Goal: Information Seeking & Learning: Learn about a topic

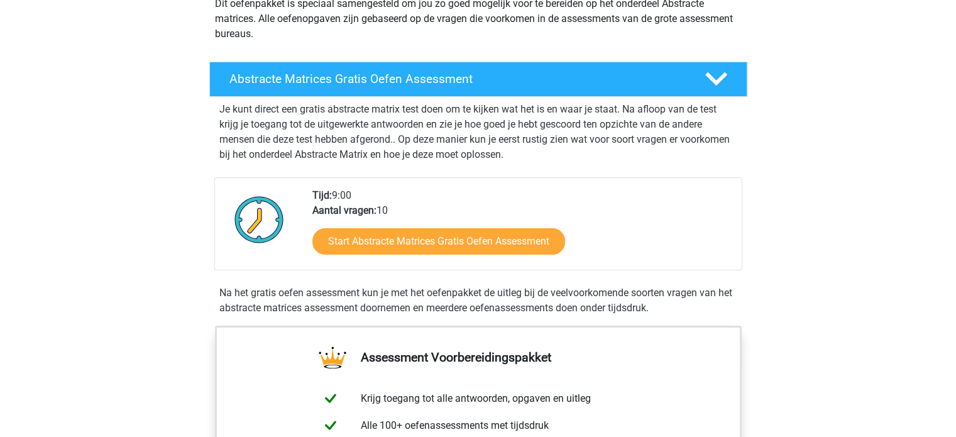
scroll to position [189, 0]
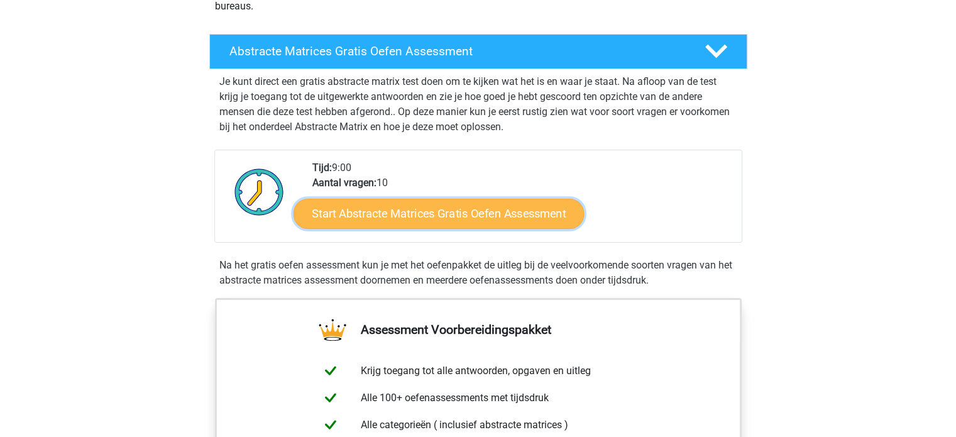
click at [463, 221] on link "Start Abstracte Matrices Gratis Oefen Assessment" at bounding box center [439, 213] width 291 height 30
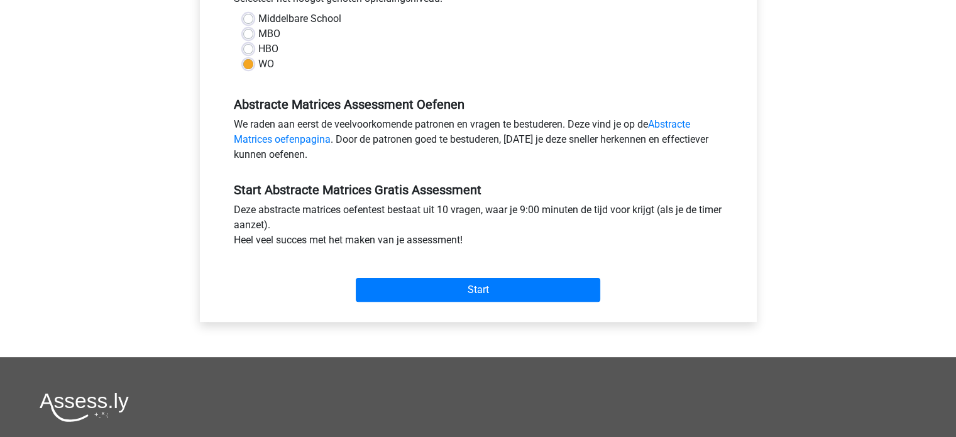
scroll to position [314, 0]
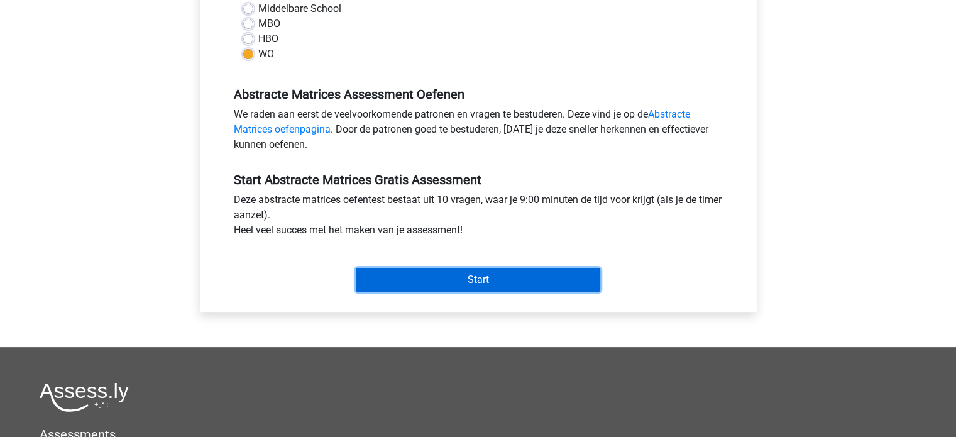
click at [444, 277] on input "Start" at bounding box center [478, 280] width 245 height 24
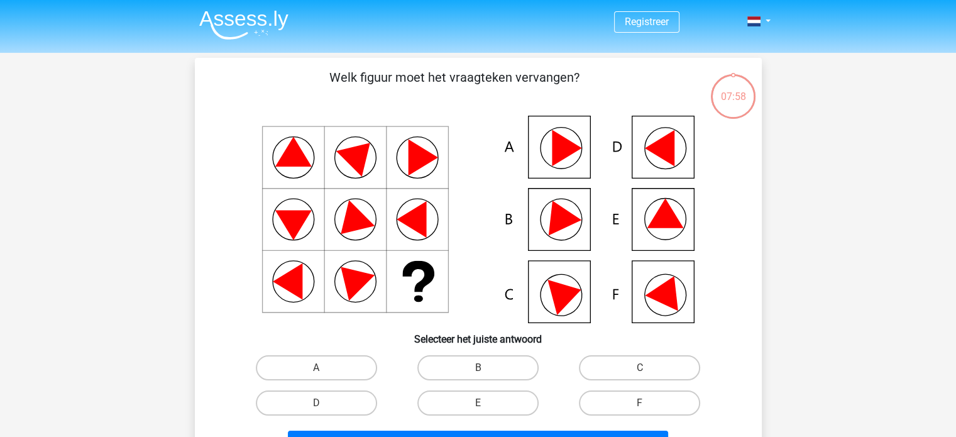
click at [656, 292] on icon at bounding box center [667, 290] width 45 height 42
drag, startPoint x: 653, startPoint y: 432, endPoint x: 654, endPoint y: 419, distance: 12.6
click at [654, 431] on button "Volgende vraag" at bounding box center [478, 444] width 380 height 26
click at [656, 402] on label "F" at bounding box center [639, 403] width 121 height 25
click at [648, 403] on input "F" at bounding box center [644, 407] width 8 height 8
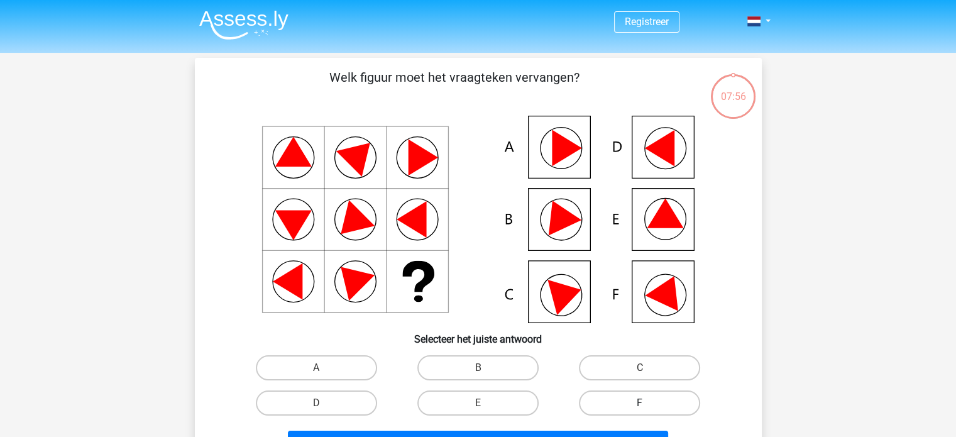
radio input "true"
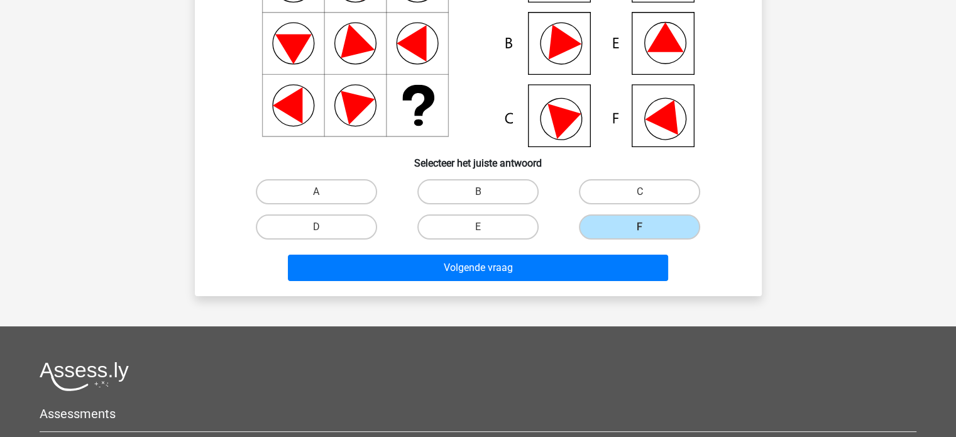
scroll to position [189, 0]
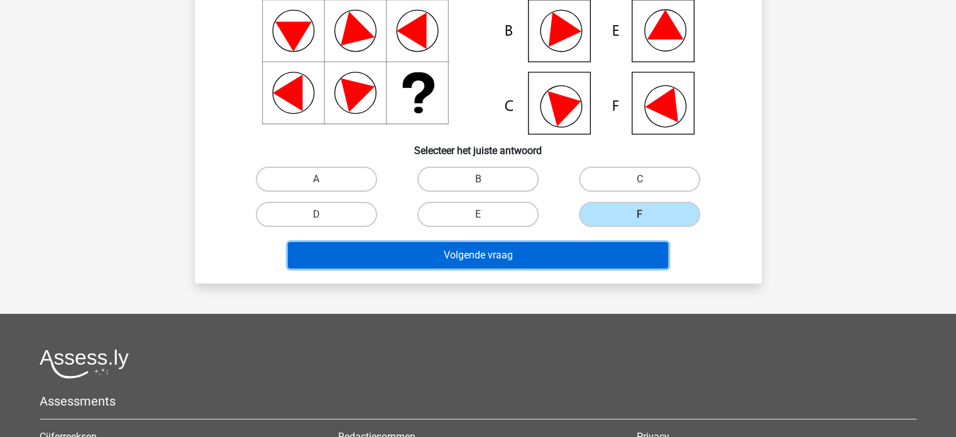
click at [531, 251] on button "Volgende vraag" at bounding box center [478, 255] width 380 height 26
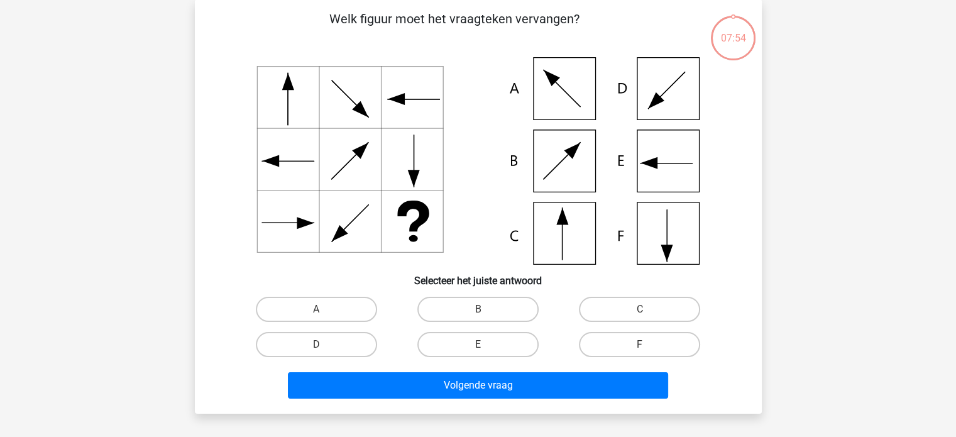
scroll to position [58, 0]
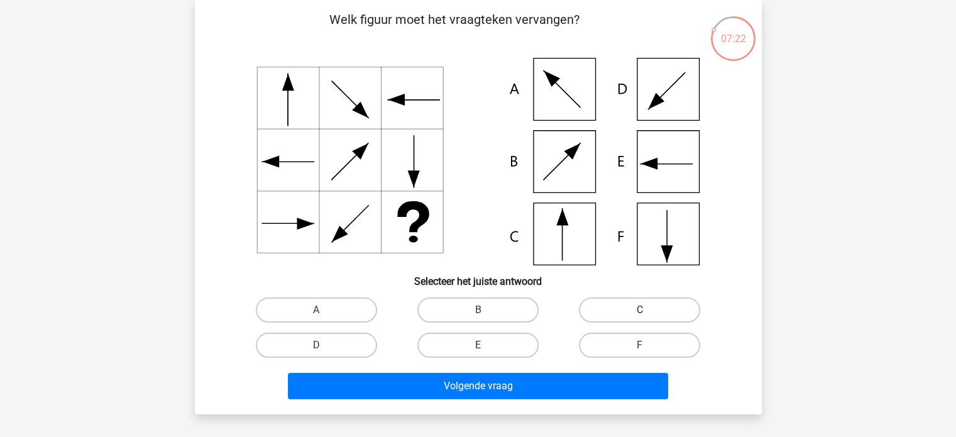
click at [618, 306] on label "C" at bounding box center [639, 309] width 121 height 25
click at [640, 310] on input "C" at bounding box center [644, 314] width 8 height 8
radio input "true"
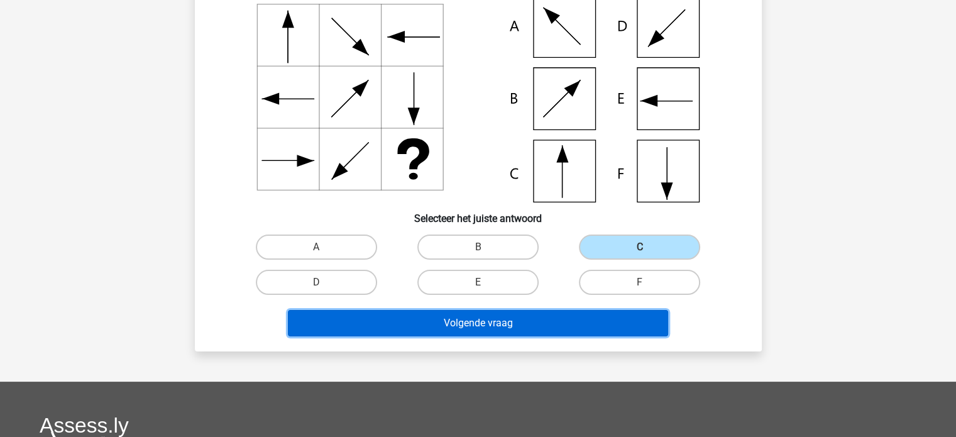
click at [562, 321] on button "Volgende vraag" at bounding box center [478, 323] width 380 height 26
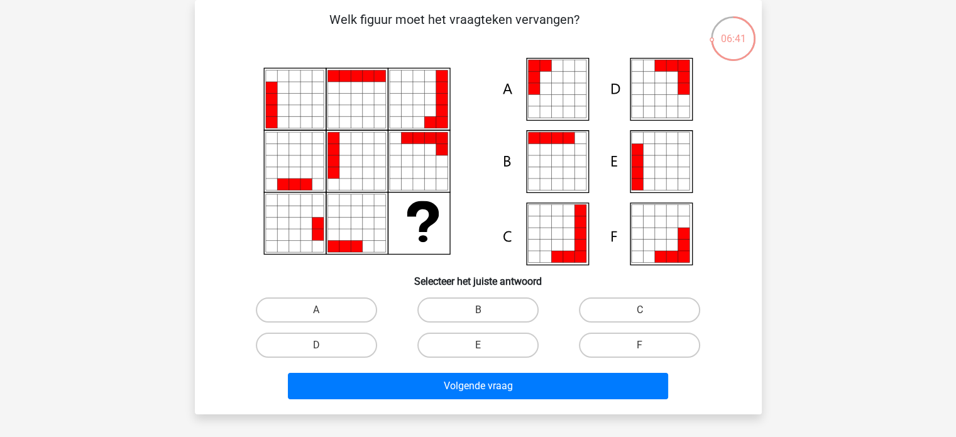
click at [562, 77] on icon at bounding box center [556, 77] width 11 height 11
click at [355, 313] on label "A" at bounding box center [316, 309] width 121 height 25
click at [324, 313] on input "A" at bounding box center [320, 314] width 8 height 8
radio input "true"
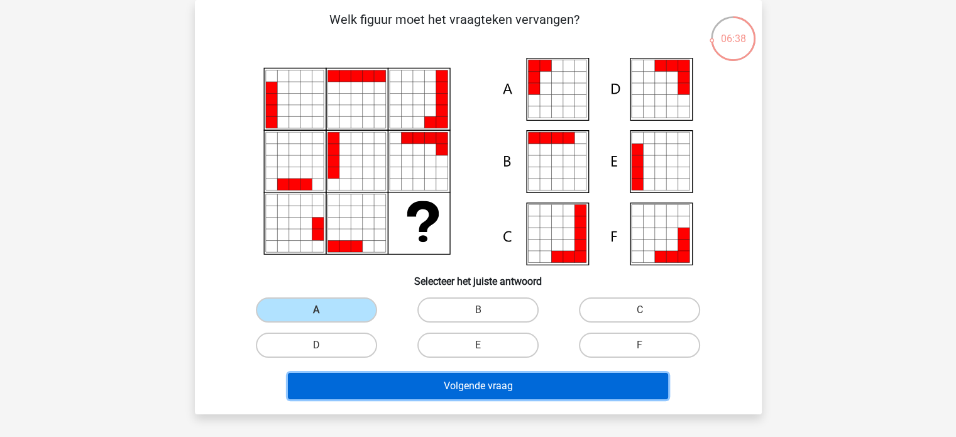
click at [400, 379] on button "Volgende vraag" at bounding box center [478, 386] width 380 height 26
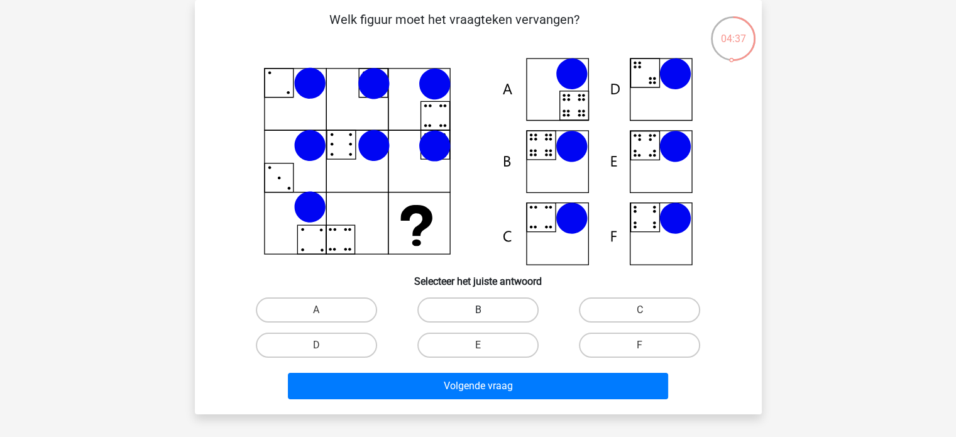
click at [493, 312] on label "B" at bounding box center [478, 309] width 121 height 25
click at [486, 312] on input "B" at bounding box center [482, 314] width 8 height 8
radio input "true"
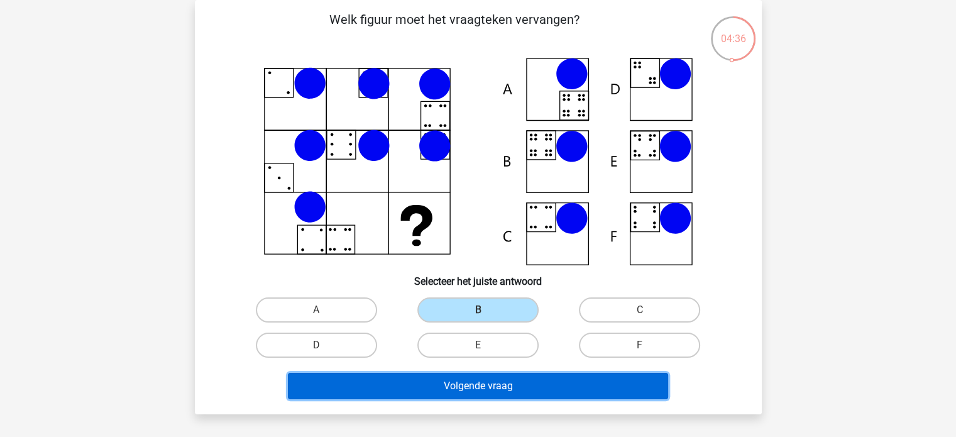
click at [492, 388] on button "Volgende vraag" at bounding box center [478, 386] width 380 height 26
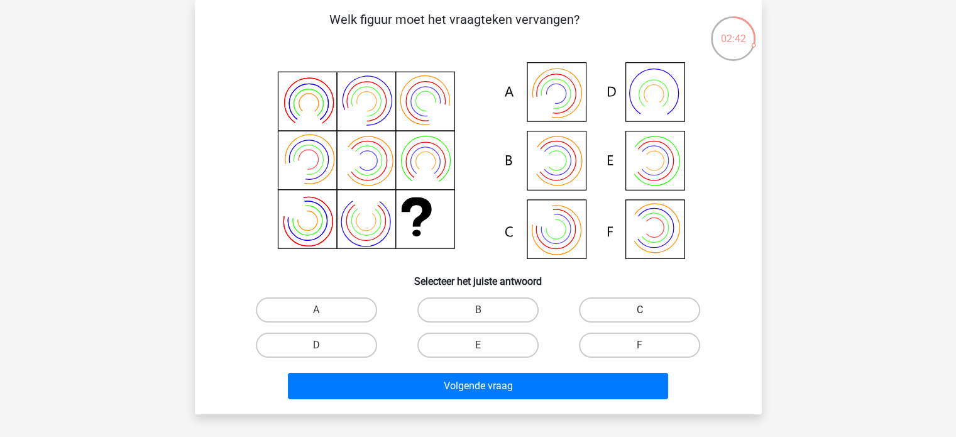
click at [631, 309] on label "C" at bounding box center [639, 309] width 121 height 25
click at [640, 310] on input "C" at bounding box center [644, 314] width 8 height 8
radio input "true"
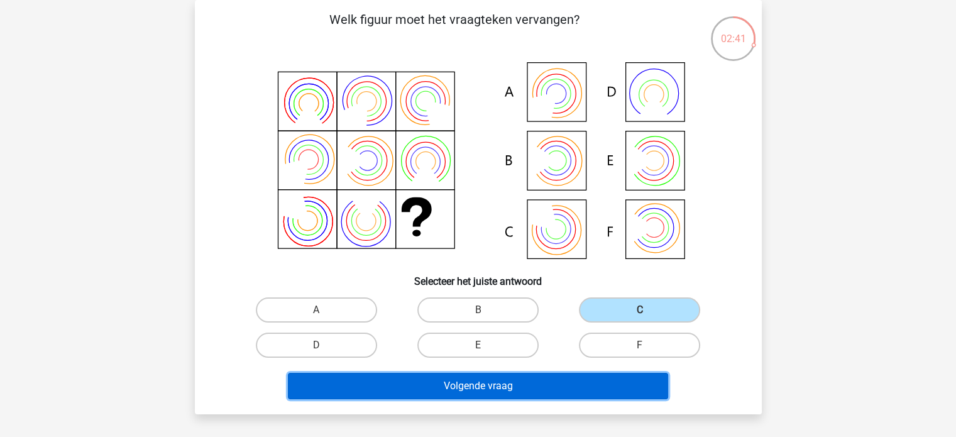
click at [629, 384] on button "Volgende vraag" at bounding box center [478, 386] width 380 height 26
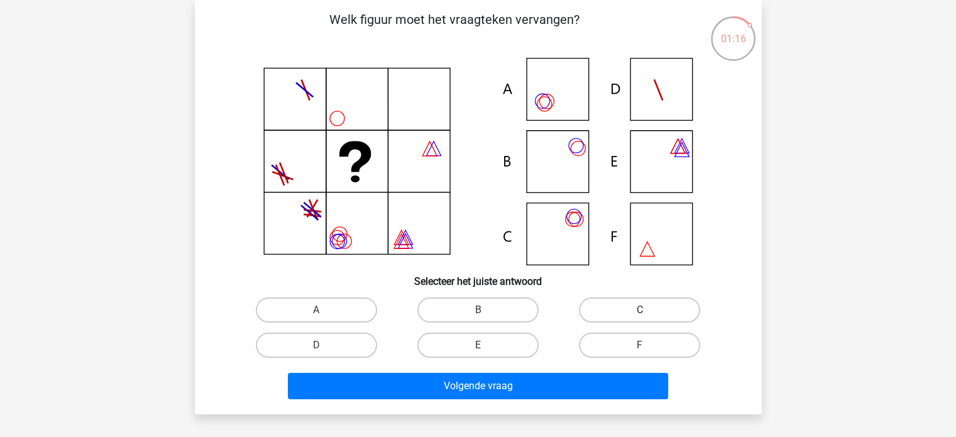
click at [610, 316] on label "C" at bounding box center [639, 309] width 121 height 25
click at [640, 316] on input "C" at bounding box center [644, 314] width 8 height 8
radio input "true"
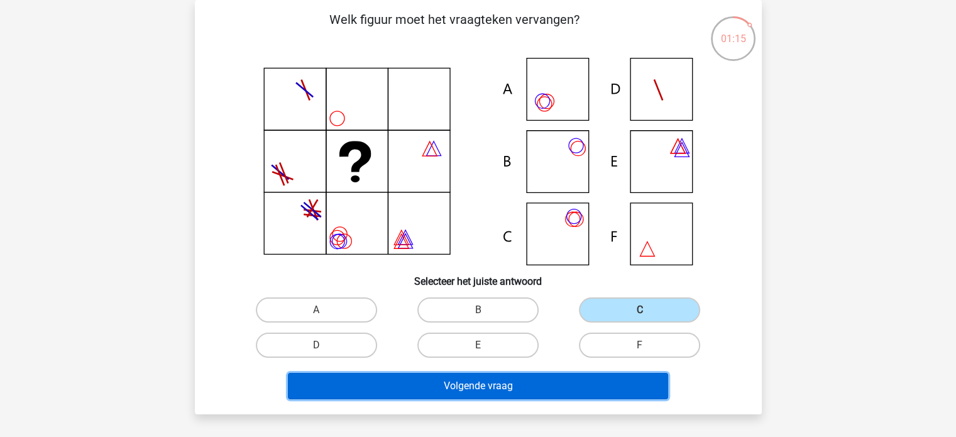
click at [591, 378] on button "Volgende vraag" at bounding box center [478, 386] width 380 height 26
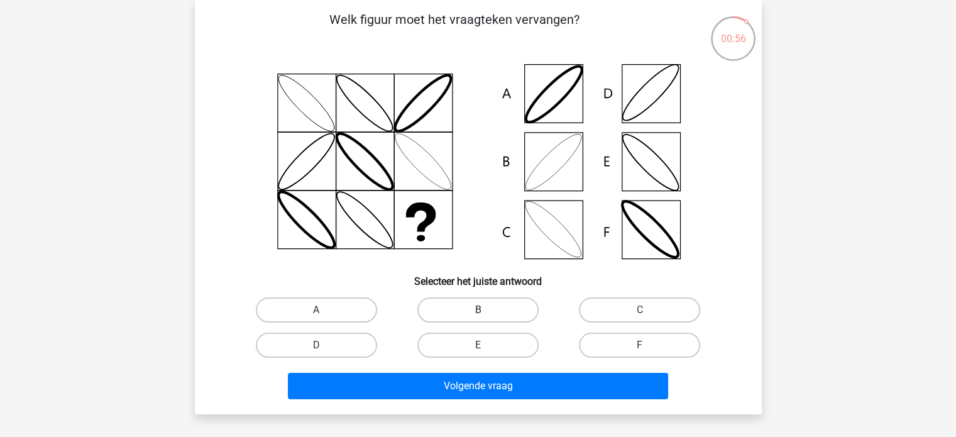
click at [479, 304] on label "B" at bounding box center [478, 309] width 121 height 25
click at [479, 310] on input "B" at bounding box center [482, 314] width 8 height 8
radio input "true"
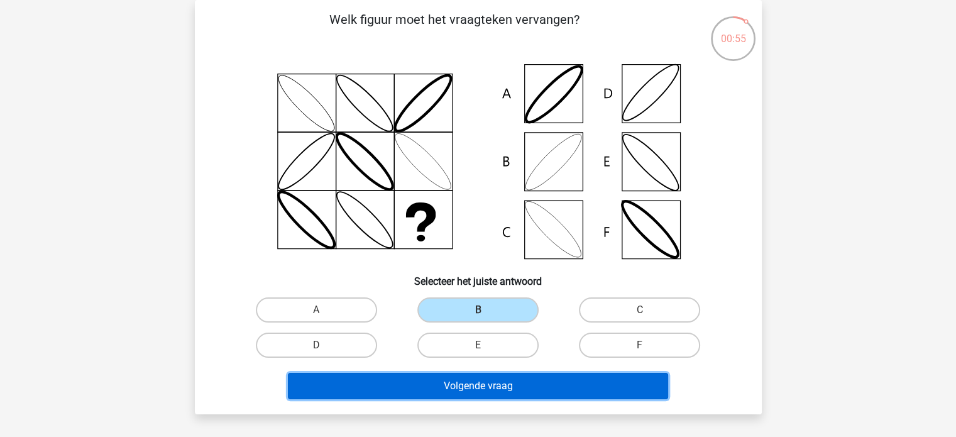
click at [507, 384] on button "Volgende vraag" at bounding box center [478, 386] width 380 height 26
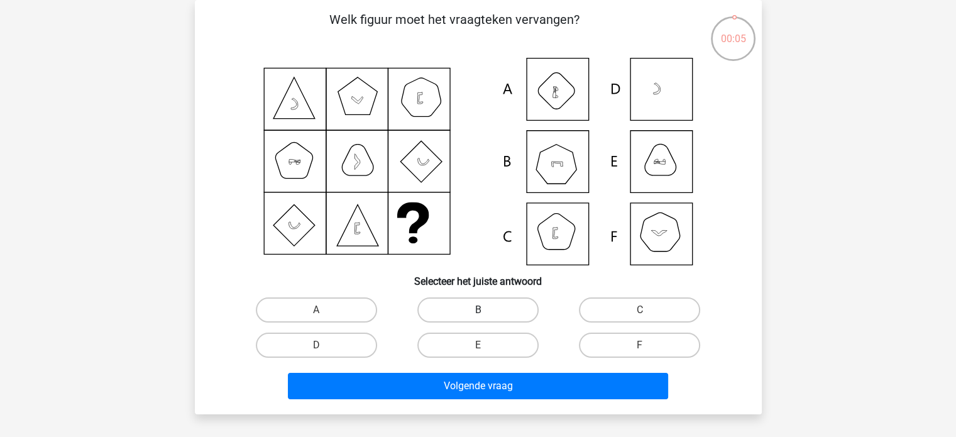
click at [518, 309] on label "B" at bounding box center [478, 309] width 121 height 25
click at [486, 310] on input "B" at bounding box center [482, 314] width 8 height 8
radio input "true"
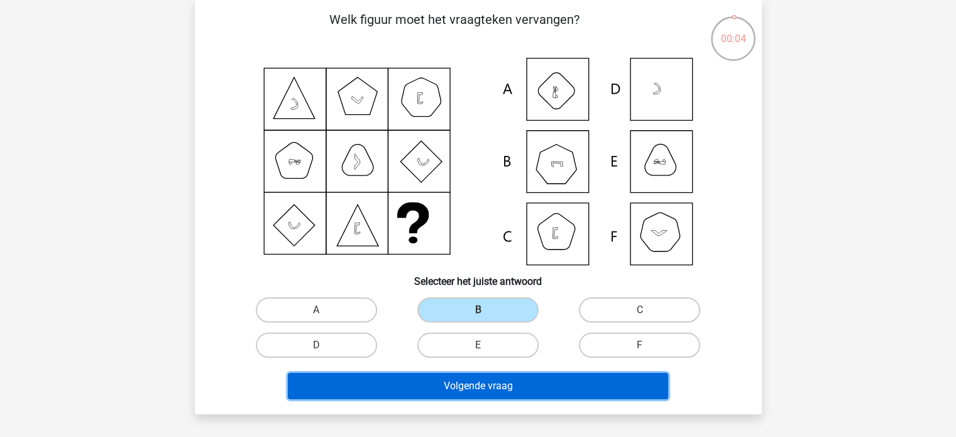
click at [540, 384] on button "Volgende vraag" at bounding box center [478, 386] width 380 height 26
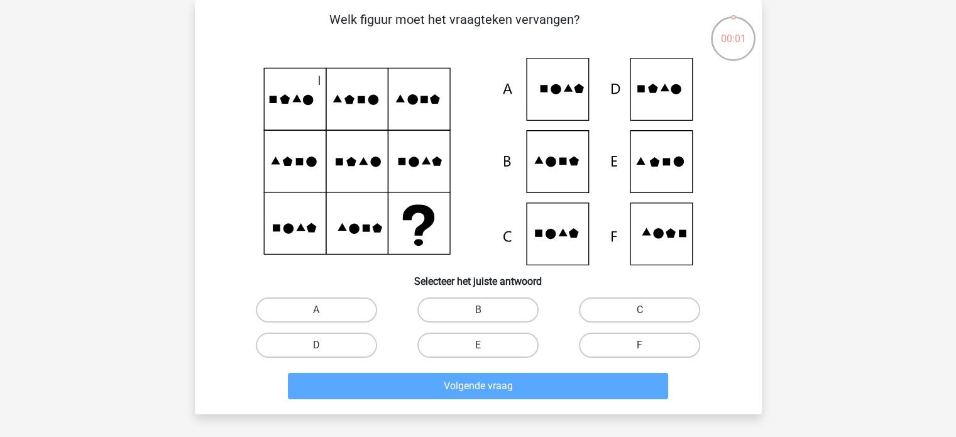
click at [634, 344] on label "F" at bounding box center [639, 345] width 121 height 25
click at [640, 345] on input "F" at bounding box center [644, 349] width 8 height 8
radio input "true"
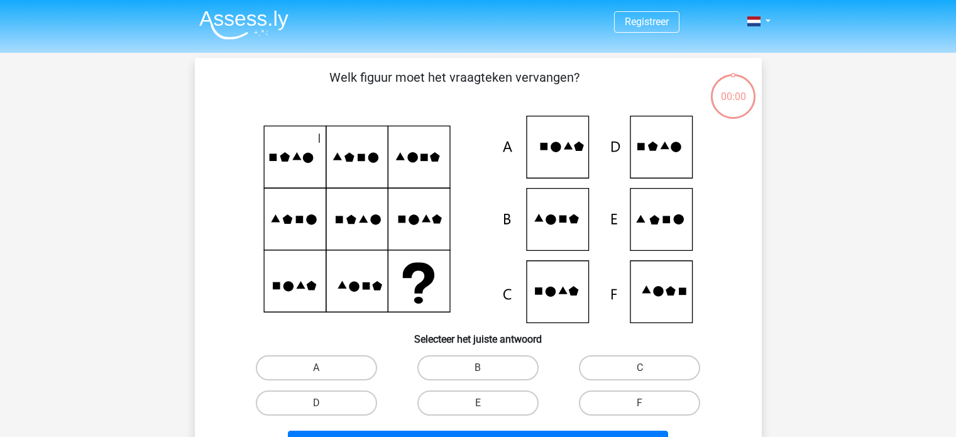
scroll to position [58, 0]
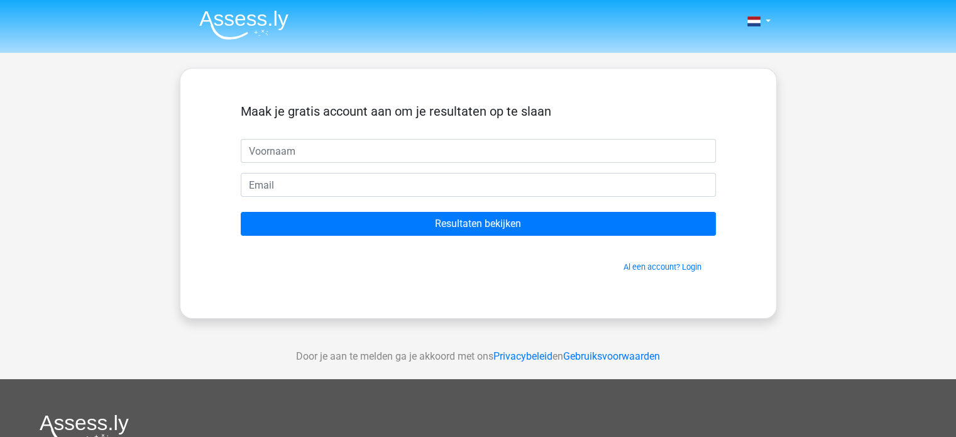
click at [372, 146] on input "text" at bounding box center [478, 151] width 475 height 24
type input "[PERSON_NAME][EMAIL_ADDRESS][PERSON_NAME]"
type input "Dietmr"
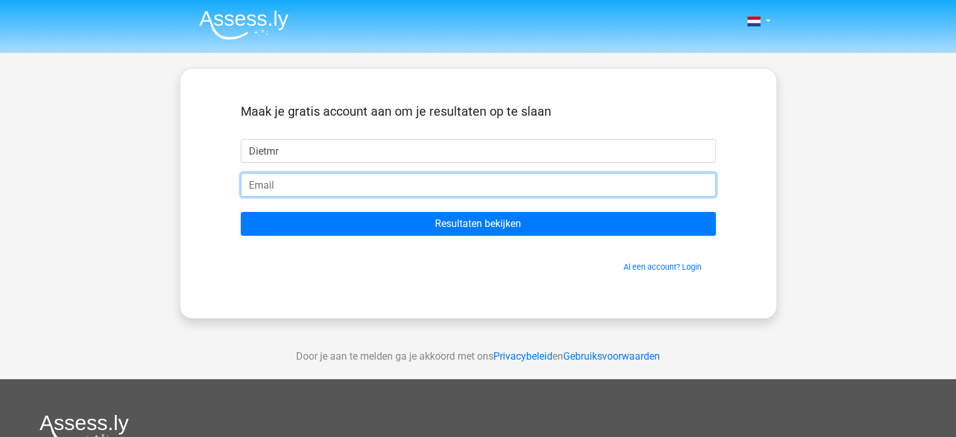
paste input "dietmar.bosmans@gmail"
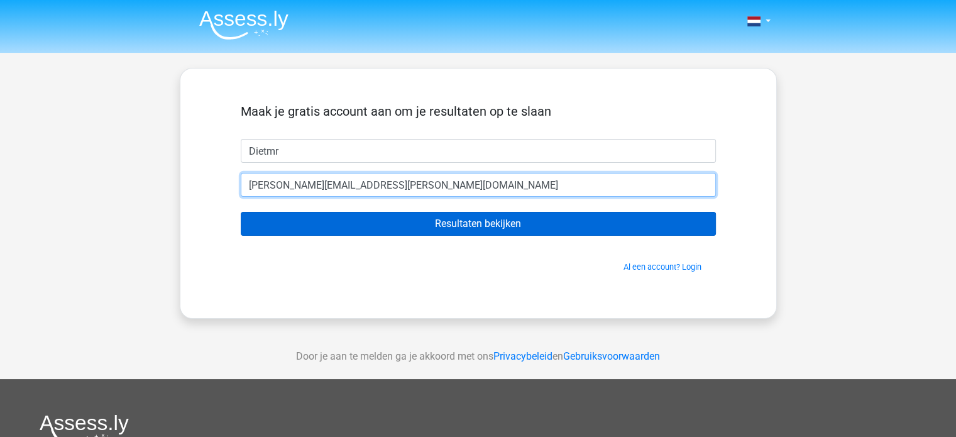
type input "dietmar.bosmans@gmail.com"
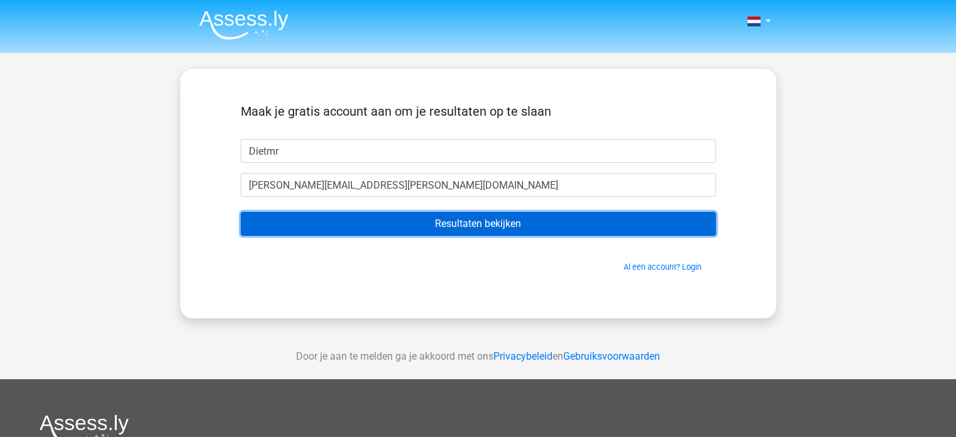
click at [428, 223] on input "Resultaten bekijken" at bounding box center [478, 224] width 475 height 24
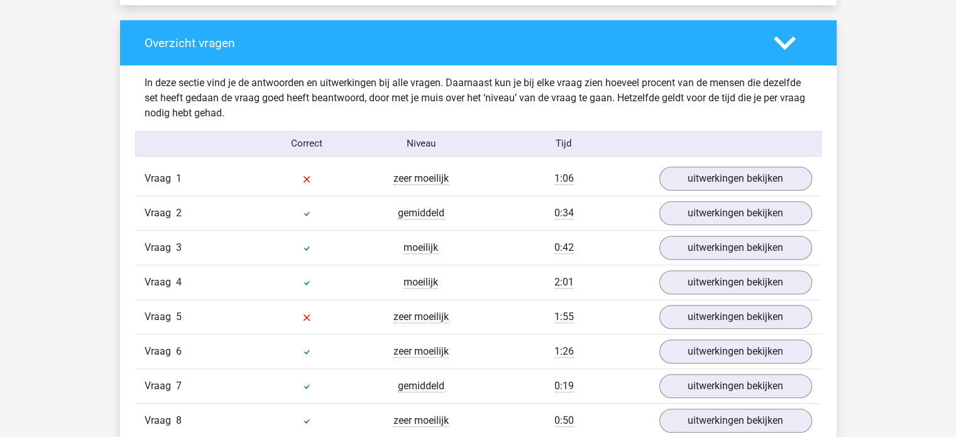
scroll to position [943, 0]
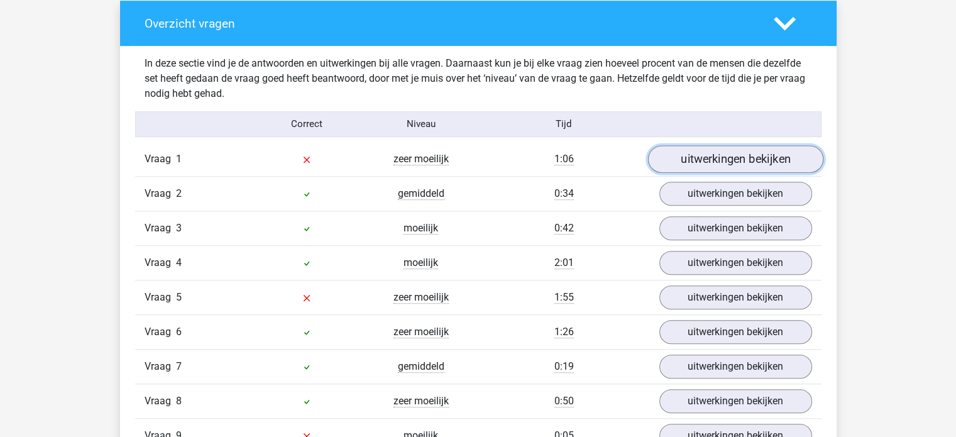
click at [709, 162] on link "uitwerkingen bekijken" at bounding box center [735, 159] width 175 height 28
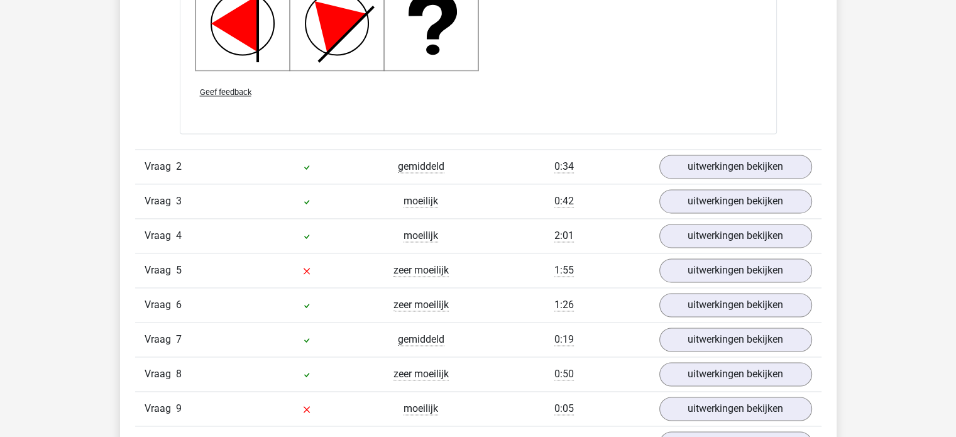
scroll to position [1824, 0]
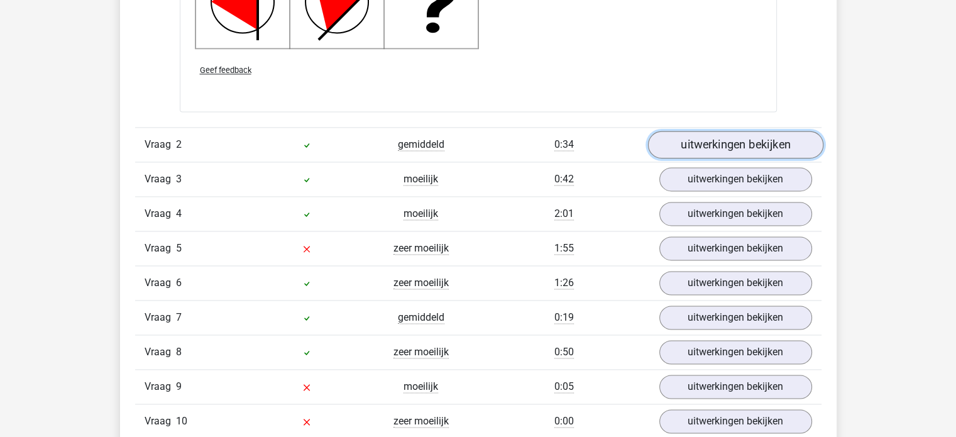
click at [707, 143] on link "uitwerkingen bekijken" at bounding box center [735, 145] width 175 height 28
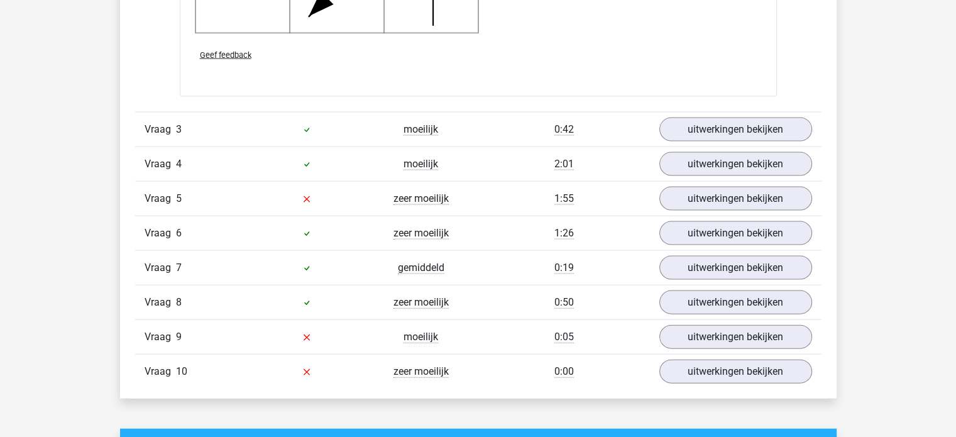
scroll to position [2704, 0]
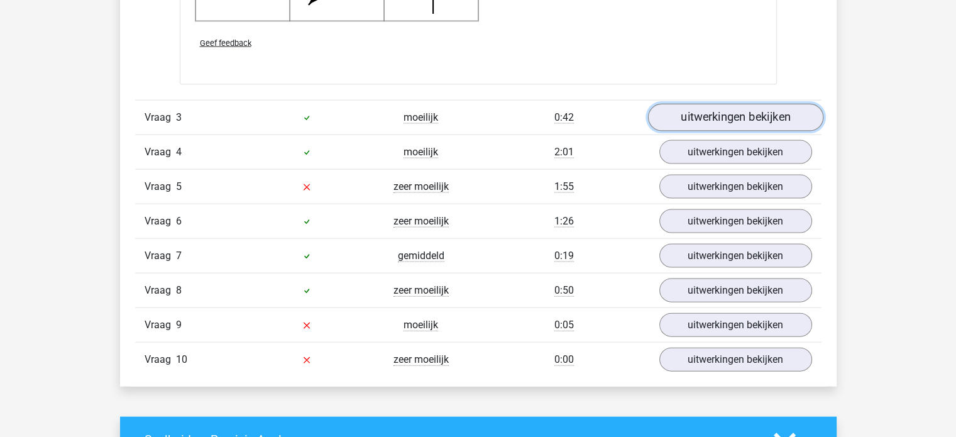
click at [692, 119] on link "uitwerkingen bekijken" at bounding box center [735, 118] width 175 height 28
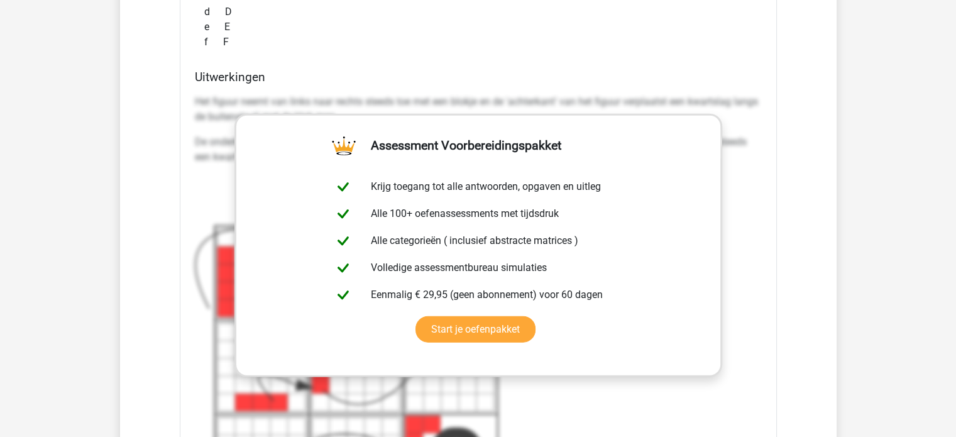
scroll to position [3144, 0]
click at [730, 78] on h4 "Uitwerkingen" at bounding box center [478, 76] width 567 height 14
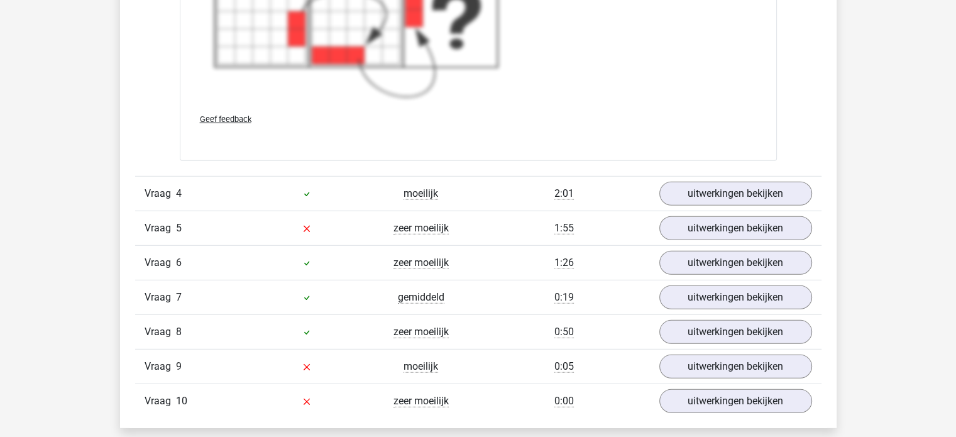
scroll to position [3647, 0]
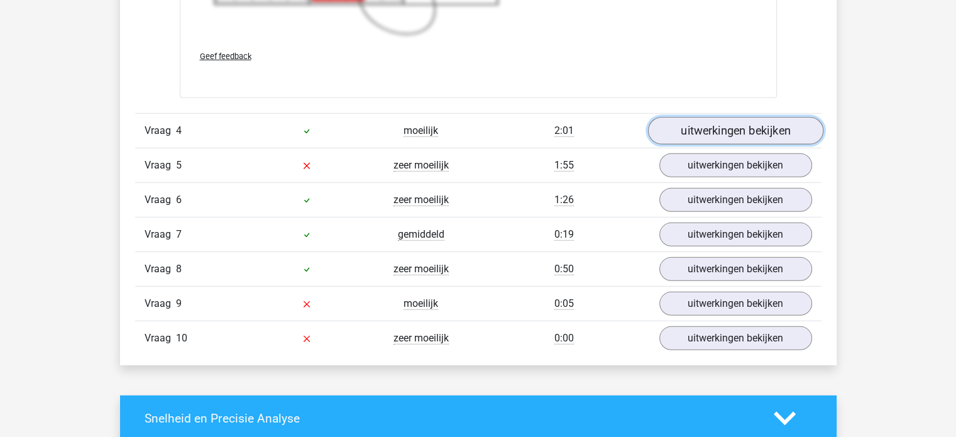
click at [667, 126] on link "uitwerkingen bekijken" at bounding box center [735, 132] width 175 height 28
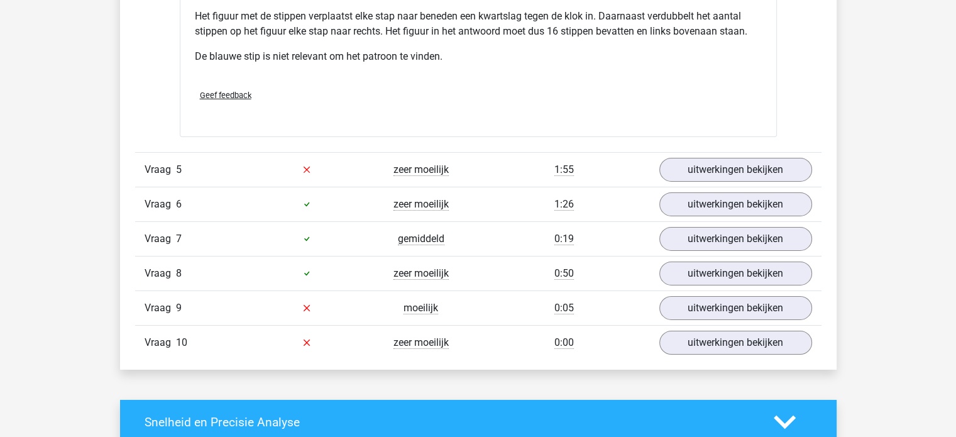
scroll to position [4213, 0]
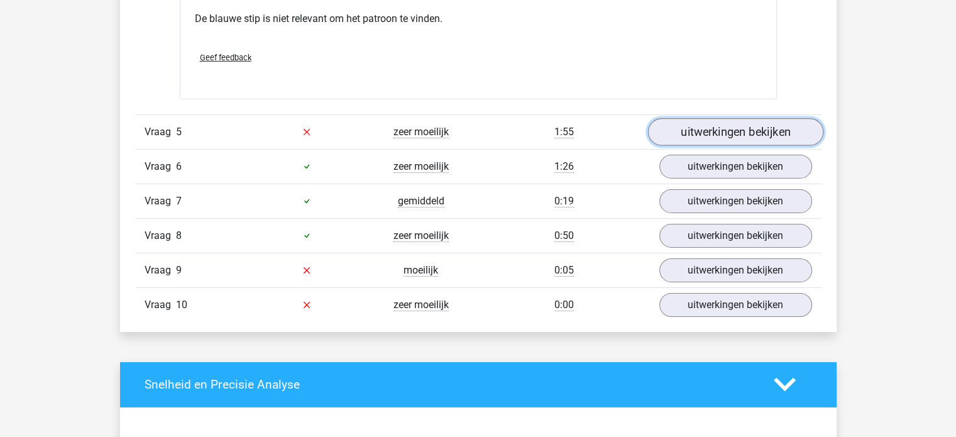
click at [702, 133] on link "uitwerkingen bekijken" at bounding box center [735, 132] width 175 height 28
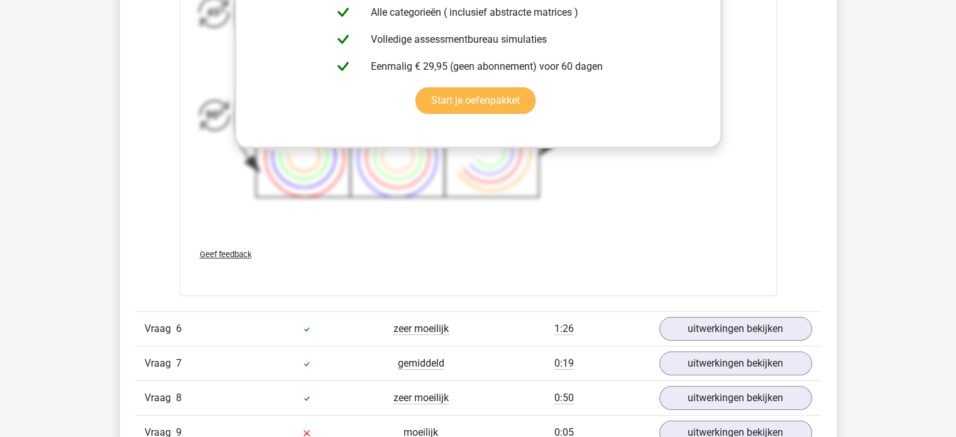
scroll to position [4968, 0]
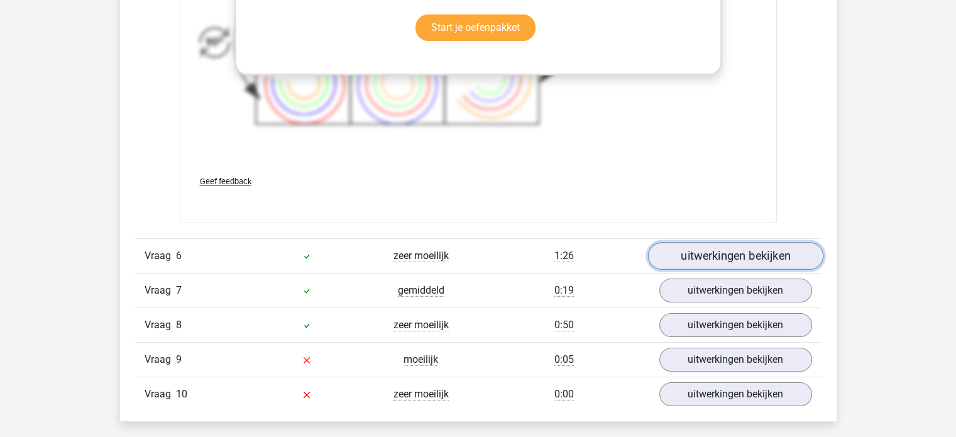
click at [684, 260] on link "uitwerkingen bekijken" at bounding box center [735, 256] width 175 height 28
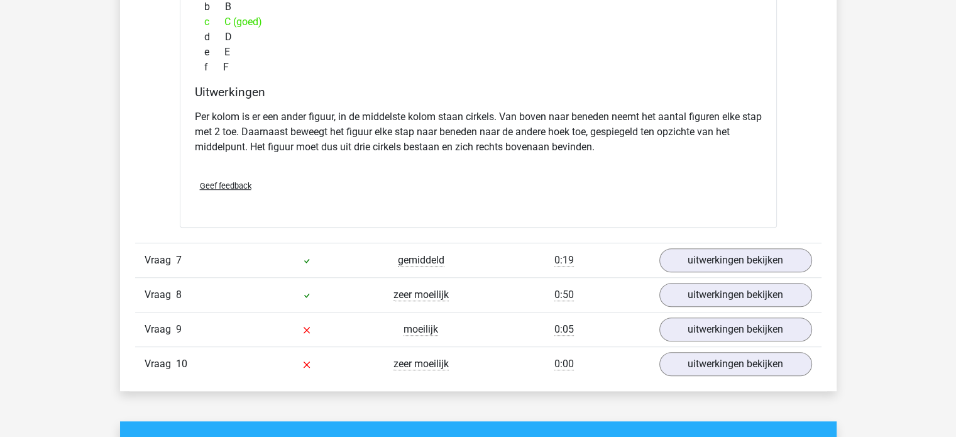
scroll to position [5534, 0]
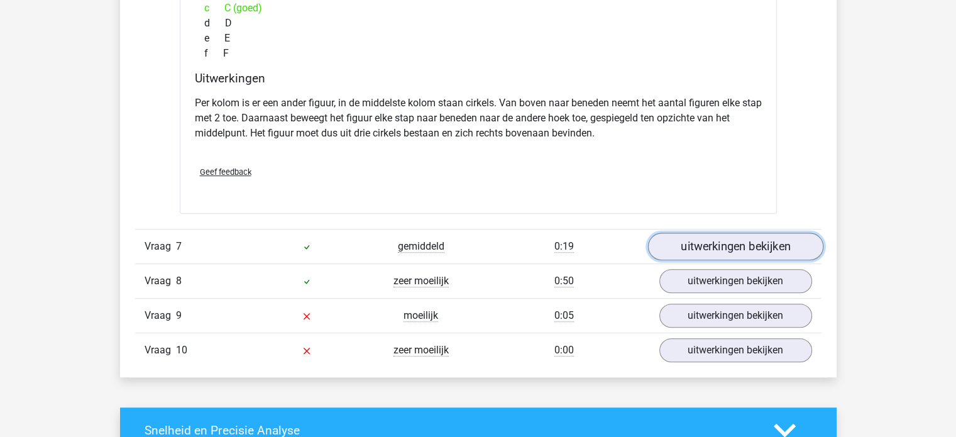
click at [697, 243] on link "uitwerkingen bekijken" at bounding box center [735, 247] width 175 height 28
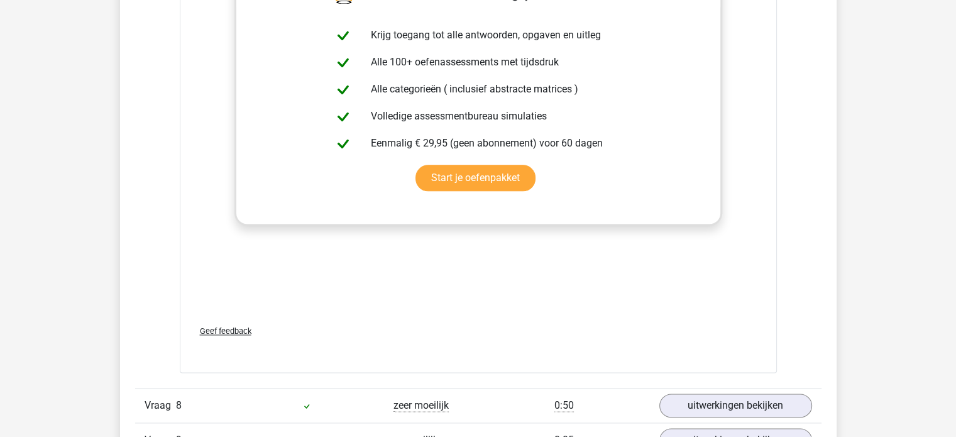
scroll to position [6351, 0]
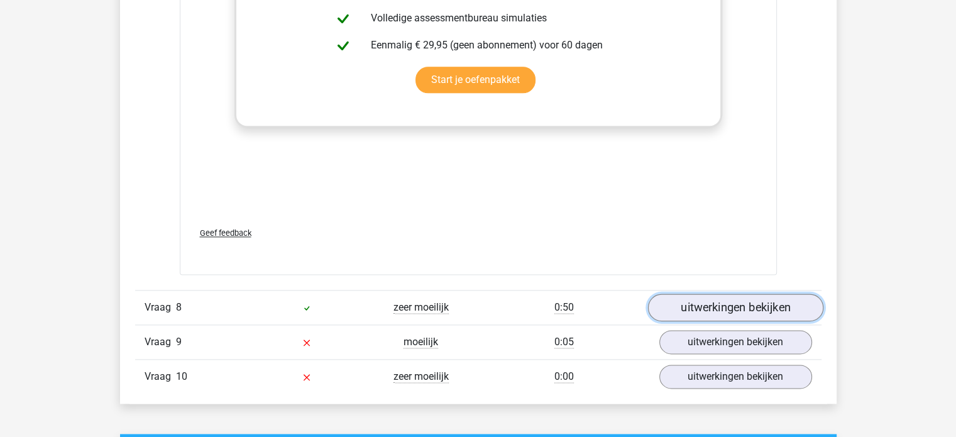
click at [684, 303] on link "uitwerkingen bekijken" at bounding box center [735, 308] width 175 height 28
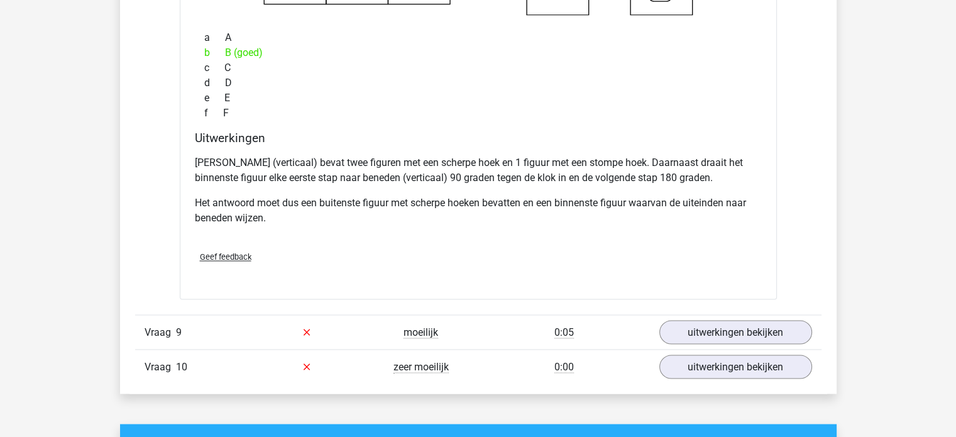
scroll to position [7043, 0]
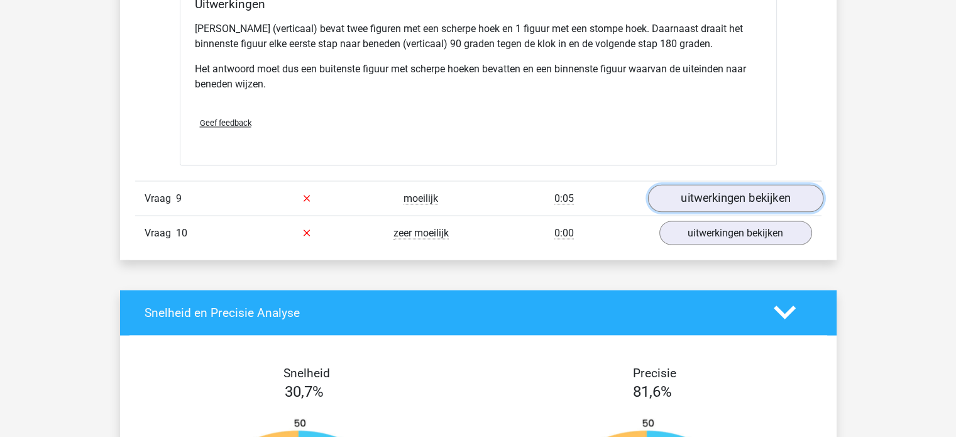
click at [727, 194] on link "uitwerkingen bekijken" at bounding box center [735, 198] width 175 height 28
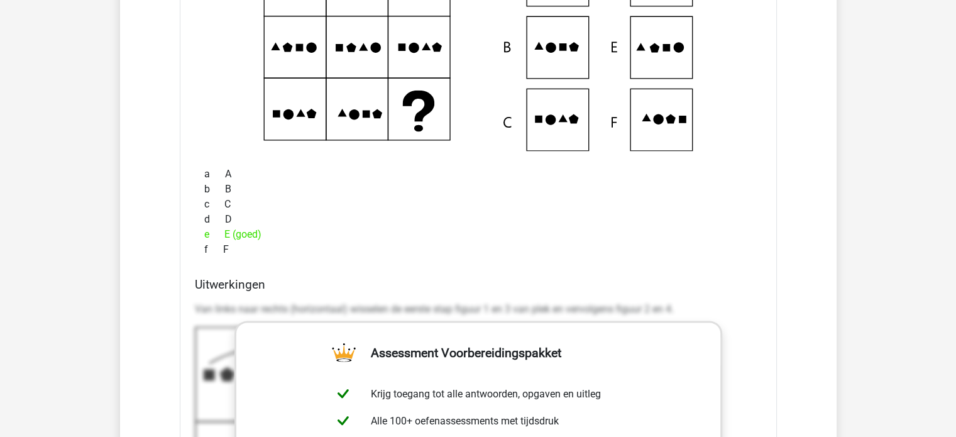
scroll to position [7357, 0]
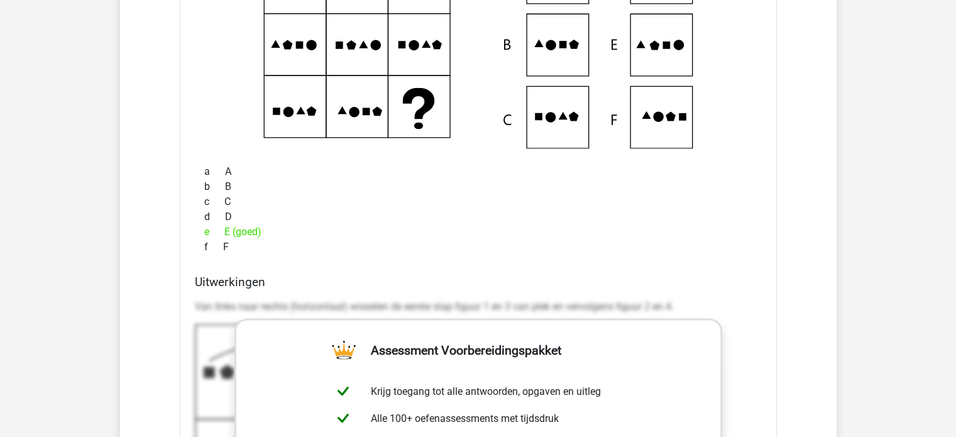
click at [426, 240] on div "f F" at bounding box center [478, 247] width 567 height 15
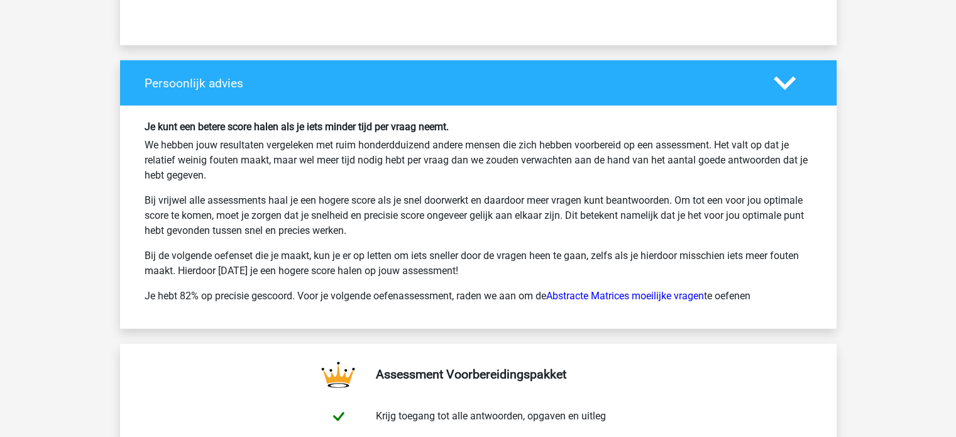
scroll to position [8552, 0]
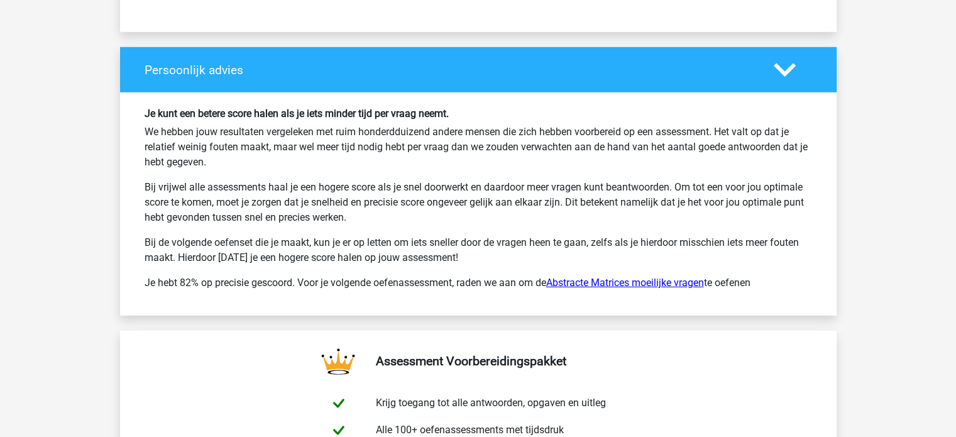
click at [578, 277] on link "Abstracte Matrices moeilijke vragen" at bounding box center [625, 283] width 158 height 12
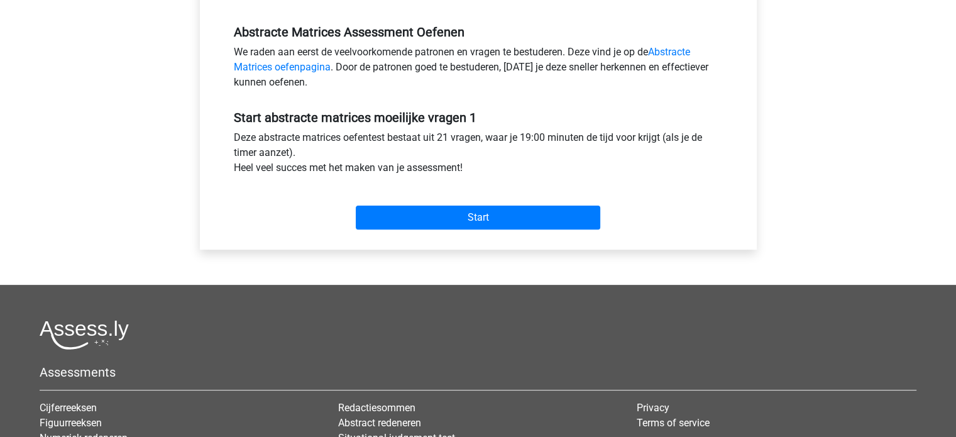
scroll to position [377, 0]
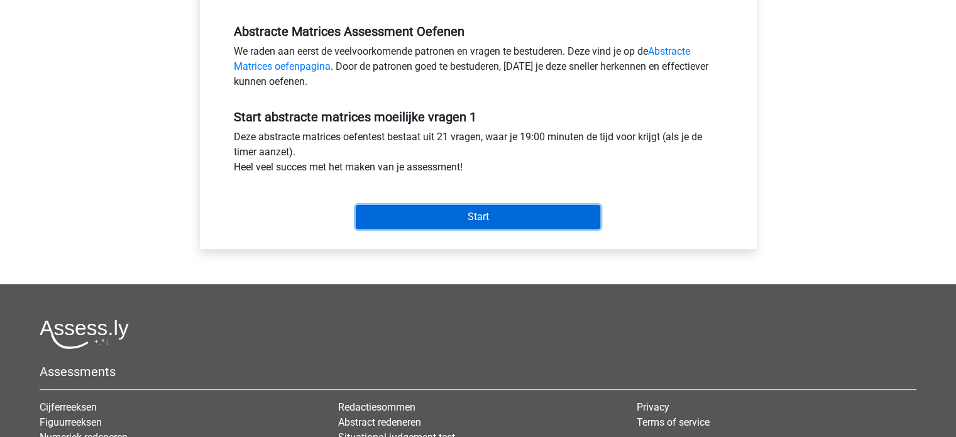
click at [485, 217] on input "Start" at bounding box center [478, 217] width 245 height 24
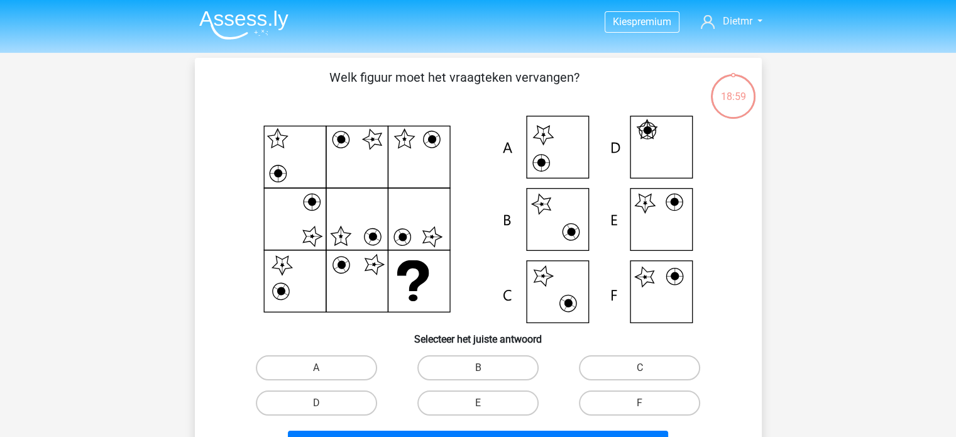
scroll to position [63, 0]
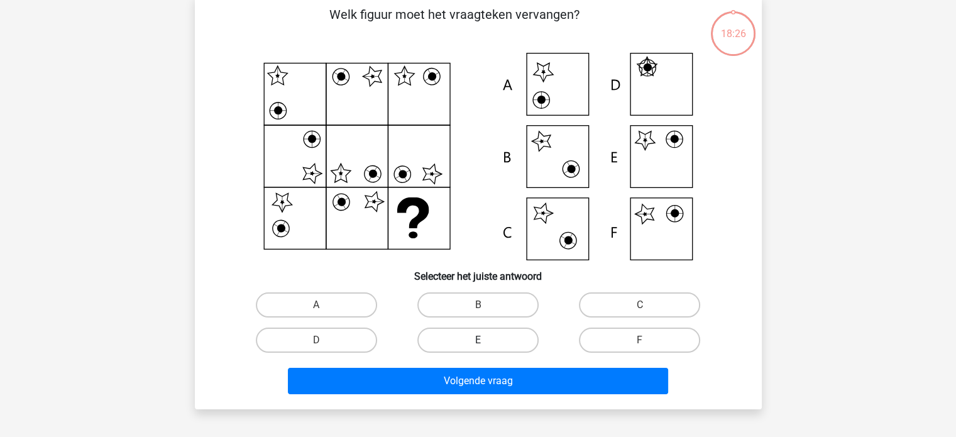
click at [470, 339] on label "E" at bounding box center [478, 340] width 121 height 25
click at [478, 340] on input "E" at bounding box center [482, 344] width 8 height 8
radio input "true"
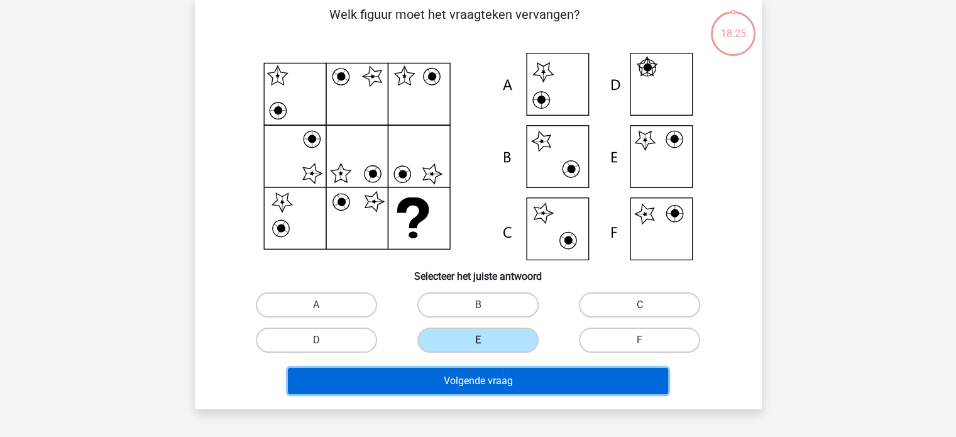
click at [475, 378] on button "Volgende vraag" at bounding box center [478, 381] width 380 height 26
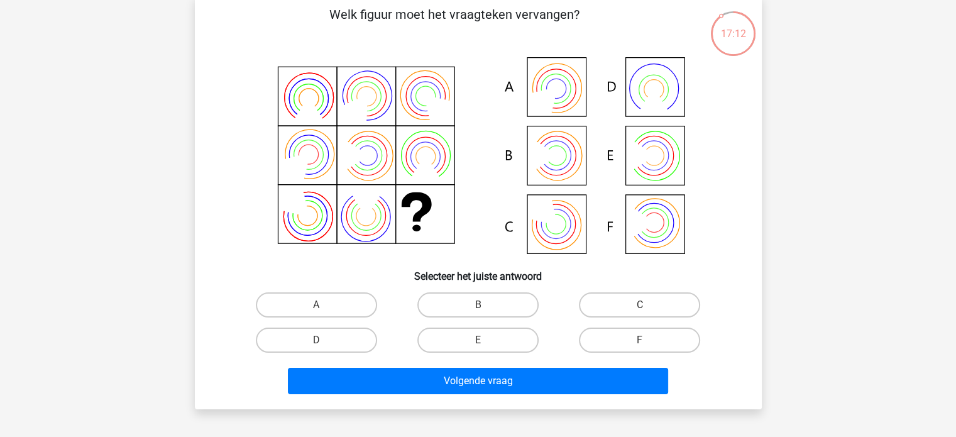
click at [553, 92] on icon at bounding box center [547, 96] width 43 height 43
click at [351, 297] on label "A" at bounding box center [316, 304] width 121 height 25
click at [324, 305] on input "A" at bounding box center [320, 309] width 8 height 8
radio input "true"
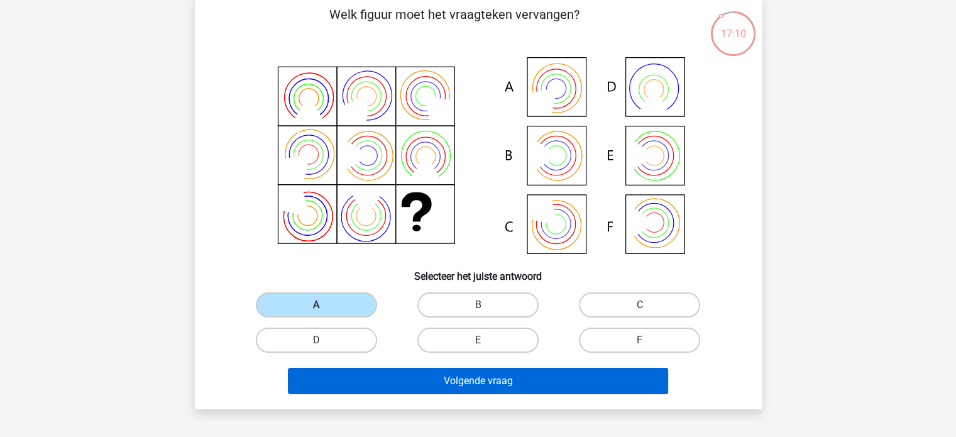
click at [480, 393] on div "Volgende vraag" at bounding box center [478, 383] width 485 height 31
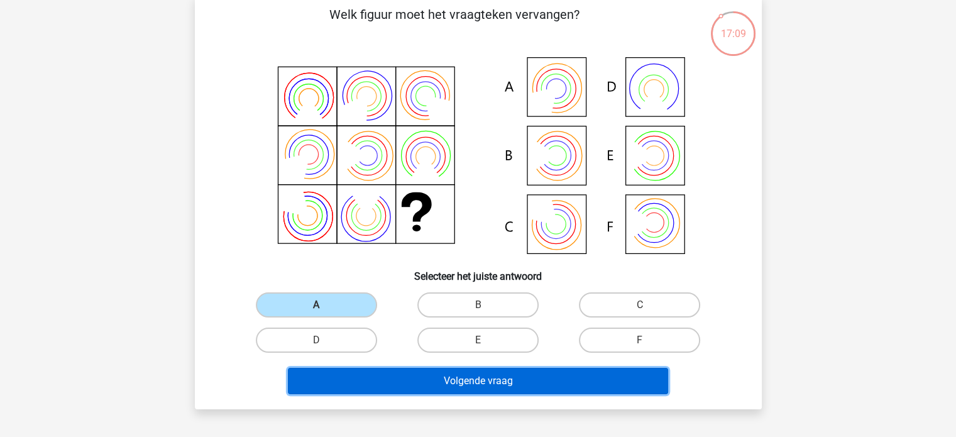
click at [479, 382] on button "Volgende vraag" at bounding box center [478, 381] width 380 height 26
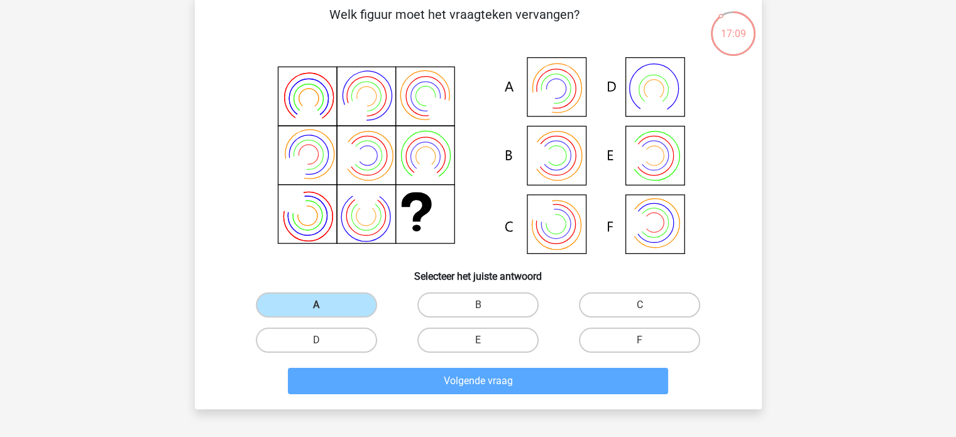
scroll to position [58, 0]
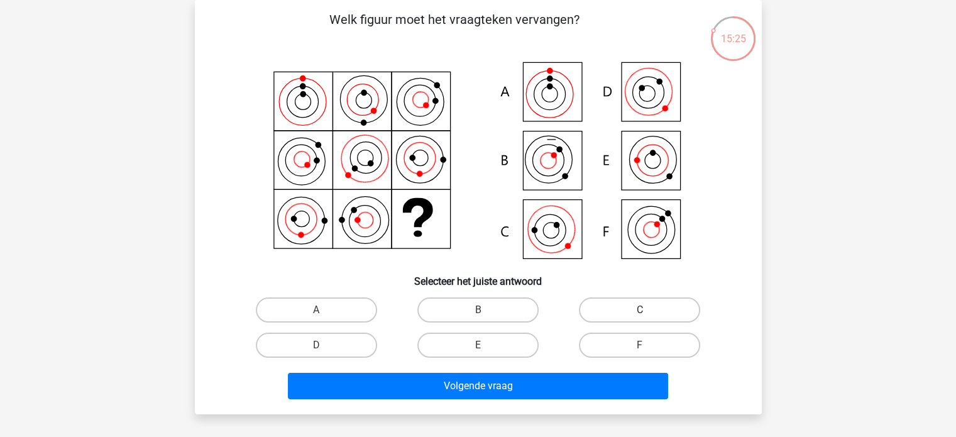
click at [604, 301] on label "C" at bounding box center [639, 309] width 121 height 25
click at [640, 310] on input "C" at bounding box center [644, 314] width 8 height 8
radio input "true"
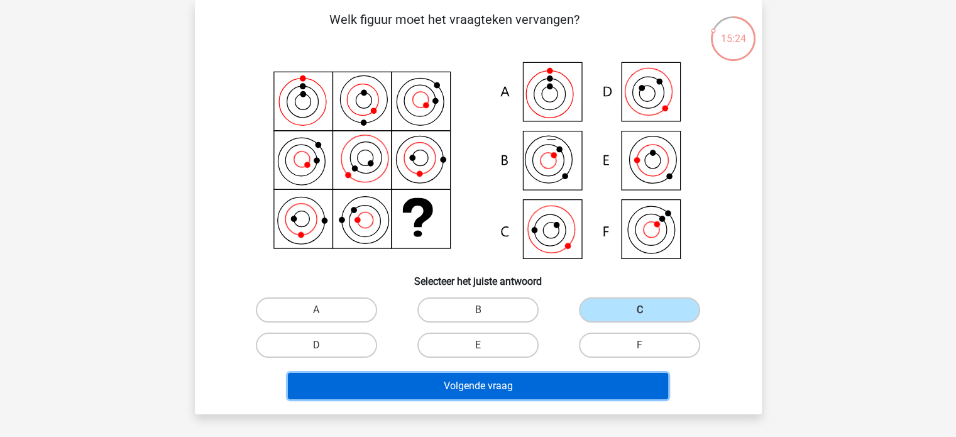
click at [608, 381] on button "Volgende vraag" at bounding box center [478, 386] width 380 height 26
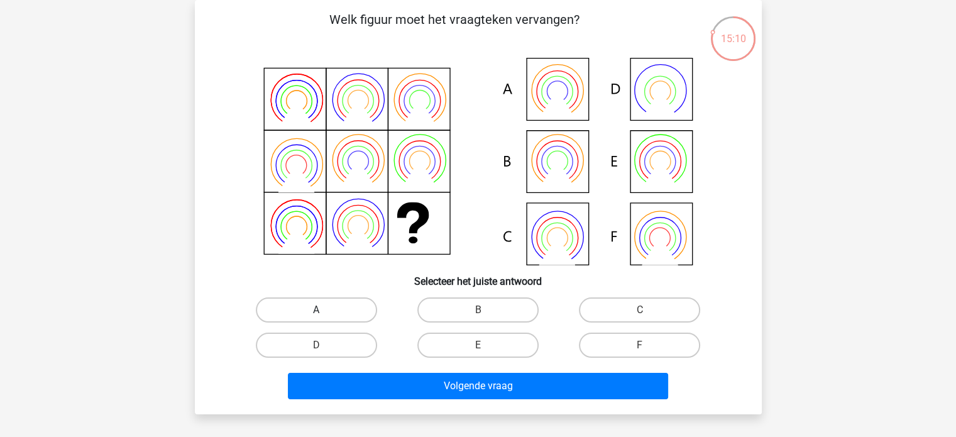
click at [314, 317] on label "A" at bounding box center [316, 309] width 121 height 25
click at [316, 317] on input "A" at bounding box center [320, 314] width 8 height 8
radio input "true"
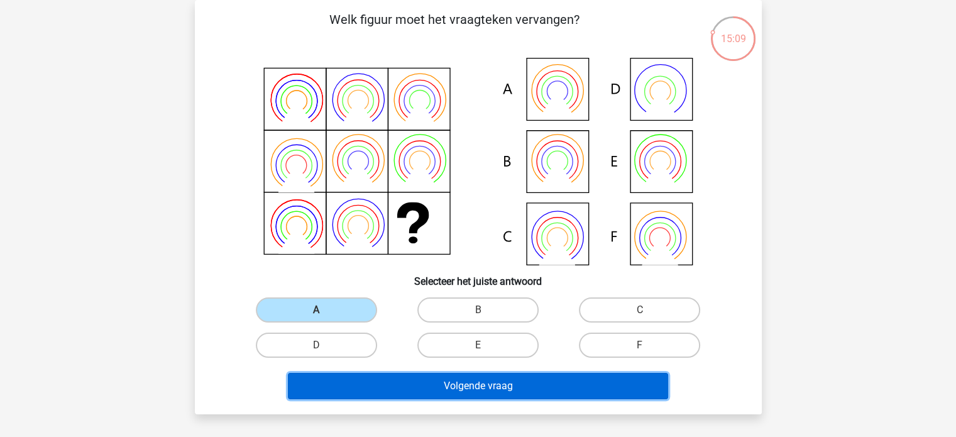
click at [372, 391] on button "Volgende vraag" at bounding box center [478, 386] width 380 height 26
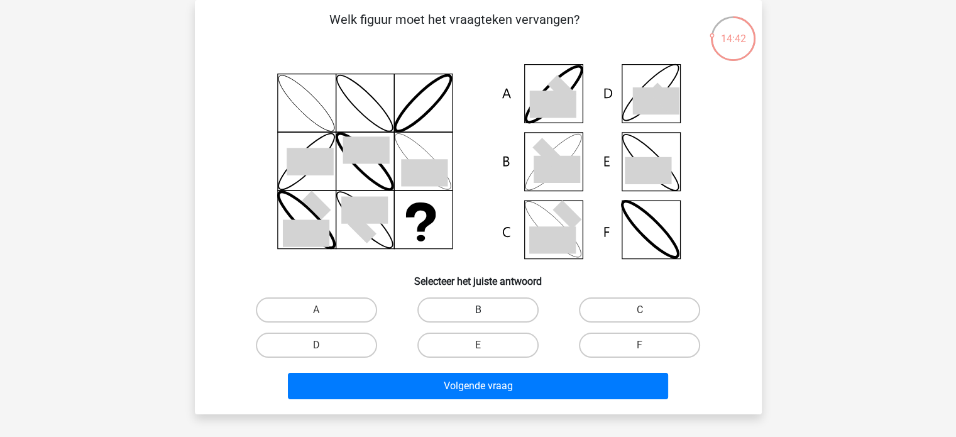
click at [489, 310] on label "B" at bounding box center [478, 309] width 121 height 25
click at [486, 310] on input "B" at bounding box center [482, 314] width 8 height 8
radio input "true"
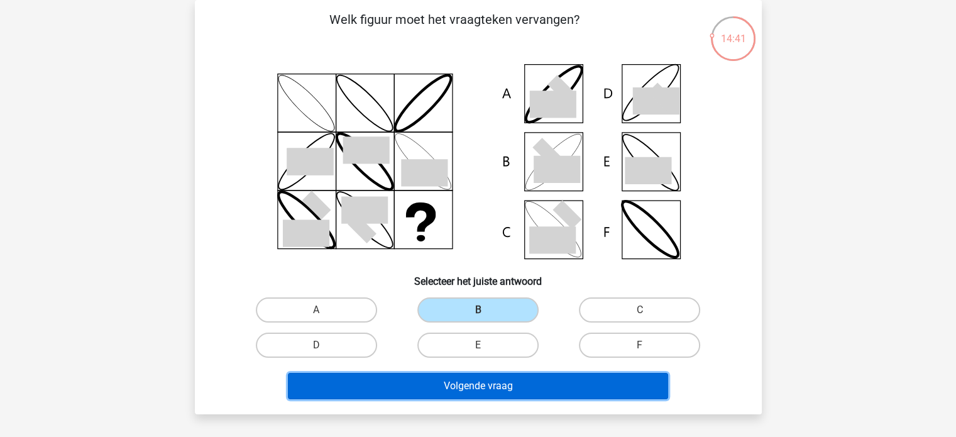
click at [493, 384] on button "Volgende vraag" at bounding box center [478, 386] width 380 height 26
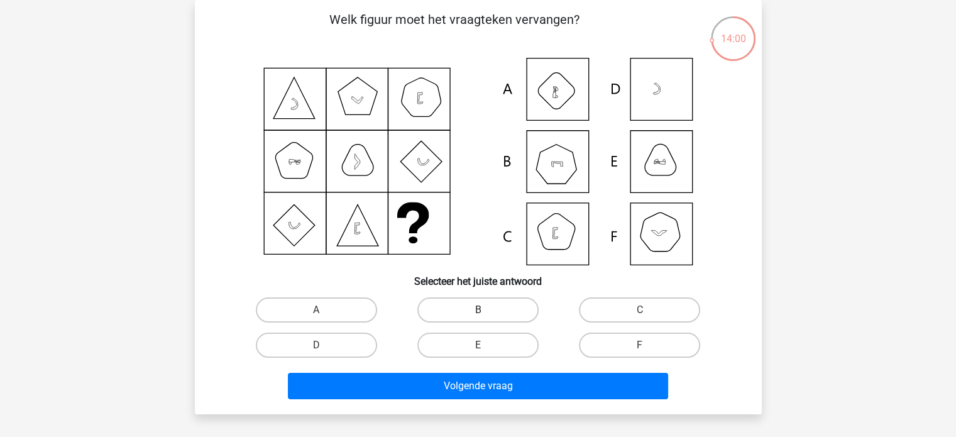
click at [488, 310] on label "B" at bounding box center [478, 309] width 121 height 25
click at [486, 310] on input "B" at bounding box center [482, 314] width 8 height 8
radio input "true"
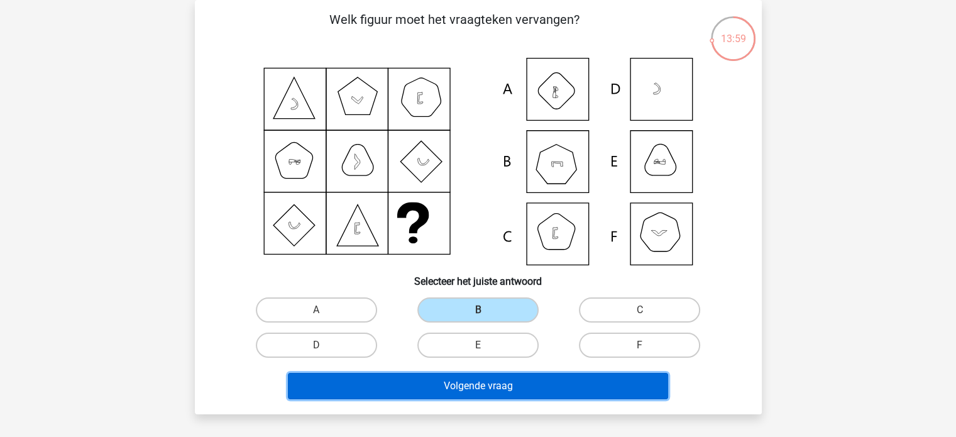
click at [496, 384] on button "Volgende vraag" at bounding box center [478, 386] width 380 height 26
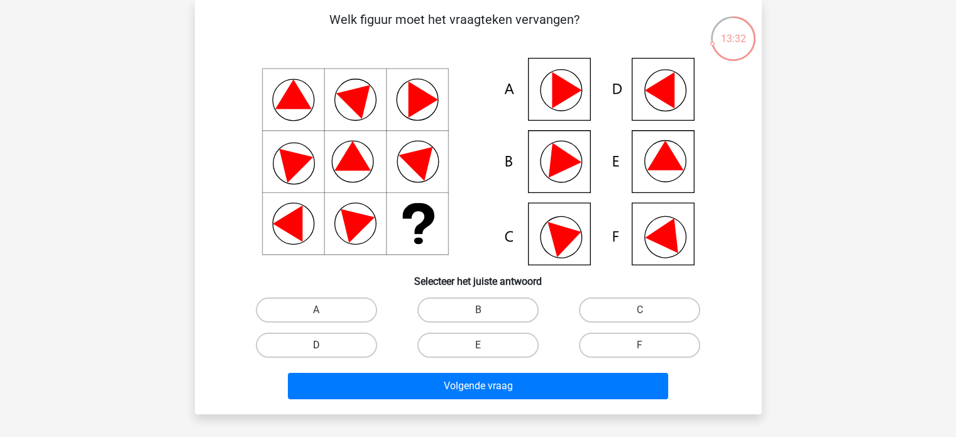
click at [351, 346] on label "D" at bounding box center [316, 345] width 121 height 25
click at [324, 346] on input "D" at bounding box center [320, 349] width 8 height 8
radio input "true"
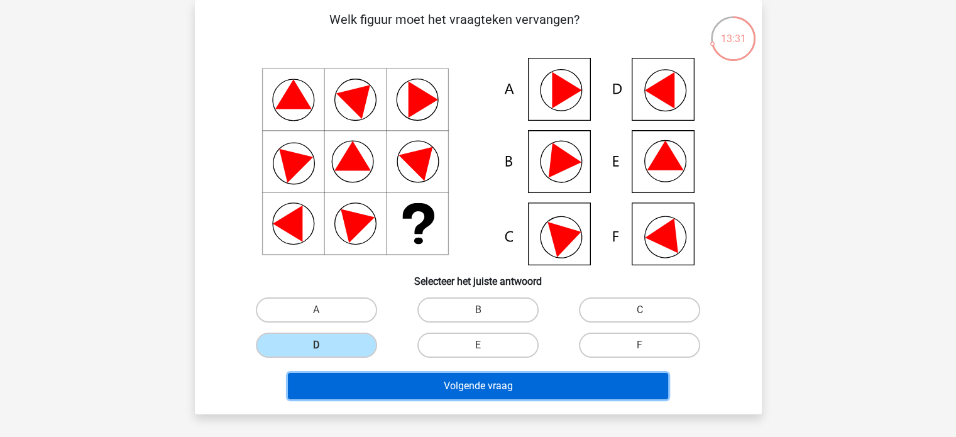
click at [434, 379] on button "Volgende vraag" at bounding box center [478, 386] width 380 height 26
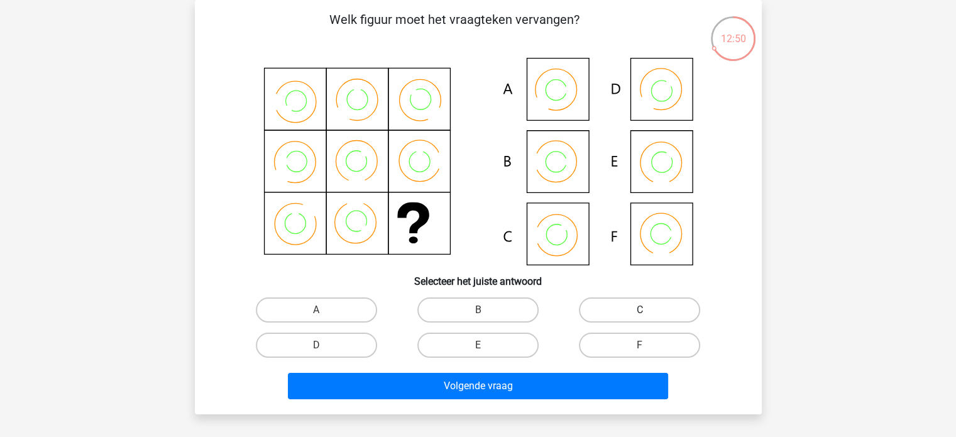
click at [624, 315] on label "C" at bounding box center [639, 309] width 121 height 25
click at [640, 315] on input "C" at bounding box center [644, 314] width 8 height 8
radio input "true"
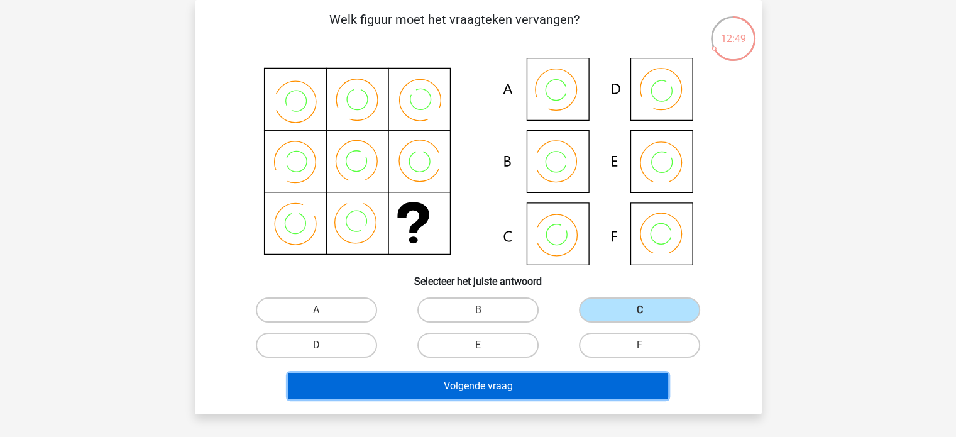
click at [620, 382] on button "Volgende vraag" at bounding box center [478, 386] width 380 height 26
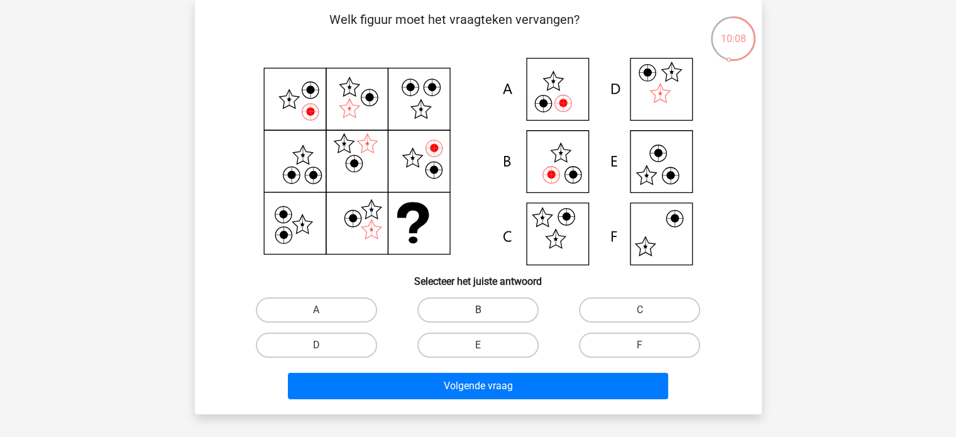
click at [516, 311] on label "B" at bounding box center [478, 309] width 121 height 25
click at [486, 311] on input "B" at bounding box center [482, 314] width 8 height 8
radio input "true"
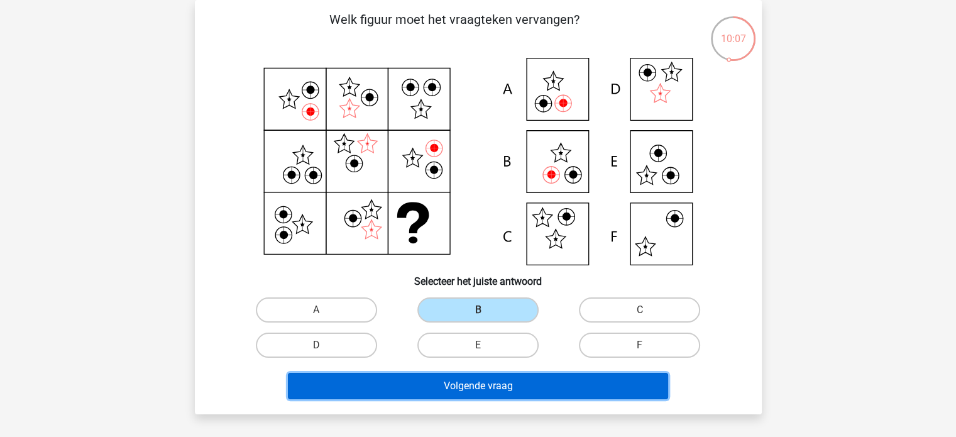
click at [535, 380] on button "Volgende vraag" at bounding box center [478, 386] width 380 height 26
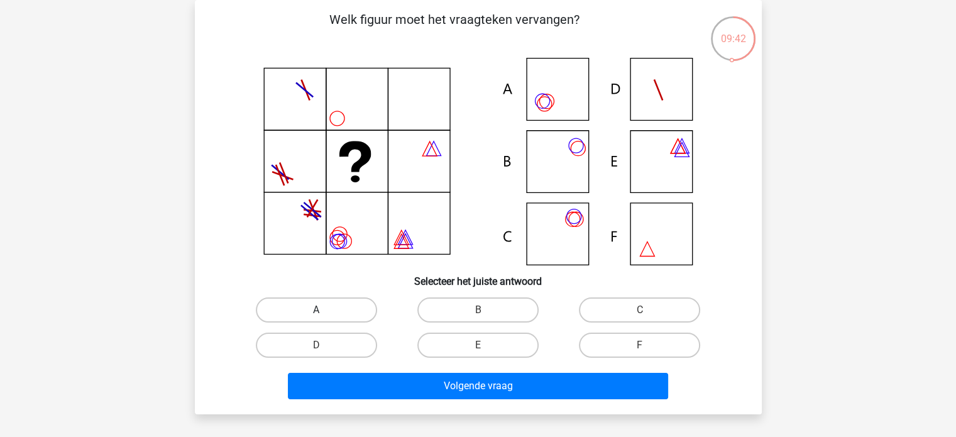
click at [309, 304] on label "A" at bounding box center [316, 309] width 121 height 25
click at [316, 310] on input "A" at bounding box center [320, 314] width 8 height 8
radio input "true"
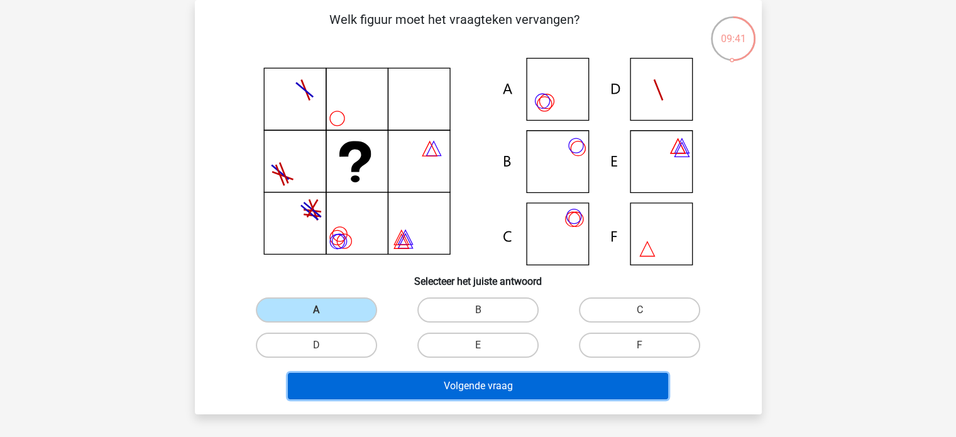
click at [422, 382] on button "Volgende vraag" at bounding box center [478, 386] width 380 height 26
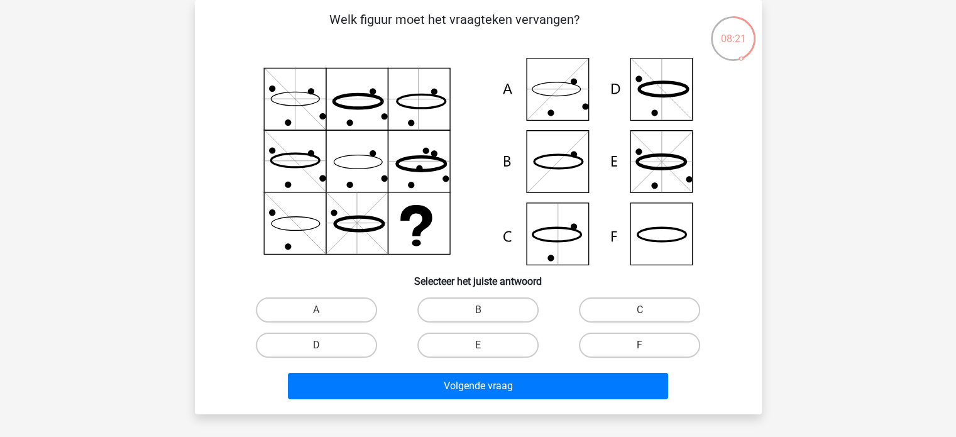
click at [636, 348] on label "F" at bounding box center [639, 345] width 121 height 25
click at [640, 348] on input "F" at bounding box center [644, 349] width 8 height 8
radio input "true"
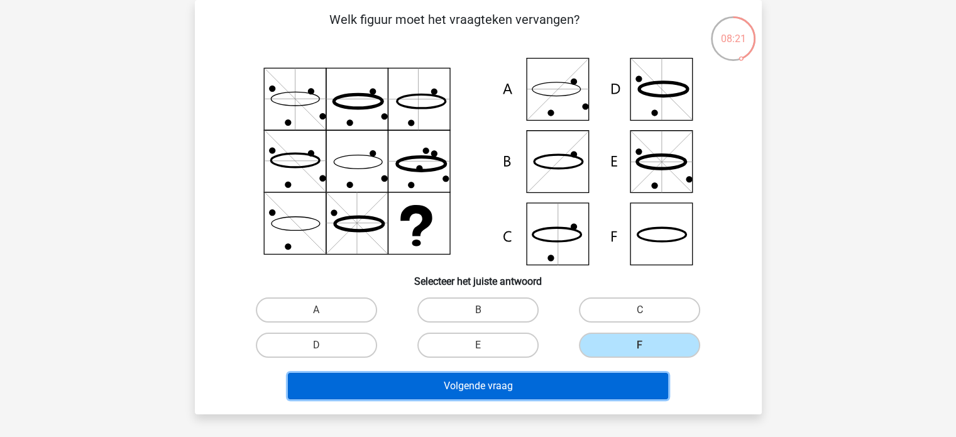
click at [601, 384] on button "Volgende vraag" at bounding box center [478, 386] width 380 height 26
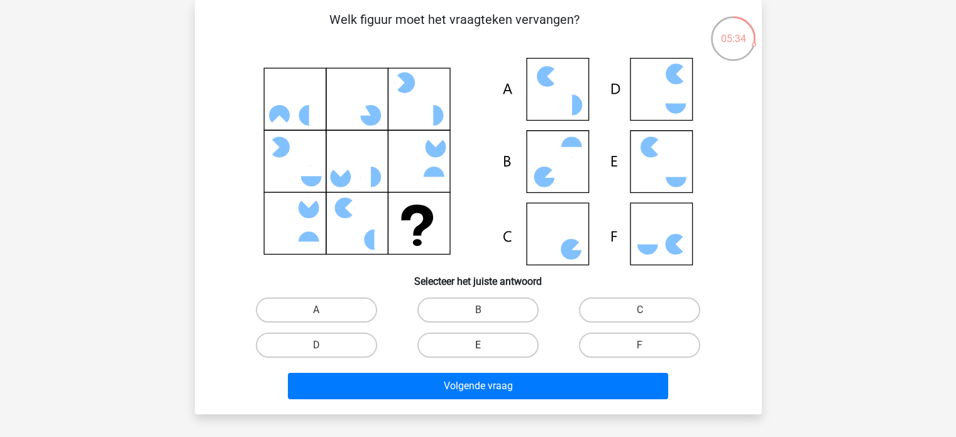
click at [470, 348] on label "E" at bounding box center [478, 345] width 121 height 25
click at [478, 348] on input "E" at bounding box center [482, 349] width 8 height 8
radio input "true"
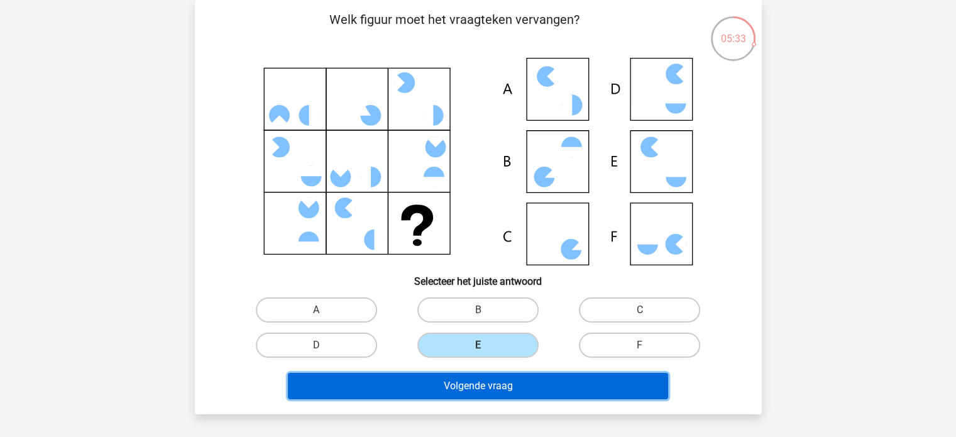
click at [482, 379] on button "Volgende vraag" at bounding box center [478, 386] width 380 height 26
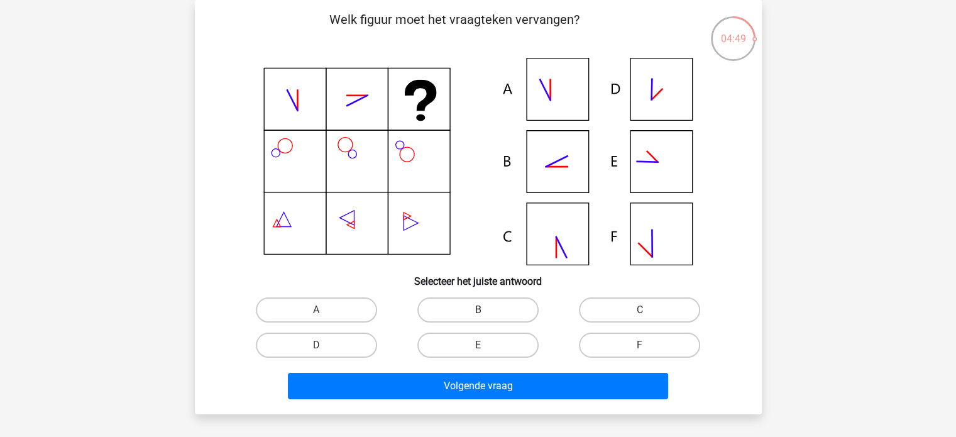
click at [516, 305] on label "B" at bounding box center [478, 309] width 121 height 25
click at [486, 310] on input "B" at bounding box center [482, 314] width 8 height 8
radio input "true"
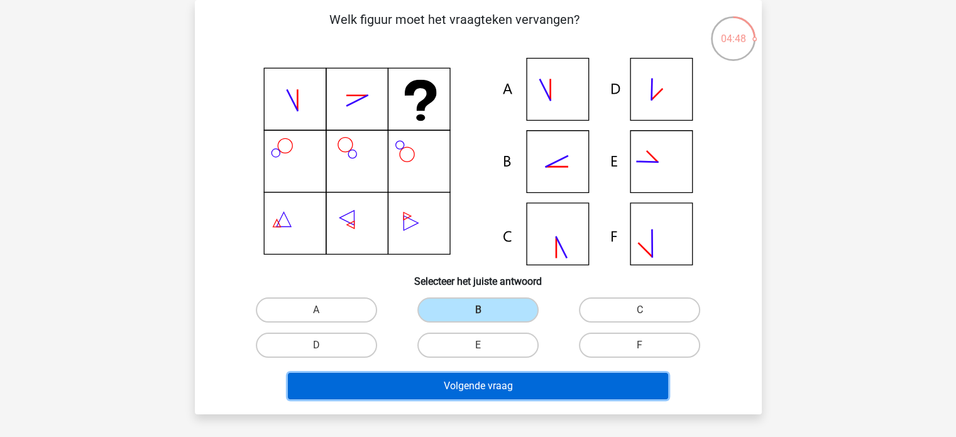
click at [516, 382] on button "Volgende vraag" at bounding box center [478, 386] width 380 height 26
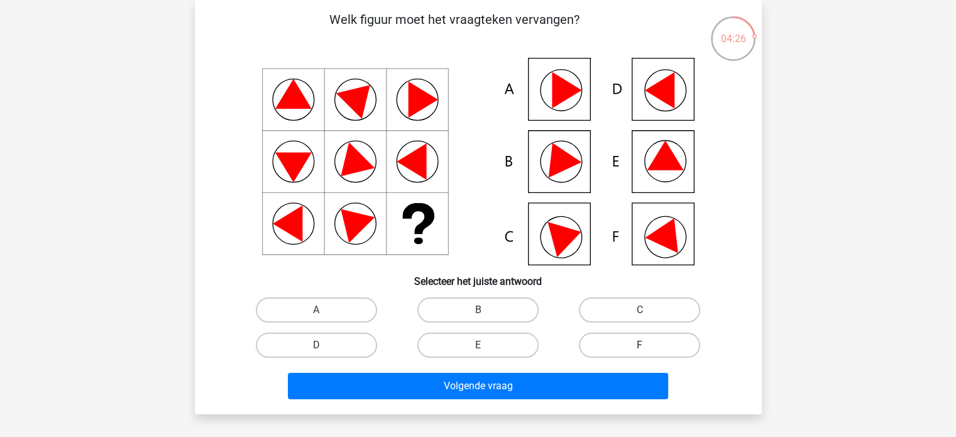
click at [631, 341] on label "F" at bounding box center [639, 345] width 121 height 25
click at [640, 345] on input "F" at bounding box center [644, 349] width 8 height 8
radio input "true"
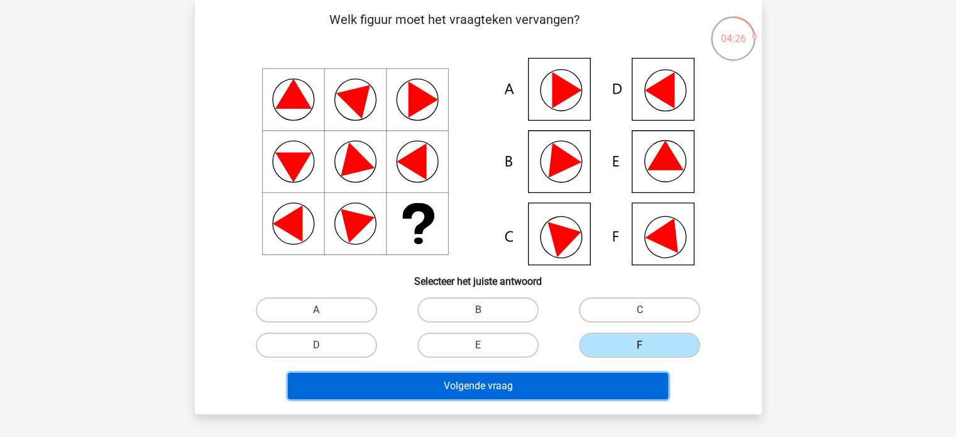
click at [602, 383] on button "Volgende vraag" at bounding box center [478, 386] width 380 height 26
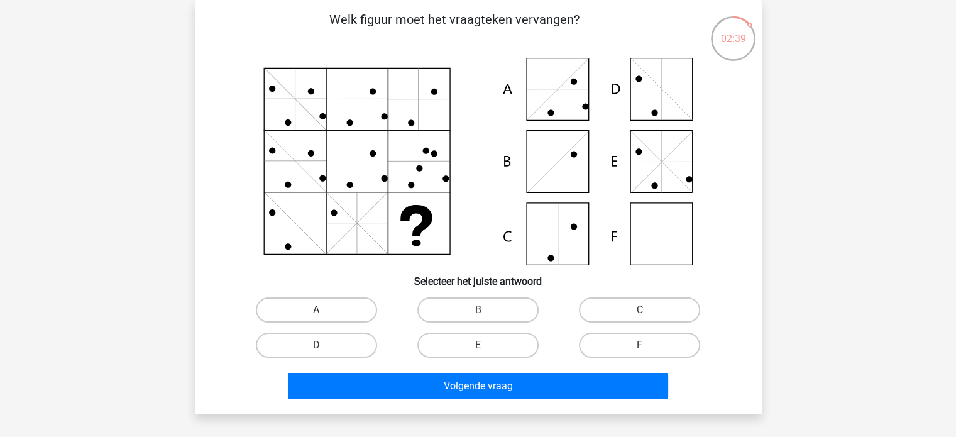
click at [340, 303] on label "A" at bounding box center [316, 309] width 121 height 25
click at [324, 310] on input "A" at bounding box center [320, 314] width 8 height 8
radio input "true"
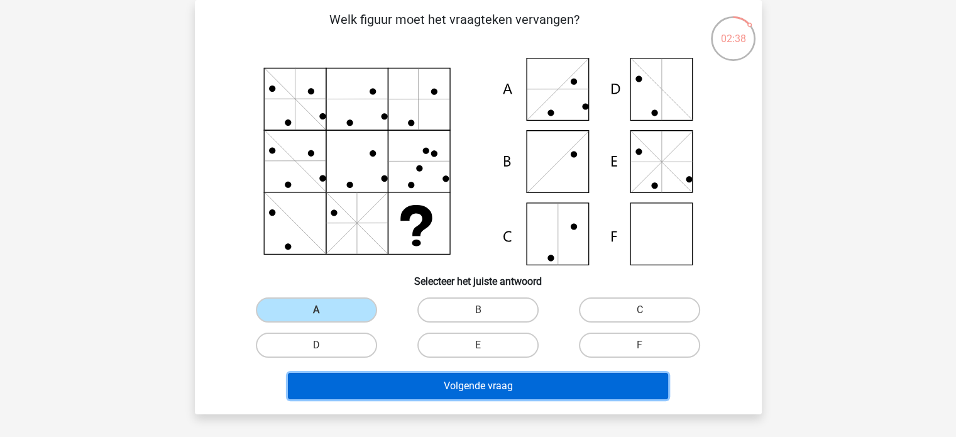
click at [390, 377] on button "Volgende vraag" at bounding box center [478, 386] width 380 height 26
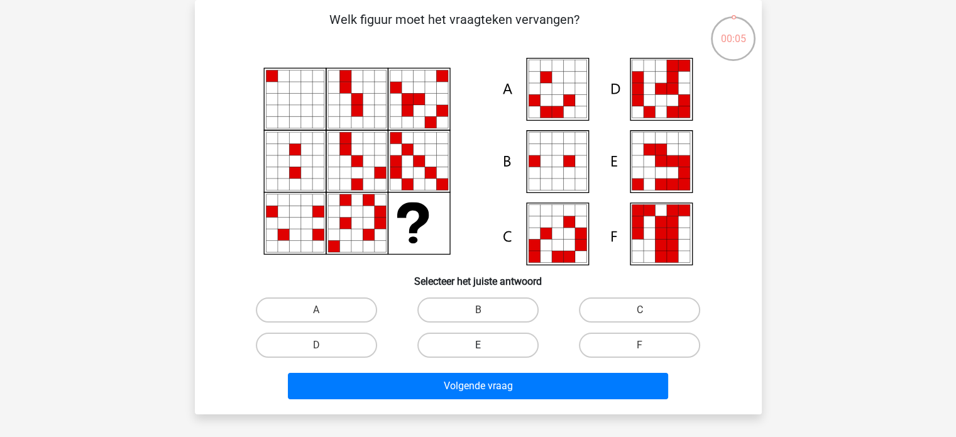
click at [494, 345] on label "E" at bounding box center [478, 345] width 121 height 25
click at [486, 345] on input "E" at bounding box center [482, 349] width 8 height 8
radio input "true"
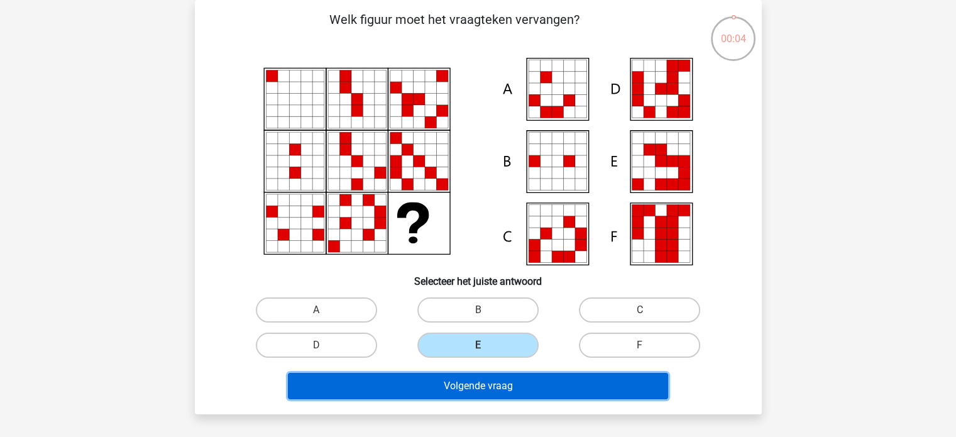
click at [501, 391] on button "Volgende vraag" at bounding box center [478, 386] width 380 height 26
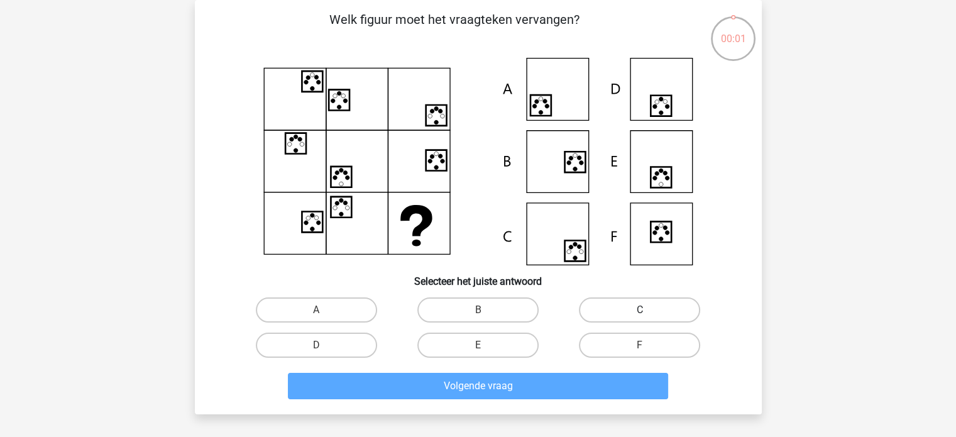
click at [626, 310] on label "C" at bounding box center [639, 309] width 121 height 25
click at [640, 310] on input "C" at bounding box center [644, 314] width 8 height 8
radio input "true"
click at [604, 364] on div "Volgende vraag" at bounding box center [478, 384] width 527 height 42
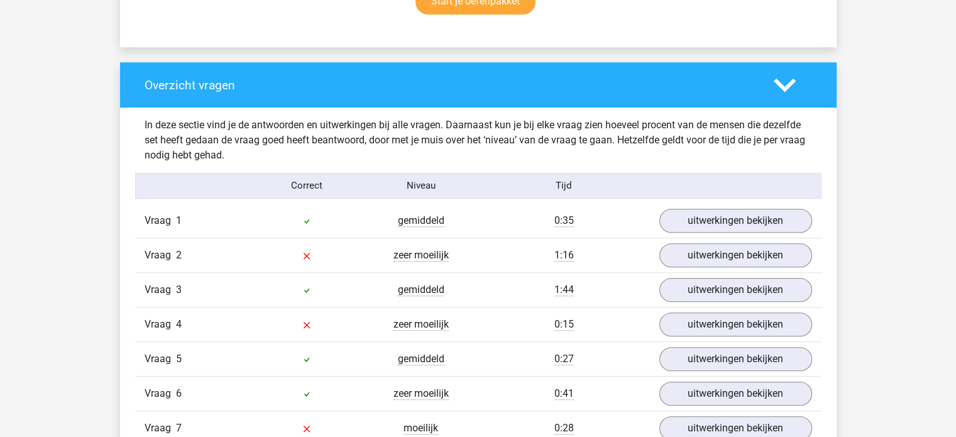
scroll to position [880, 0]
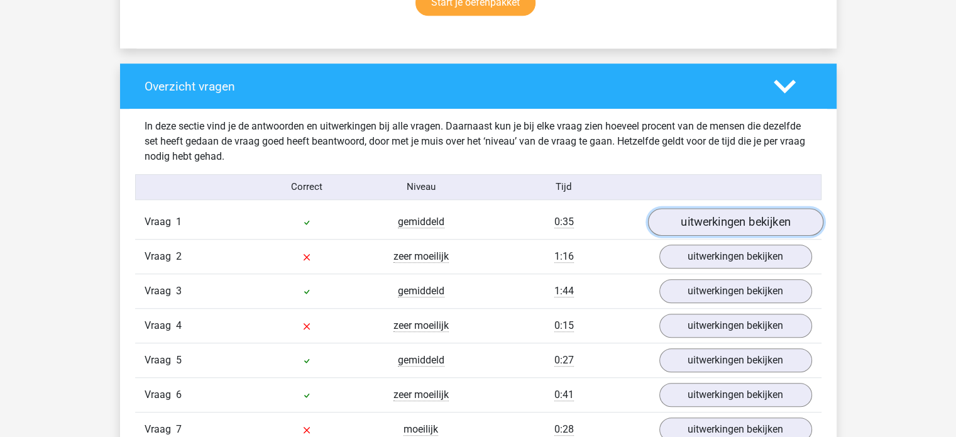
click at [672, 216] on link "uitwerkingen bekijken" at bounding box center [735, 222] width 175 height 28
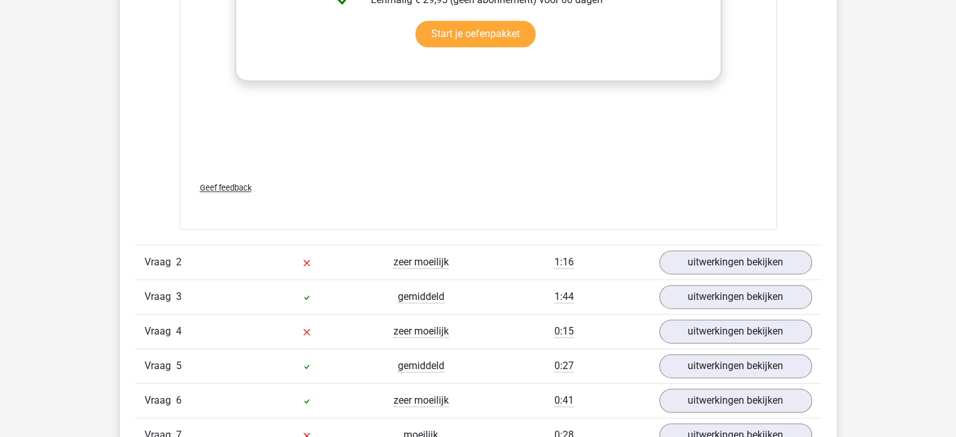
scroll to position [1761, 0]
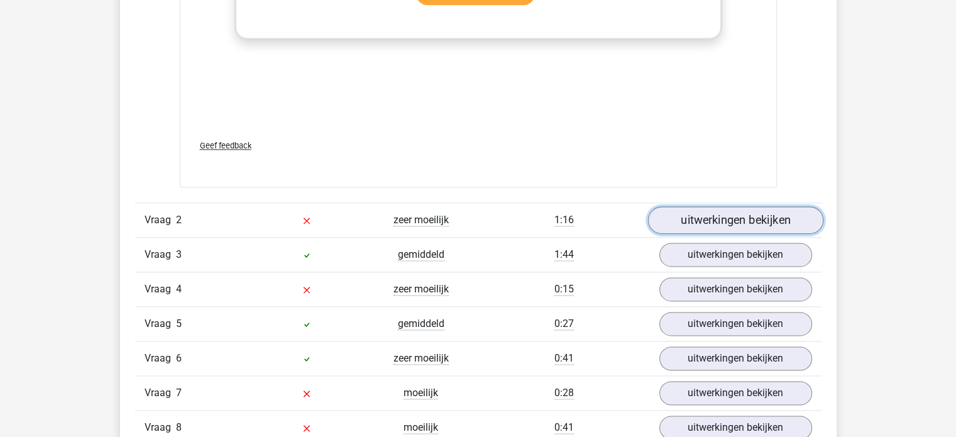
click at [693, 217] on link "uitwerkingen bekijken" at bounding box center [735, 220] width 175 height 28
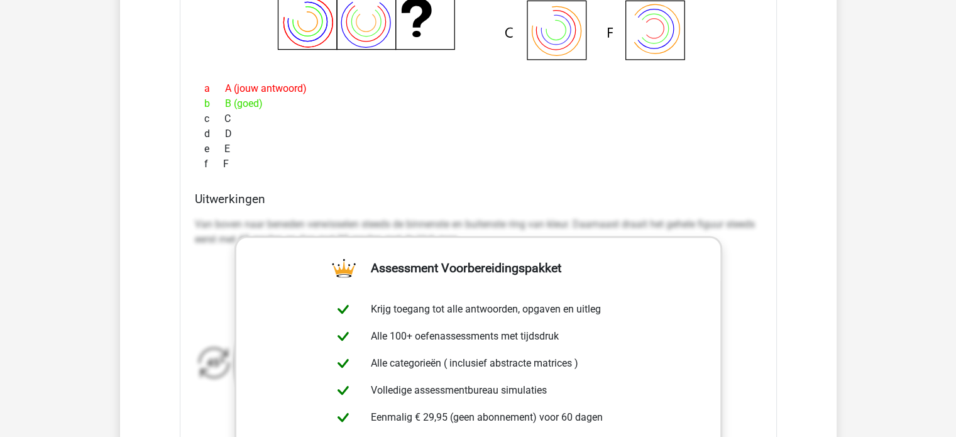
scroll to position [2201, 0]
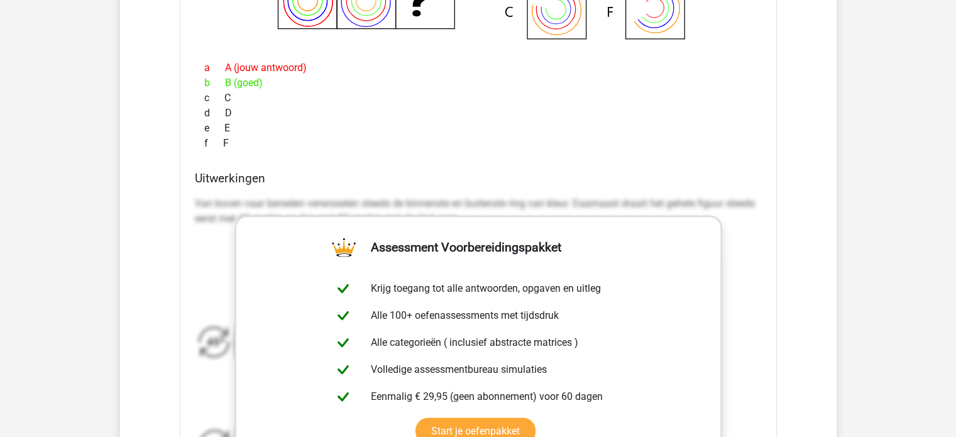
click at [594, 191] on div "Van boven naar beneden verwisselen steeds de binnenste en buitenste ring van kl…" at bounding box center [478, 370] width 567 height 358
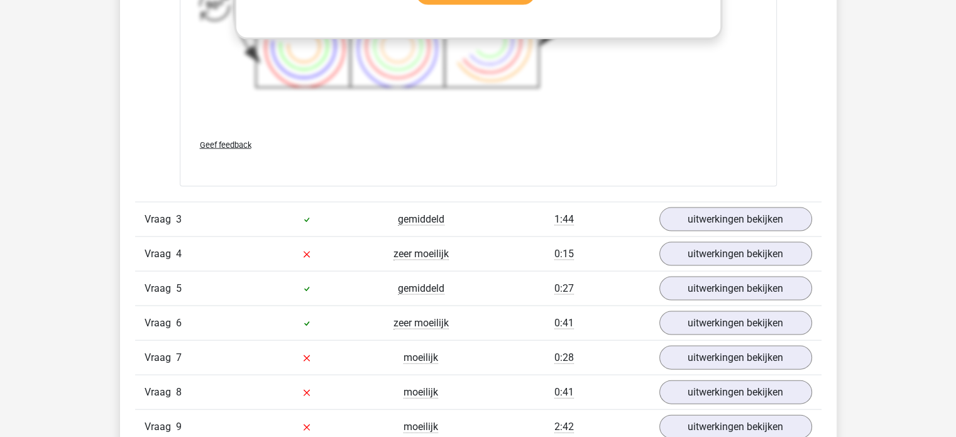
scroll to position [2641, 0]
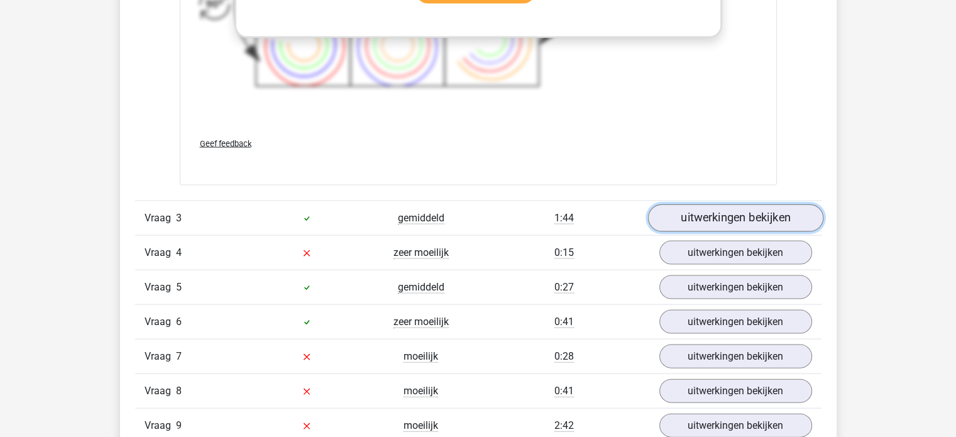
click at [716, 214] on link "uitwerkingen bekijken" at bounding box center [735, 218] width 175 height 28
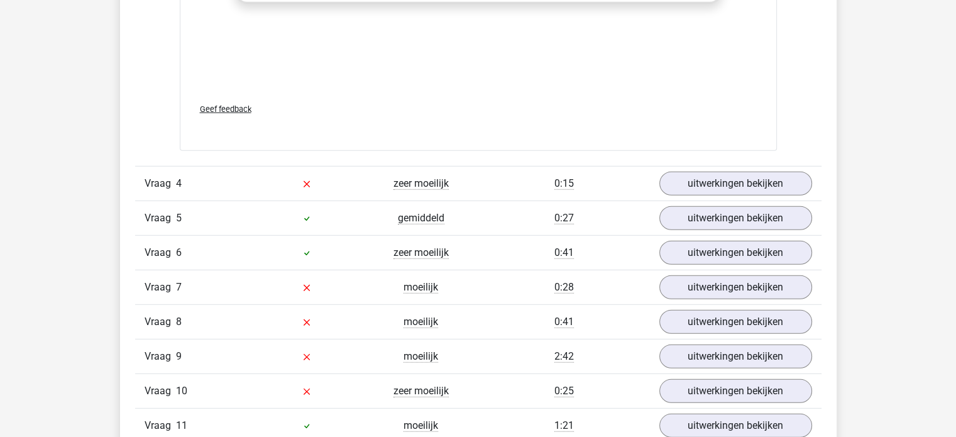
scroll to position [3584, 0]
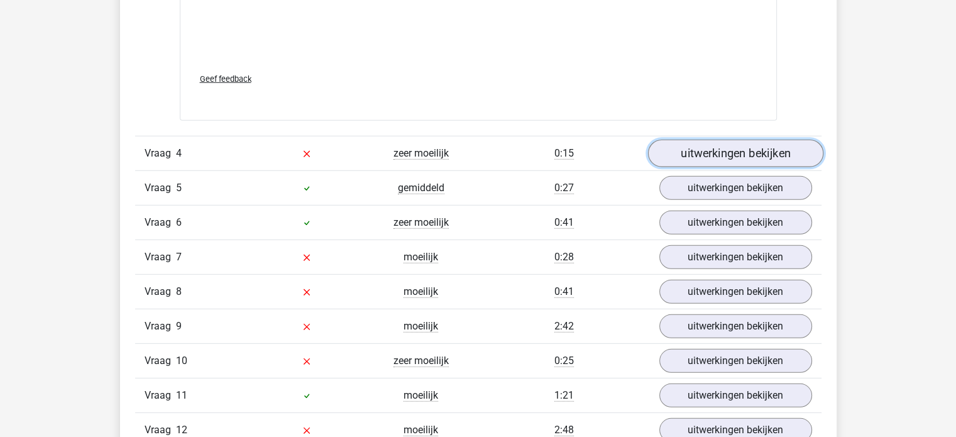
click at [676, 153] on link "uitwerkingen bekijken" at bounding box center [735, 154] width 175 height 28
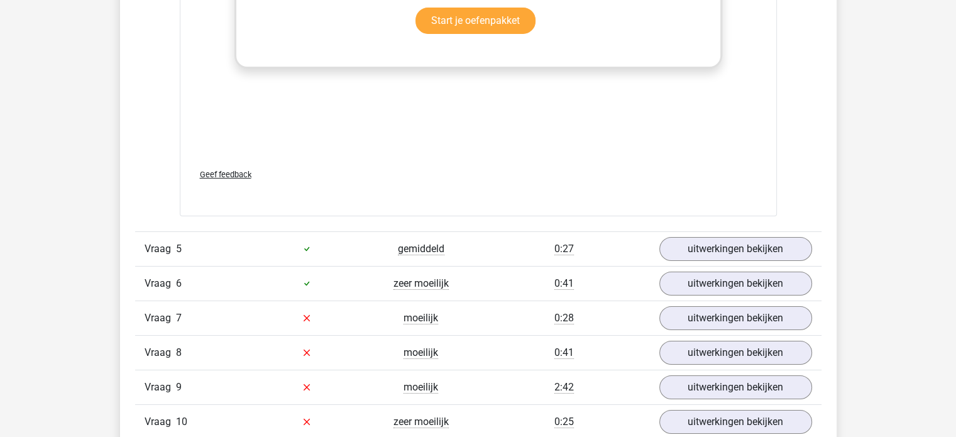
scroll to position [4402, 0]
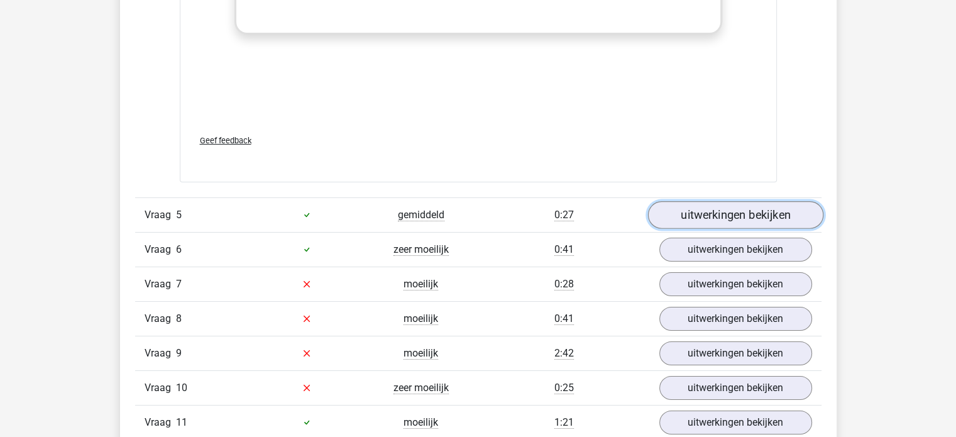
click at [716, 206] on link "uitwerkingen bekijken" at bounding box center [735, 215] width 175 height 28
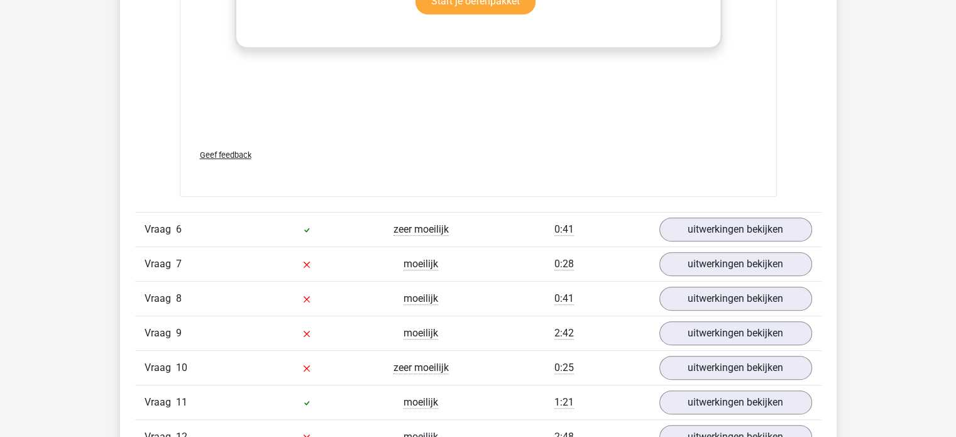
scroll to position [5282, 0]
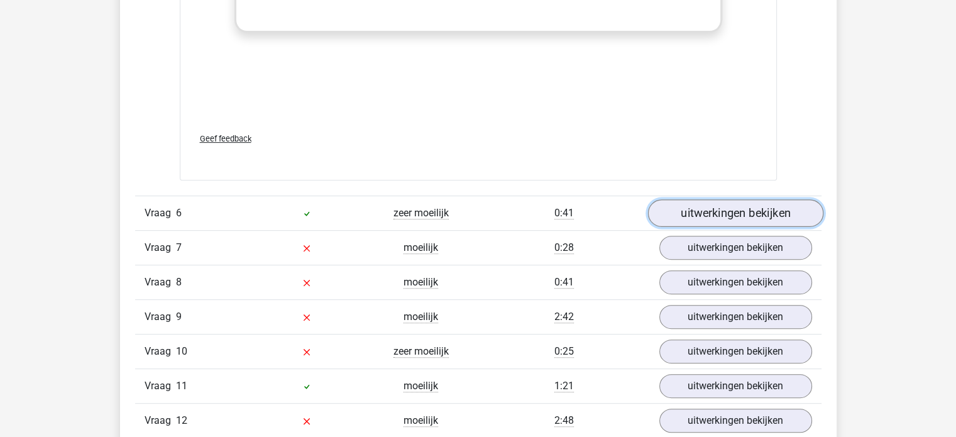
click at [681, 212] on link "uitwerkingen bekijken" at bounding box center [735, 213] width 175 height 28
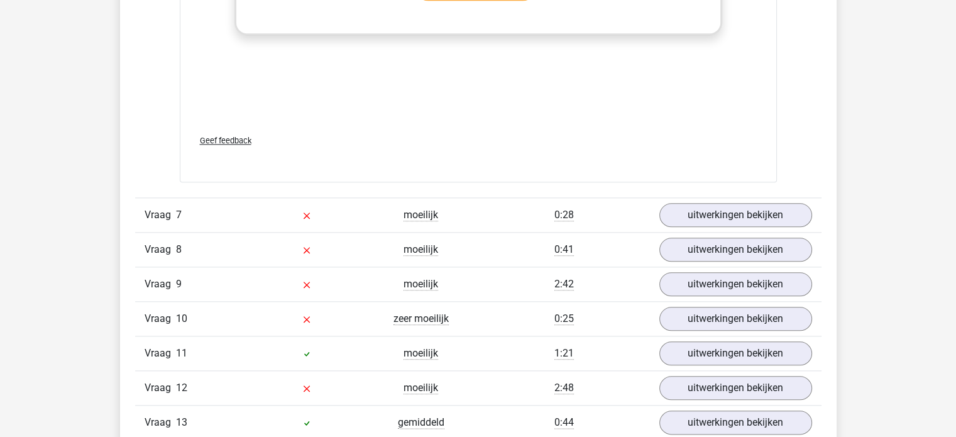
scroll to position [6162, 0]
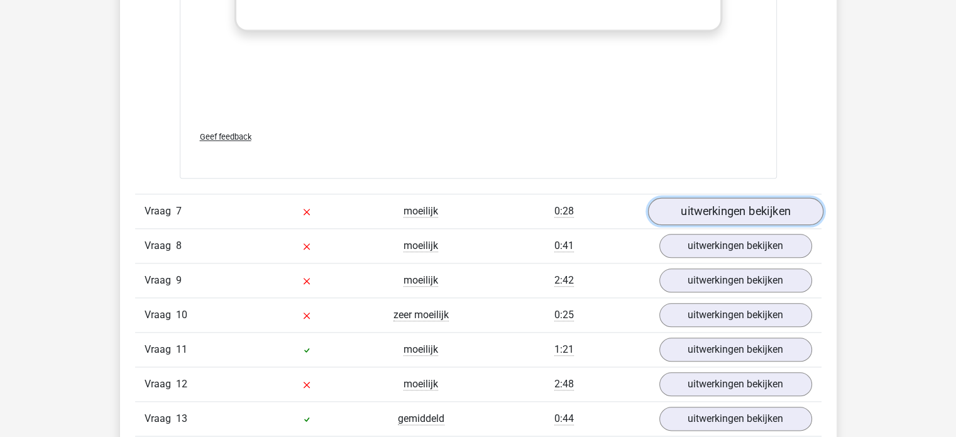
click at [684, 214] on link "uitwerkingen bekijken" at bounding box center [735, 211] width 175 height 28
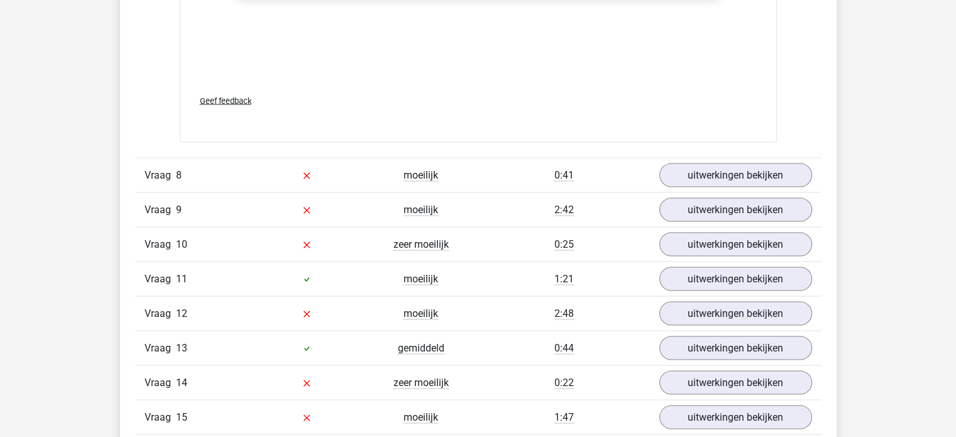
scroll to position [7106, 0]
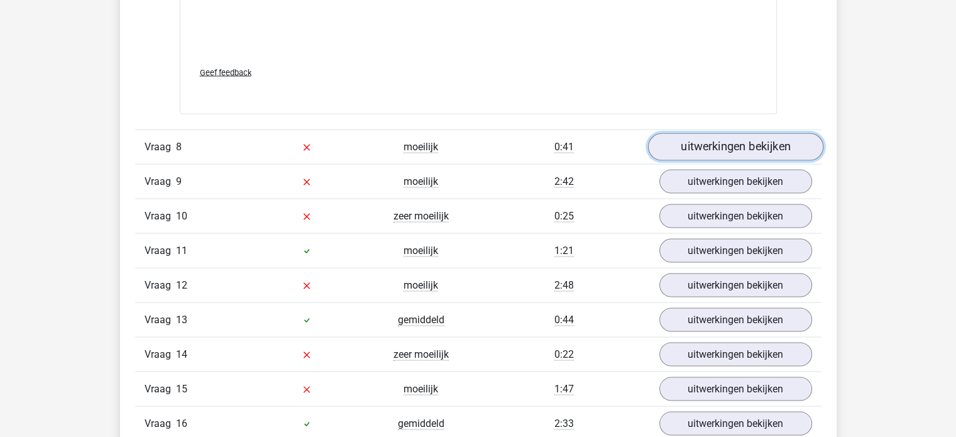
click at [720, 150] on link "uitwerkingen bekijken" at bounding box center [735, 147] width 175 height 28
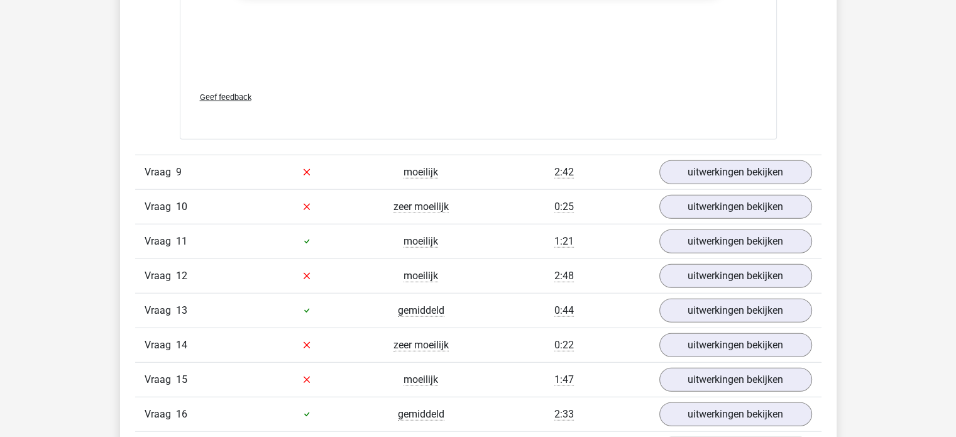
scroll to position [7986, 0]
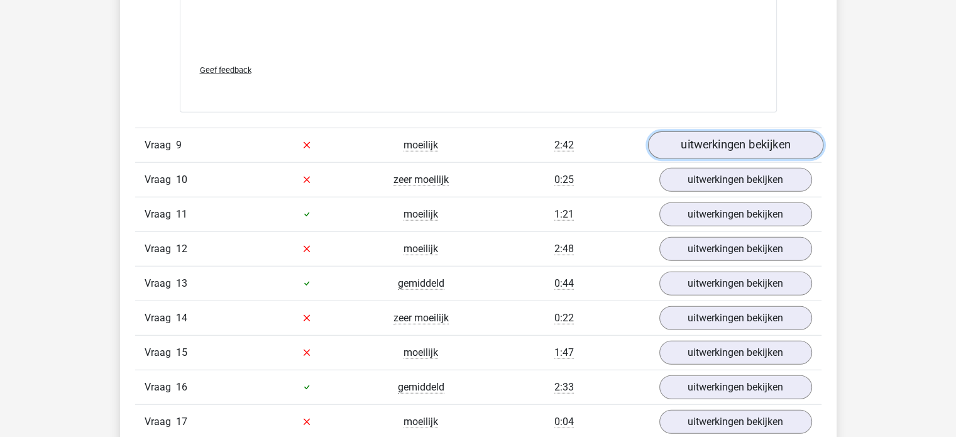
click at [698, 136] on link "uitwerkingen bekijken" at bounding box center [735, 145] width 175 height 28
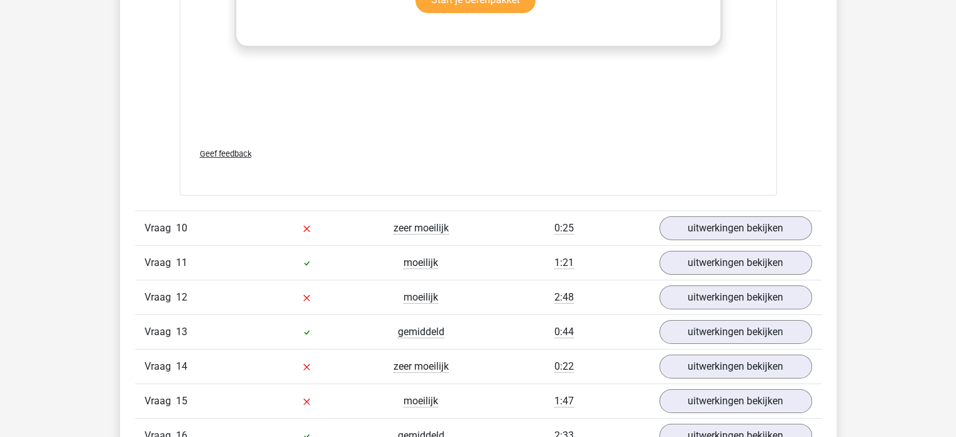
scroll to position [8804, 0]
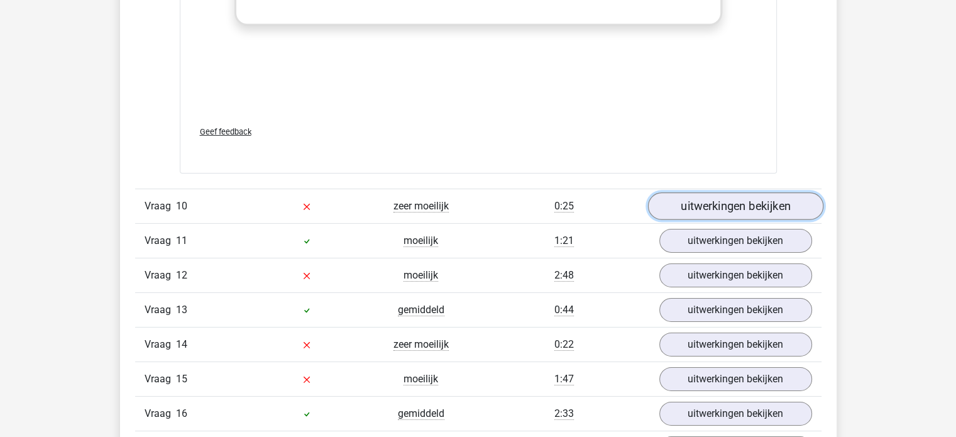
click at [707, 203] on link "uitwerkingen bekijken" at bounding box center [735, 206] width 175 height 28
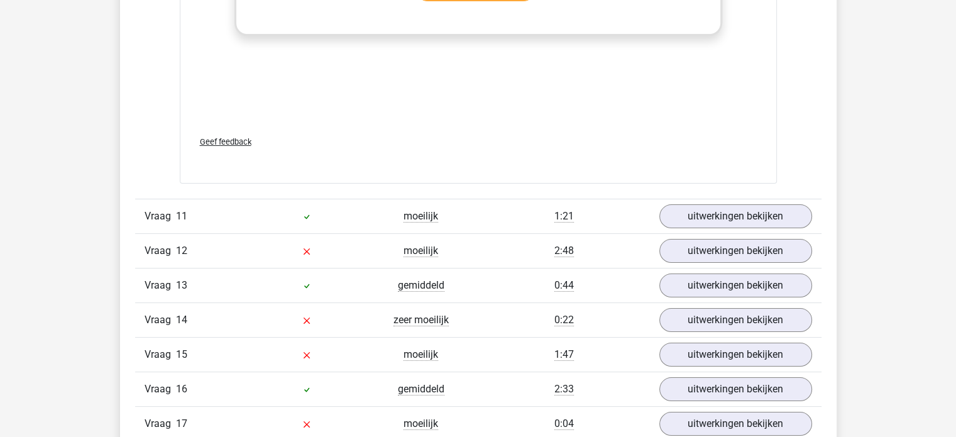
scroll to position [9684, 0]
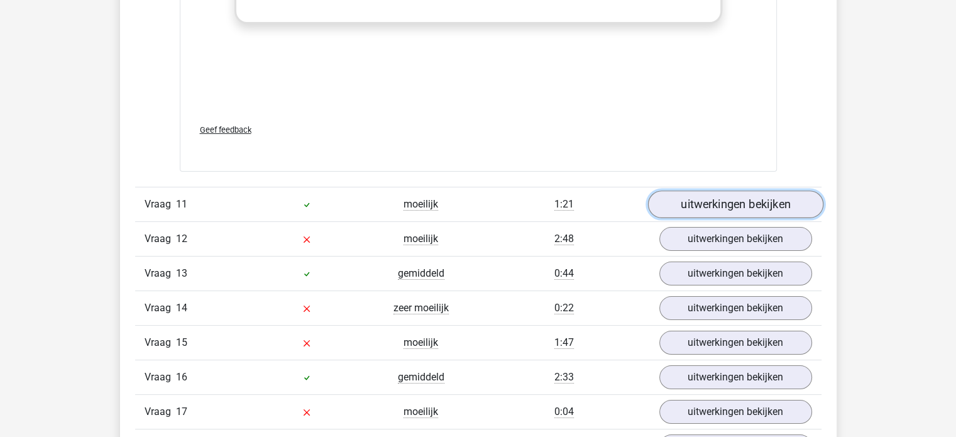
click at [706, 199] on link "uitwerkingen bekijken" at bounding box center [735, 205] width 175 height 28
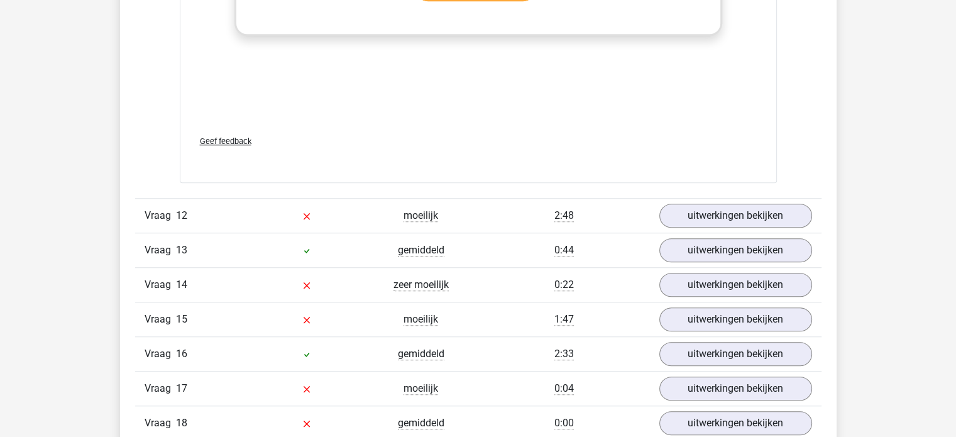
scroll to position [10627, 0]
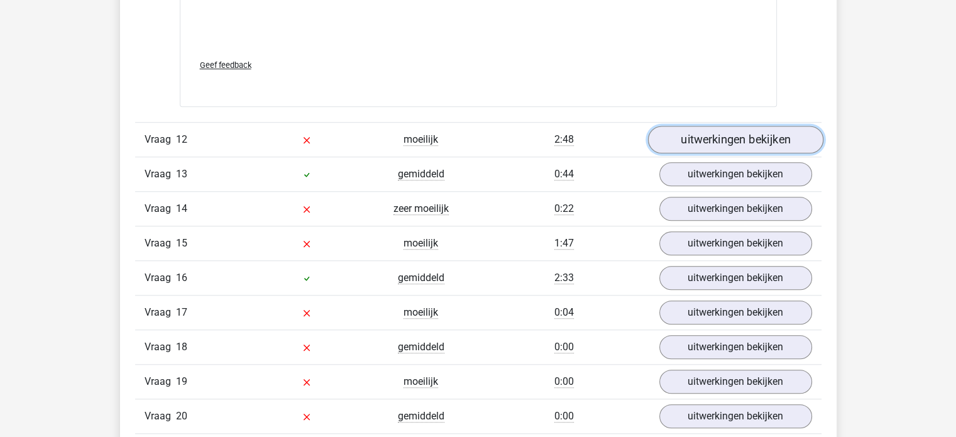
click at [754, 137] on link "uitwerkingen bekijken" at bounding box center [735, 140] width 175 height 28
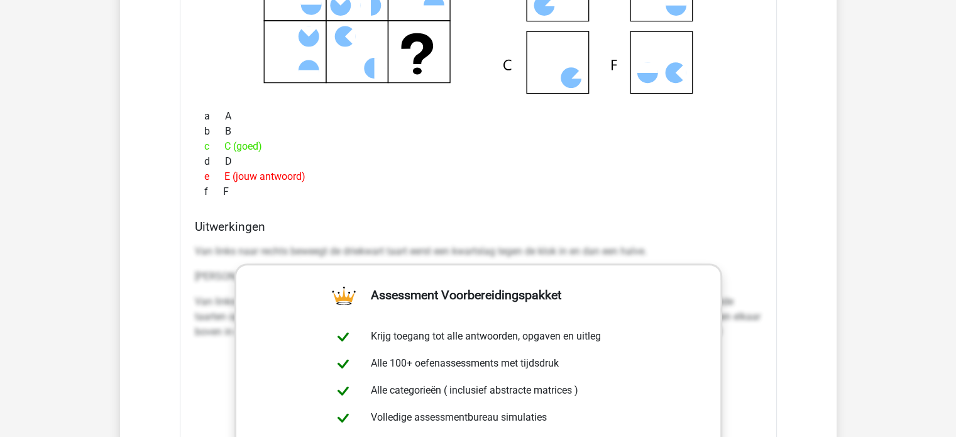
scroll to position [11067, 0]
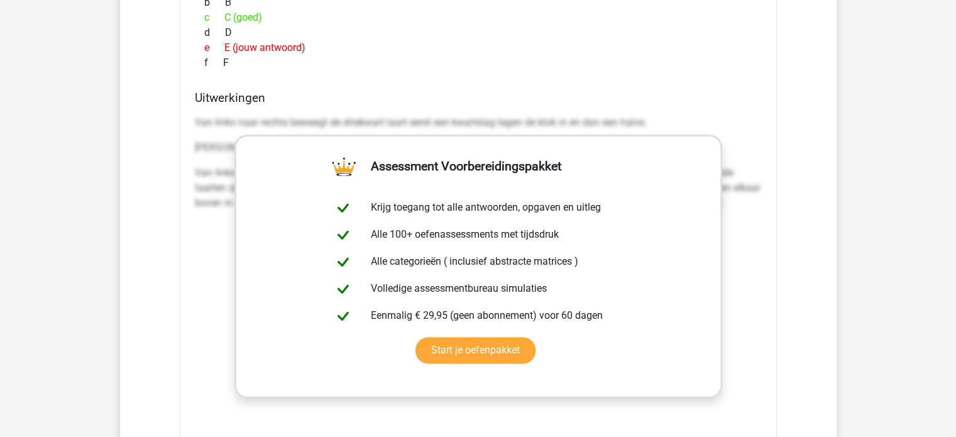
click at [265, 118] on p "Van links naar rechts beweegt de driekwart taart eerst een kwartslag tegen de k…" at bounding box center [478, 122] width 567 height 15
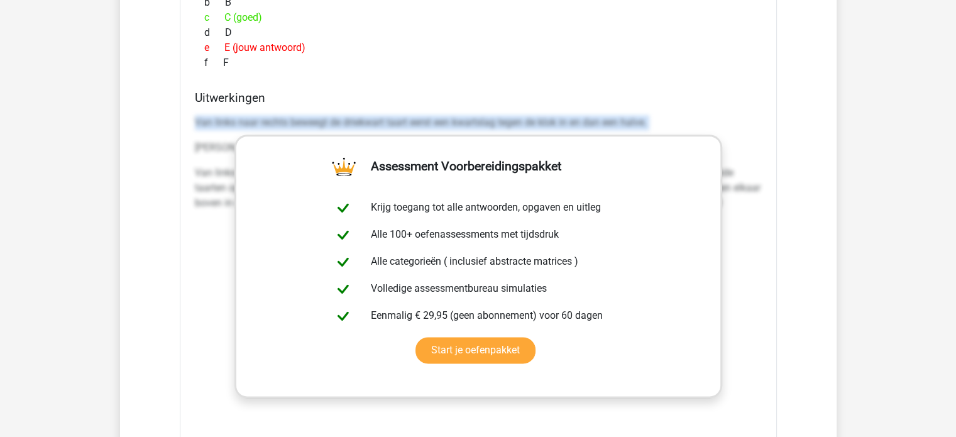
click at [265, 118] on p "Van links naar rechts beweegt de driekwart taart eerst een kwartslag tegen de k…" at bounding box center [478, 122] width 567 height 15
copy div "Van links naar rechts beweegt de driekwart taart eerst een kwartslag tegen de k…"
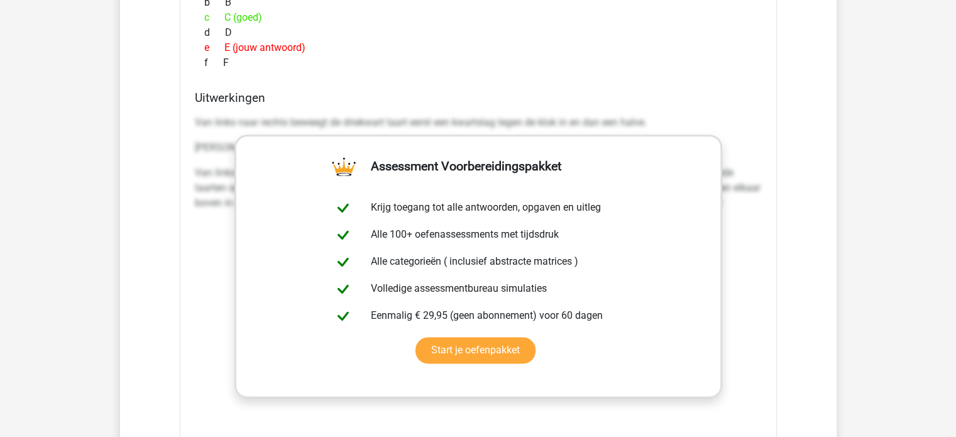
click at [202, 157] on div "Van links naar rechts beweegt de driekwart taart eerst een kwartslag tegen de k…" at bounding box center [478, 168] width 567 height 116
drag, startPoint x: 194, startPoint y: 139, endPoint x: 787, endPoint y: 206, distance: 597.3
copy div "Van boven naar onder draait de driekwart taart telkens 90 graden met de klok me…"
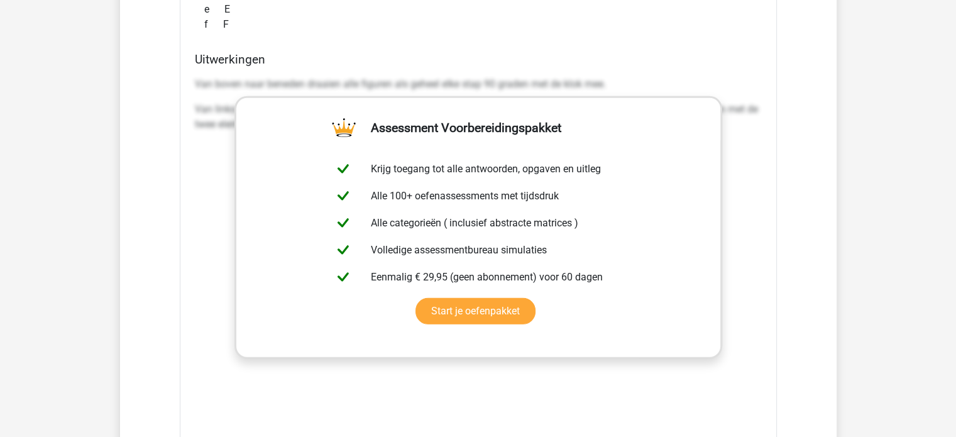
scroll to position [8489, 0]
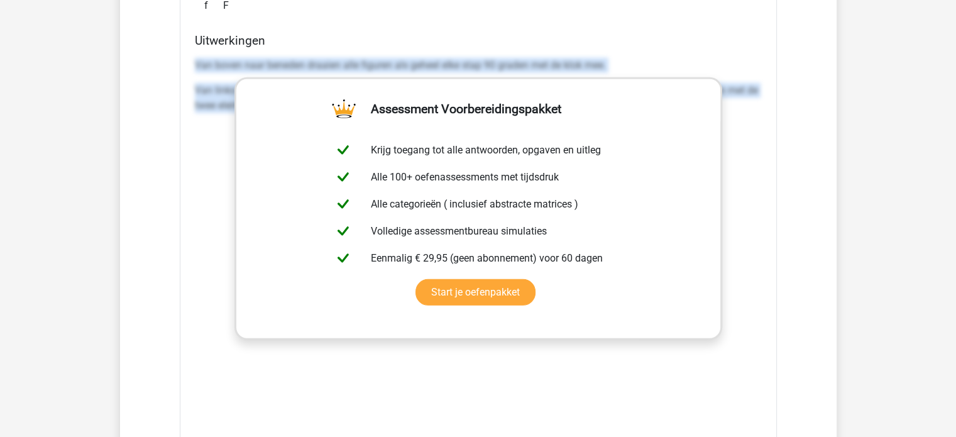
drag, startPoint x: 191, startPoint y: 58, endPoint x: 767, endPoint y: 128, distance: 580.3
click at [767, 128] on div "Welk figuur moet het vraagteken vervangen? a A (goed) b B (jouw antwoord) c C d…" at bounding box center [478, 81] width 597 height 814
copy div "Van boven naar beneden draaien alle figuren als geheel elke stap 90 graden met …"
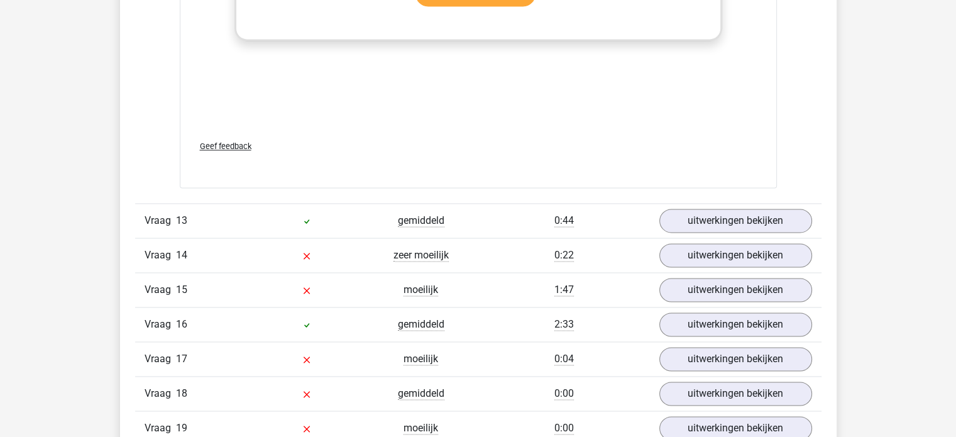
scroll to position [11445, 0]
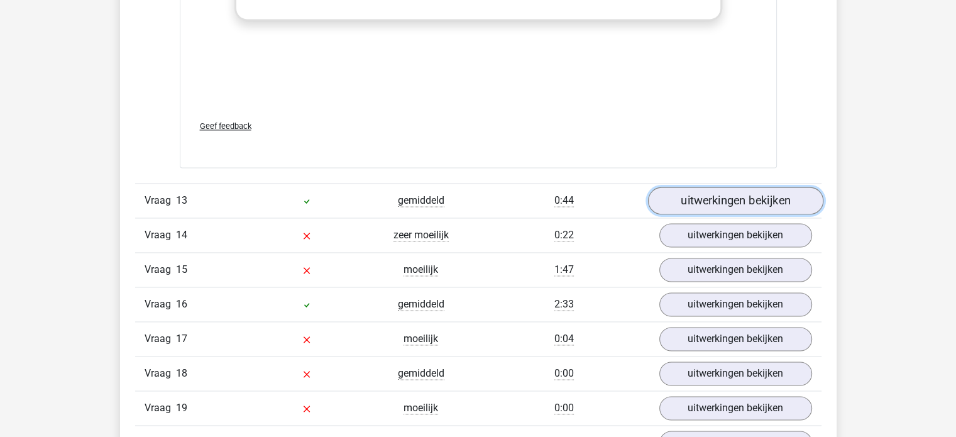
click at [705, 193] on link "uitwerkingen bekijken" at bounding box center [735, 201] width 175 height 28
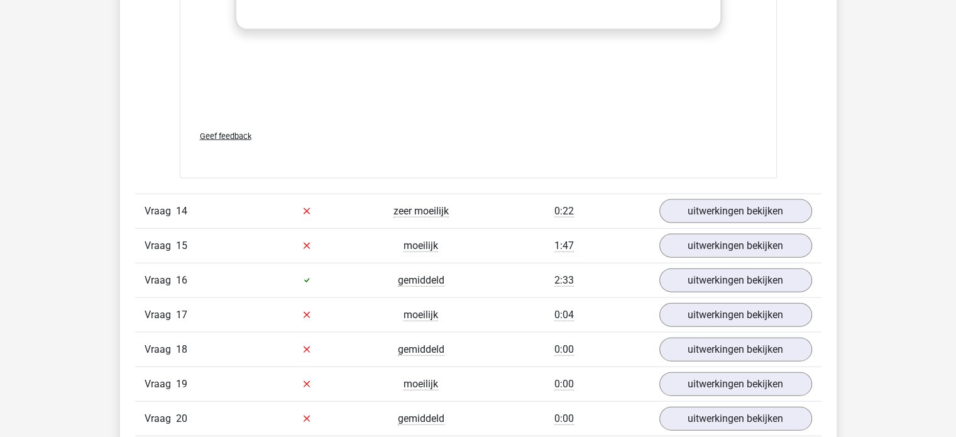
scroll to position [12325, 0]
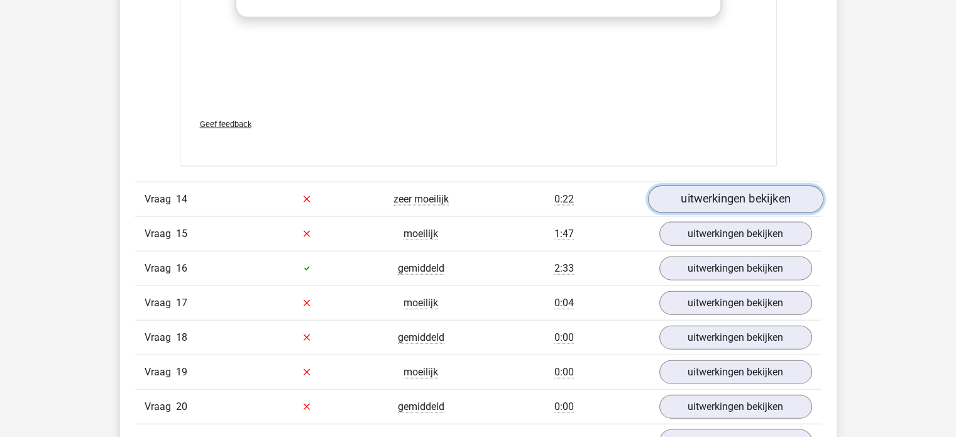
click at [694, 194] on link "uitwerkingen bekijken" at bounding box center [735, 200] width 175 height 28
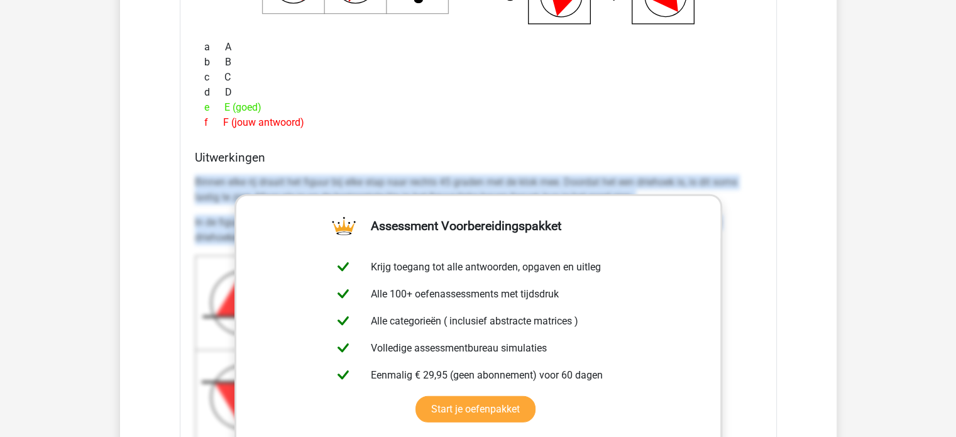
scroll to position [12954, 0]
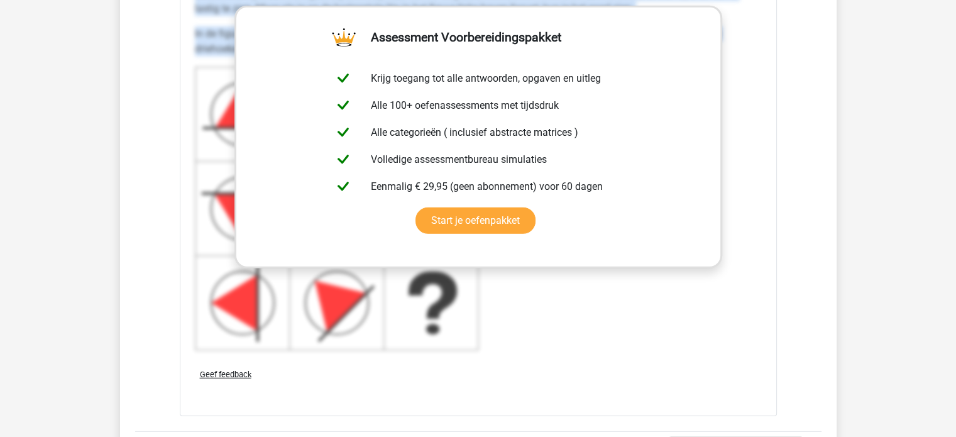
drag, startPoint x: 190, startPoint y: 233, endPoint x: 333, endPoint y: 346, distance: 182.2
click at [333, 346] on div "Uitwerkingen Binnen elke rij draait het figuur bij elke stap naar rechts 45 gra…" at bounding box center [478, 160] width 577 height 397
copy div "Binnen elke rij draait het figuur bij elke stap naar rechts 45 graden met de kl…"
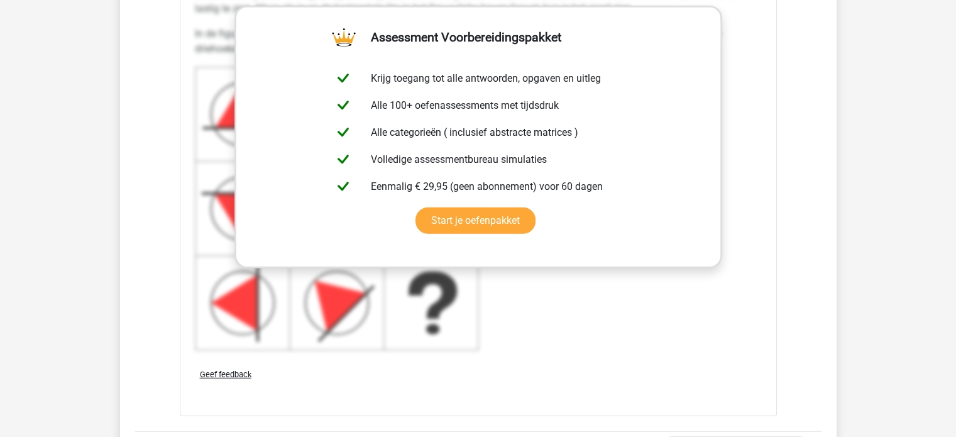
click at [234, 319] on icon at bounding box center [337, 209] width 284 height 284
click at [228, 321] on icon at bounding box center [337, 209] width 284 height 284
click at [226, 299] on icon at bounding box center [233, 302] width 45 height 55
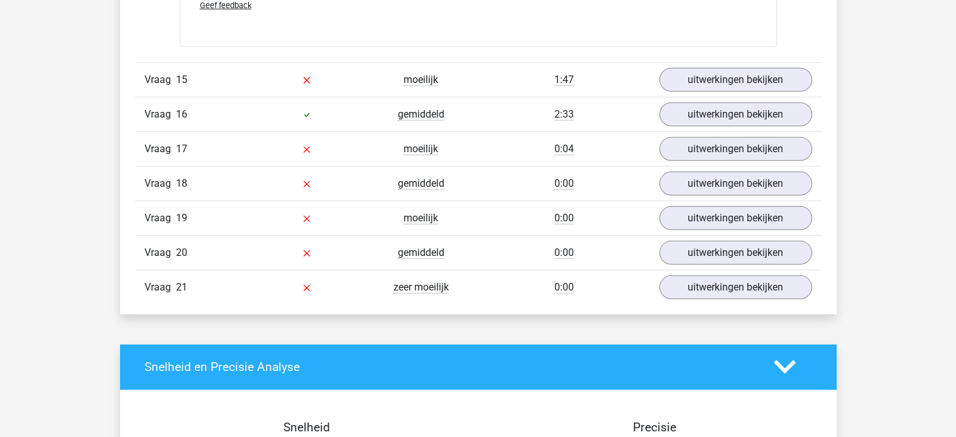
scroll to position [13331, 0]
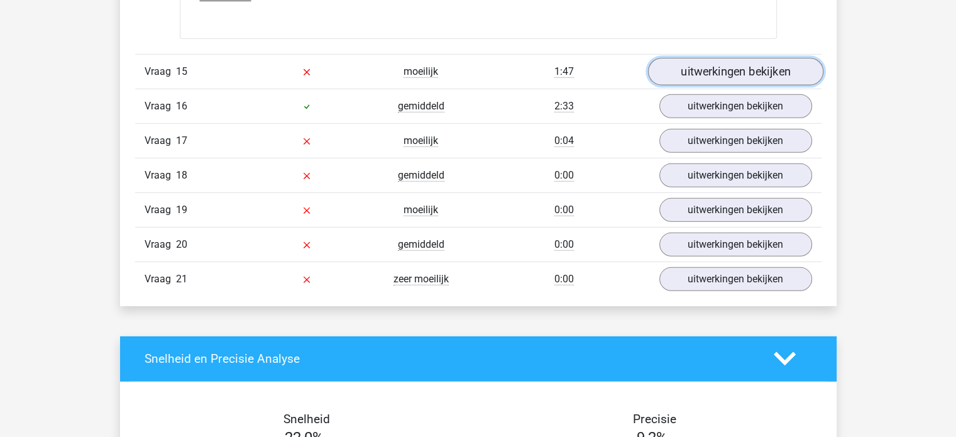
click at [700, 67] on link "uitwerkingen bekijken" at bounding box center [735, 72] width 175 height 28
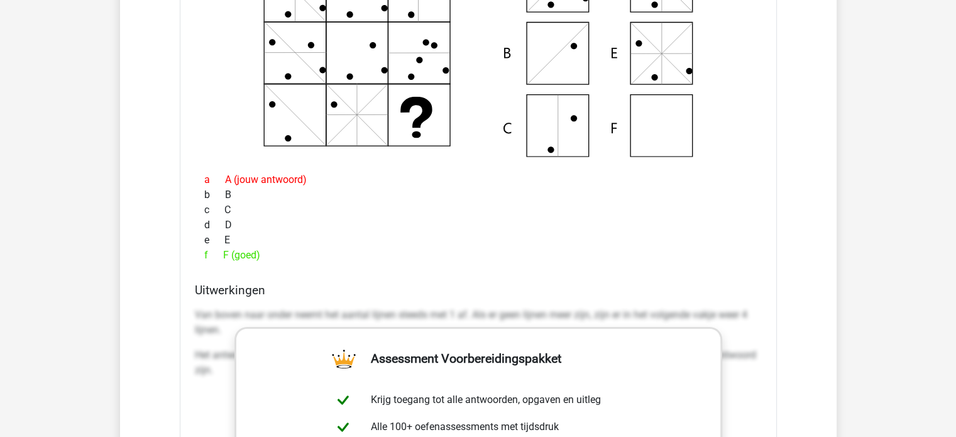
scroll to position [13520, 0]
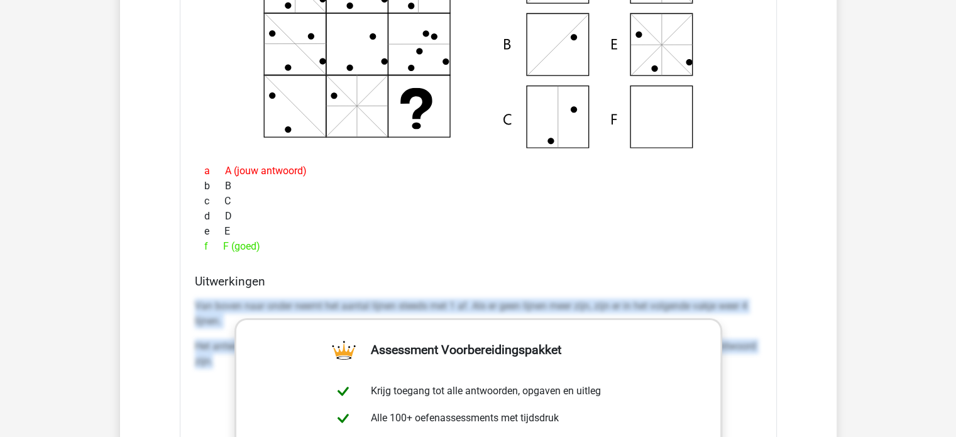
drag, startPoint x: 196, startPoint y: 293, endPoint x: 213, endPoint y: 379, distance: 87.7
copy div "Van boven naar onder neemt het aantal lijnen steeds met 1 af. Als er geen lijne…"
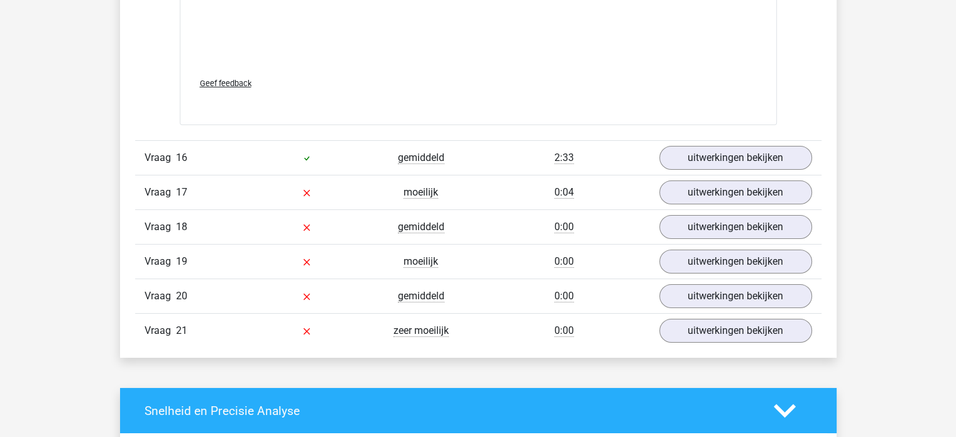
scroll to position [14149, 0]
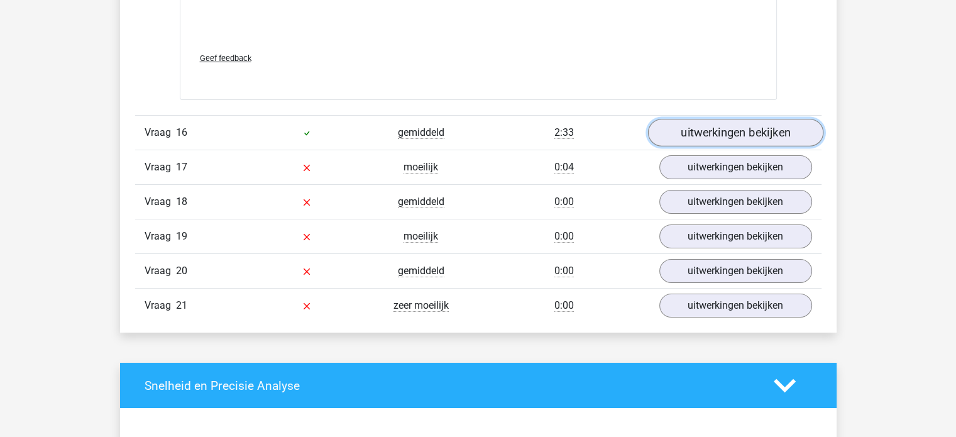
click at [739, 120] on link "uitwerkingen bekijken" at bounding box center [735, 133] width 175 height 28
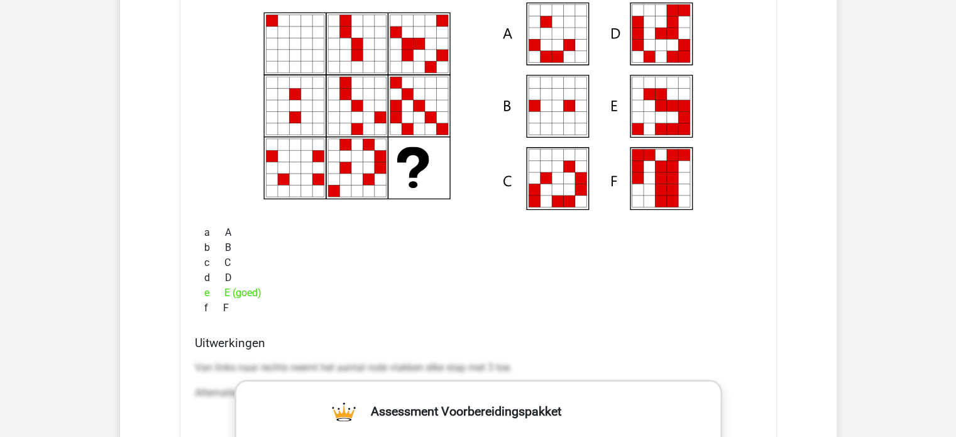
scroll to position [14337, 0]
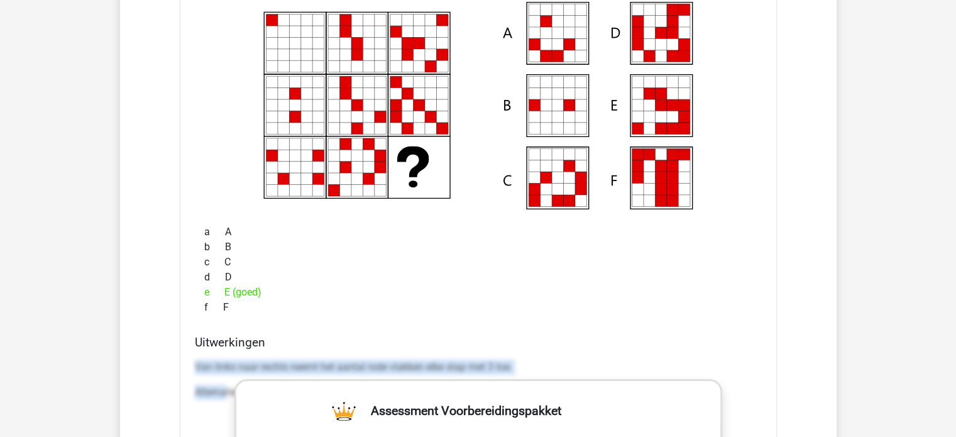
drag, startPoint x: 192, startPoint y: 354, endPoint x: 226, endPoint y: 389, distance: 48.9
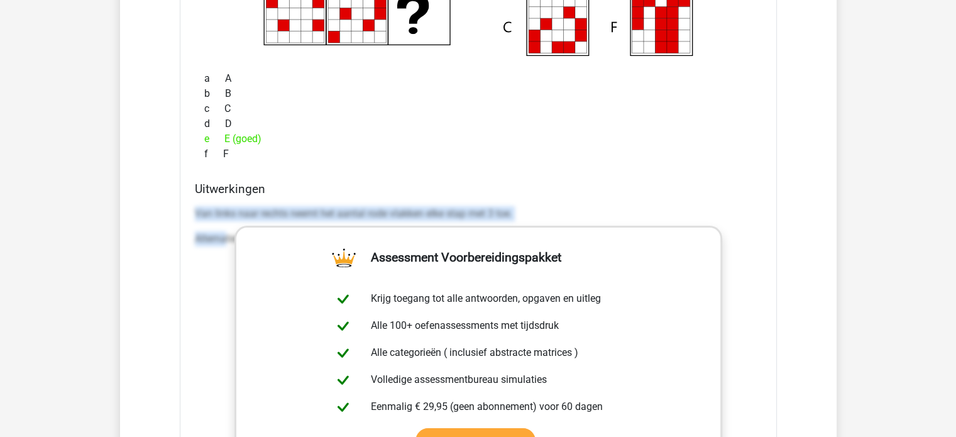
scroll to position [14526, 0]
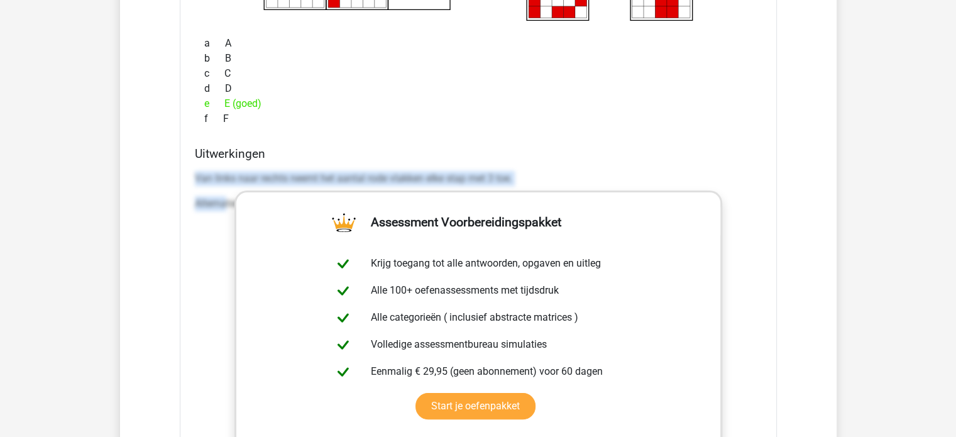
copy div "Van links naar rechts neemt het aantal rode vlakken elke stap met 3 toe. Alterna"
click at [219, 199] on p "Alternatief is dat van boven naar onder de eerste stap het aantal rode vlakken …" at bounding box center [478, 203] width 567 height 15
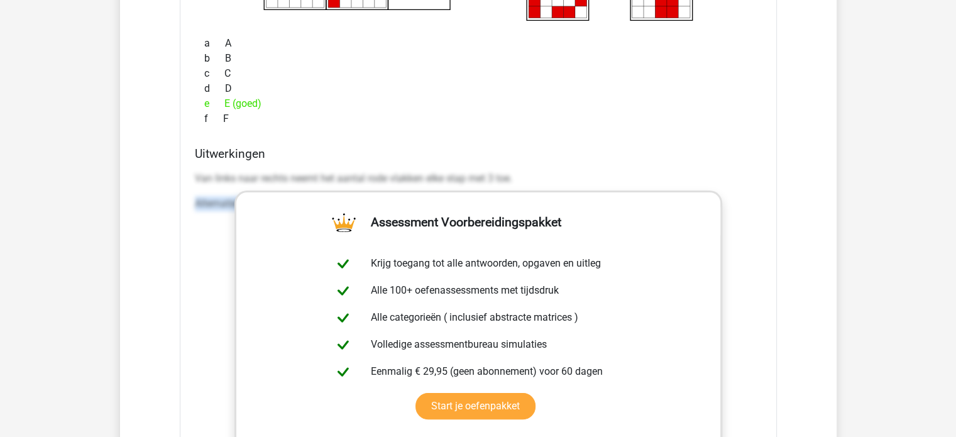
click at [219, 199] on p "Alternatief is dat van boven naar onder de eerste stap het aantal rode vlakken …" at bounding box center [478, 203] width 567 height 15
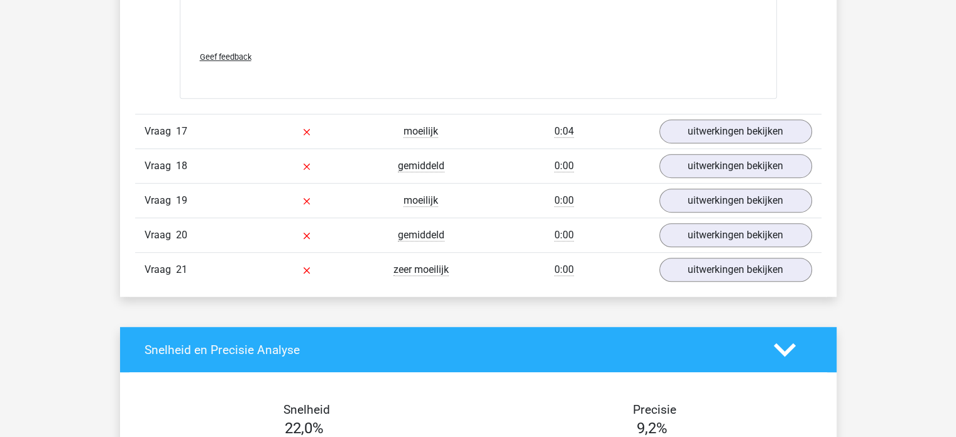
scroll to position [15029, 0]
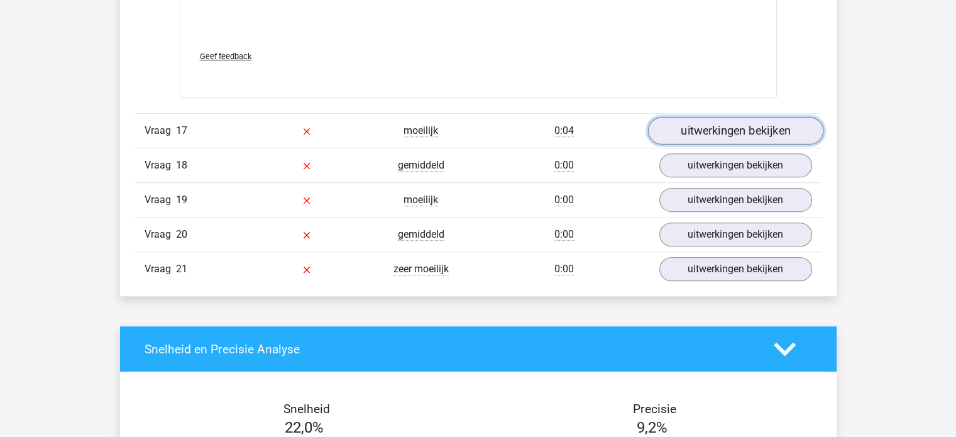
click at [741, 123] on link "uitwerkingen bekijken" at bounding box center [735, 131] width 175 height 28
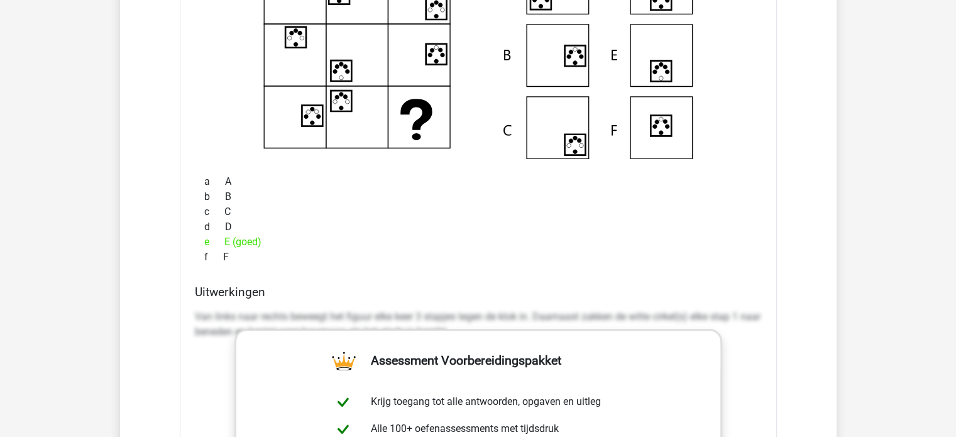
scroll to position [15280, 0]
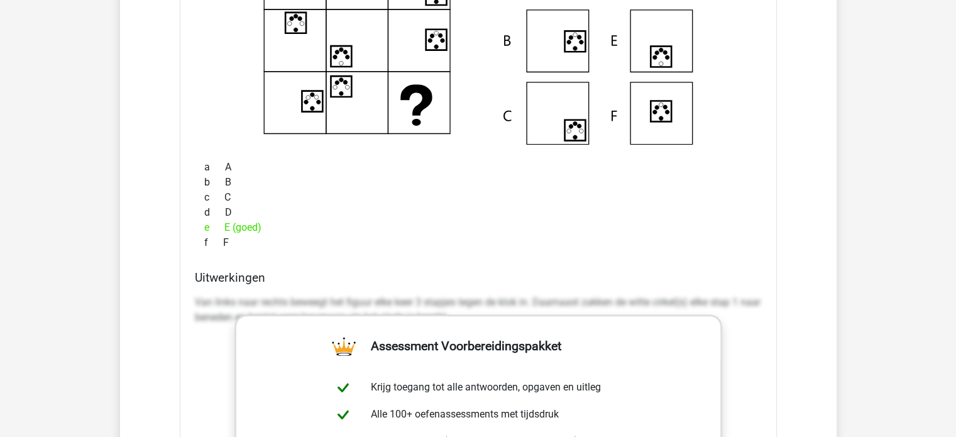
click at [199, 295] on p "Van links naar rechts beweegt het figuur elke keer 3 stapjes tegen de klok in. …" at bounding box center [478, 310] width 567 height 30
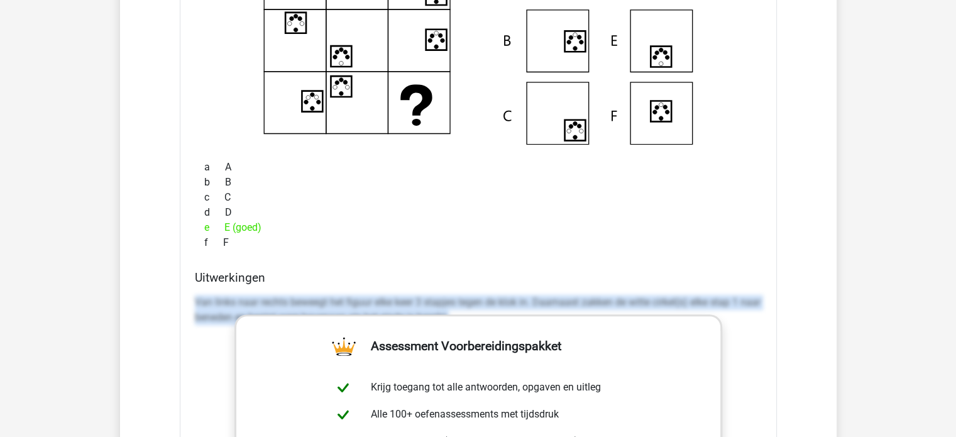
click at [199, 295] on p "Van links naar rechts beweegt het figuur elke keer 3 stapjes tegen de klok in. …" at bounding box center [478, 310] width 567 height 30
copy div "Van links naar rechts beweegt het figuur elke keer 3 stapjes tegen de klok in. …"
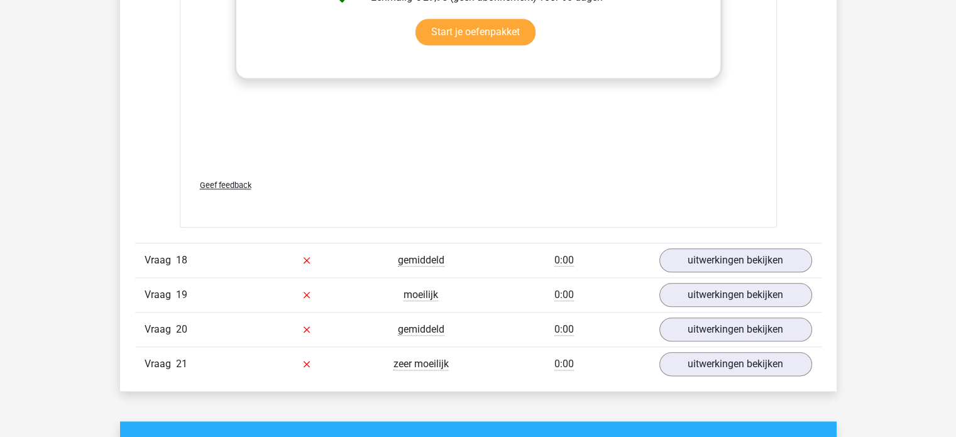
scroll to position [15783, 0]
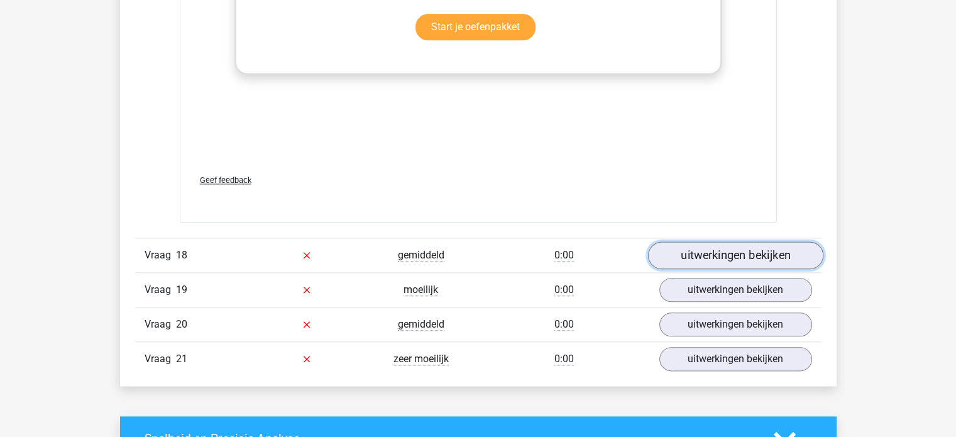
click at [687, 246] on link "uitwerkingen bekijken" at bounding box center [735, 255] width 175 height 28
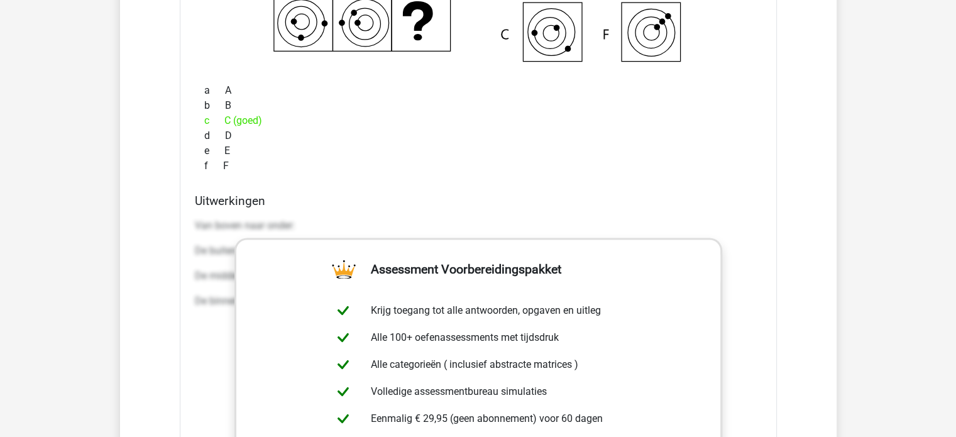
scroll to position [16287, 0]
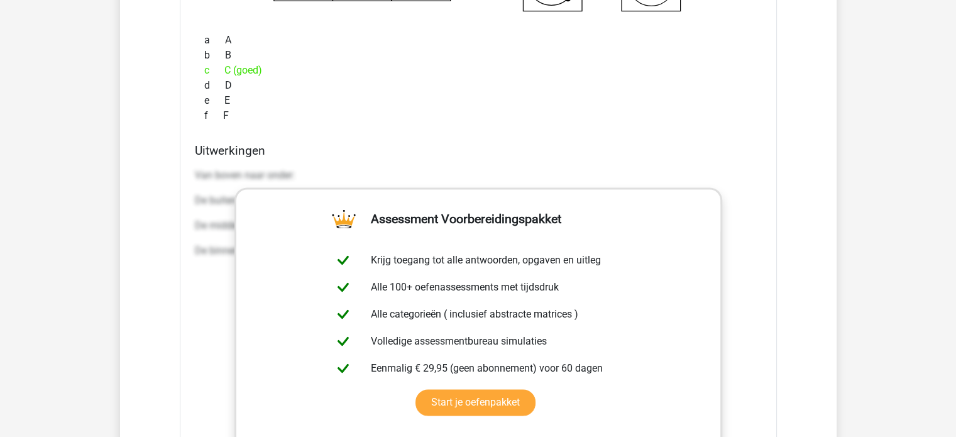
click at [196, 168] on p "Van boven naar onder:" at bounding box center [478, 175] width 567 height 15
copy div "Van boven naar onder: De buitenste ring draait steeds 45 graden met de klok mee…"
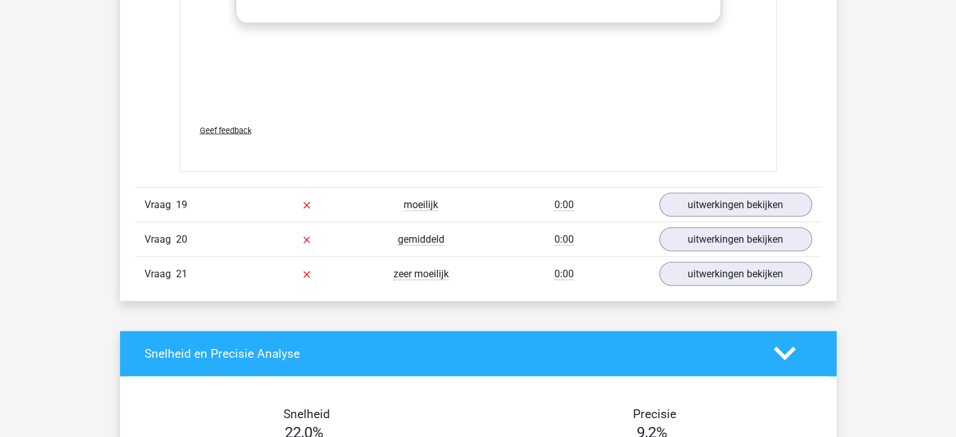
scroll to position [16727, 0]
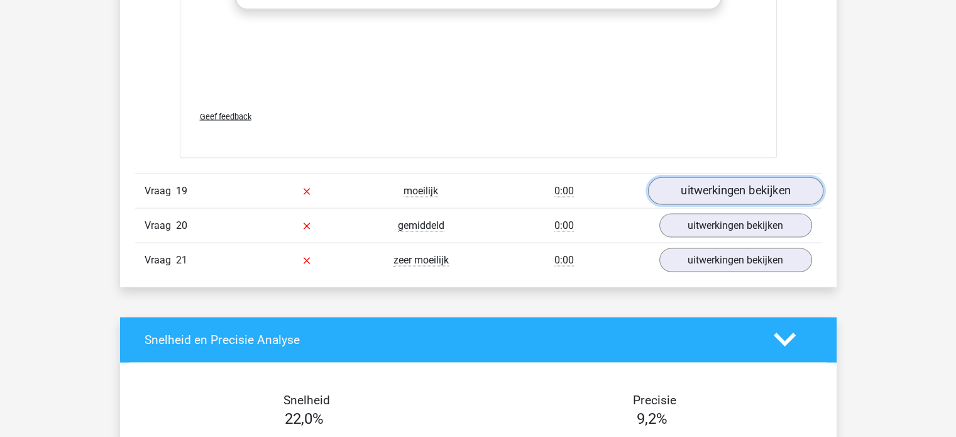
click at [709, 183] on link "uitwerkingen bekijken" at bounding box center [735, 191] width 175 height 28
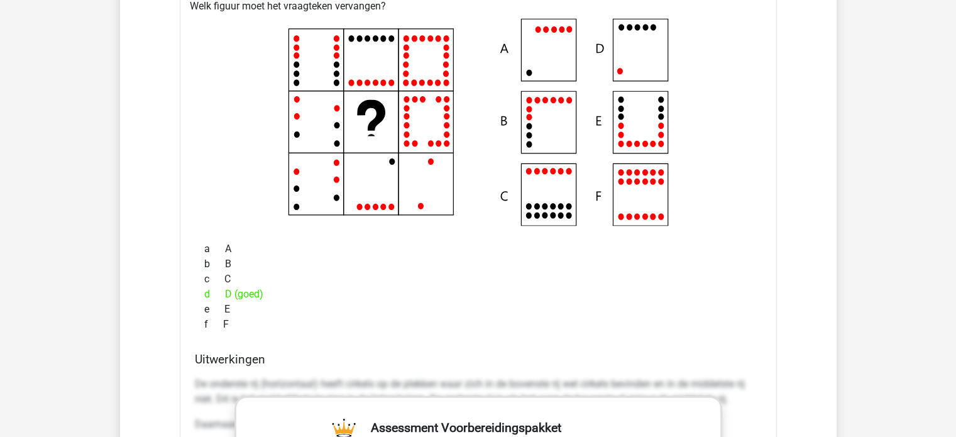
scroll to position [16978, 0]
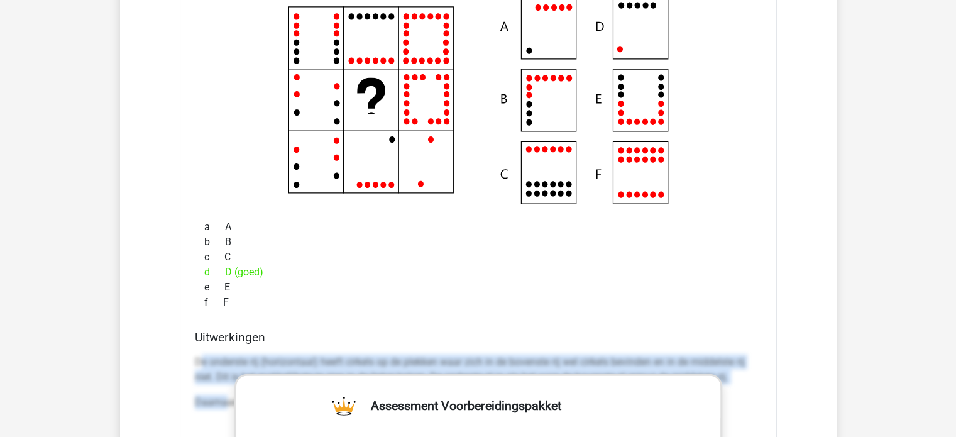
drag, startPoint x: 198, startPoint y: 346, endPoint x: 225, endPoint y: 385, distance: 47.4
click at [225, 385] on div "De onderste rij (horizontaal) heeft cirkels op de plekken waar zich in de boven…" at bounding box center [478, 387] width 567 height 75
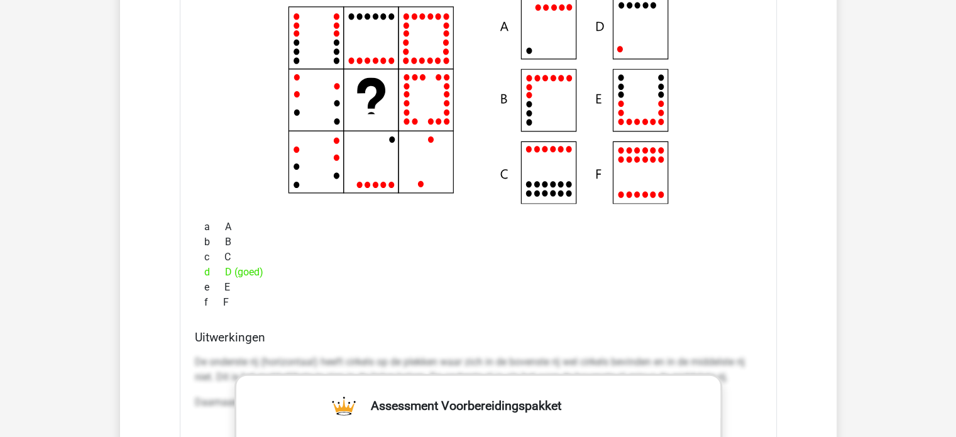
drag, startPoint x: 184, startPoint y: 335, endPoint x: 193, endPoint y: 346, distance: 14.3
click at [184, 336] on div "Welk figuur moet het vraagteken vervangen?" at bounding box center [478, 378] width 597 height 814
click at [195, 355] on p "De onderste rij (horizontaal) heeft cirkels op de plekken waar zich in de boven…" at bounding box center [478, 370] width 567 height 30
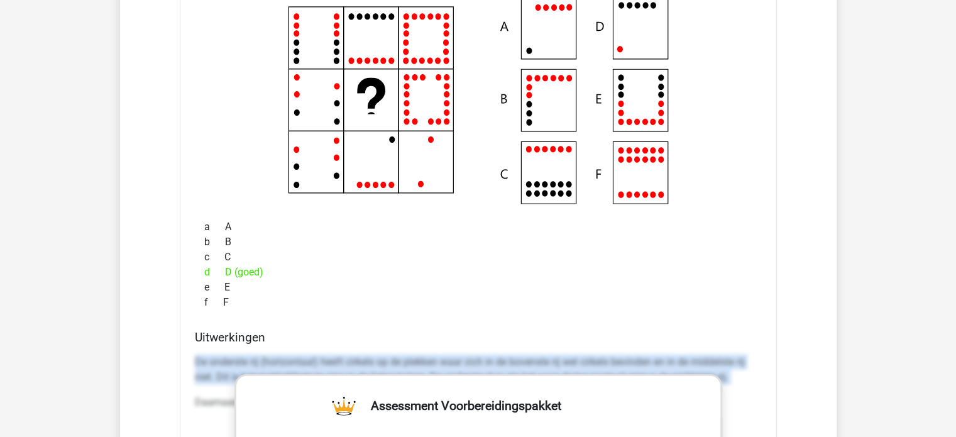
click at [195, 355] on p "De onderste rij (horizontaal) heeft cirkels op de plekken waar zich in de boven…" at bounding box center [478, 370] width 567 height 30
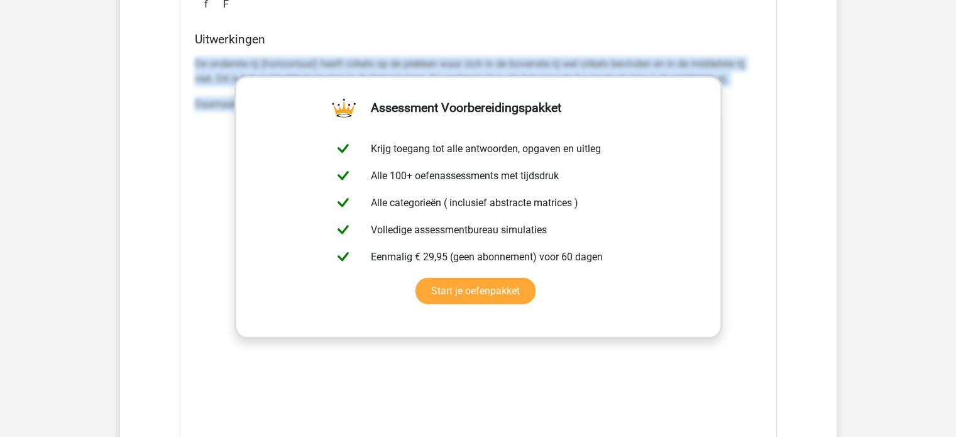
copy div "De onderste rij (horizontaal) heeft cirkels op de plekken waar zich in de boven…"
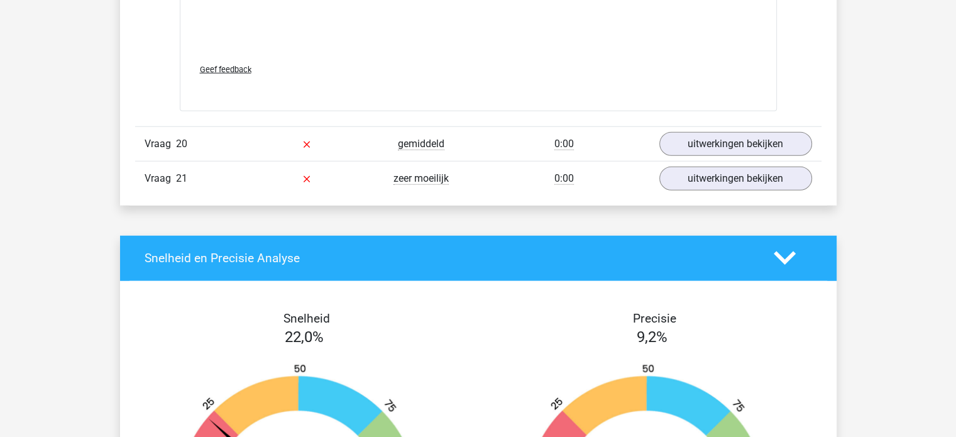
scroll to position [17654, 0]
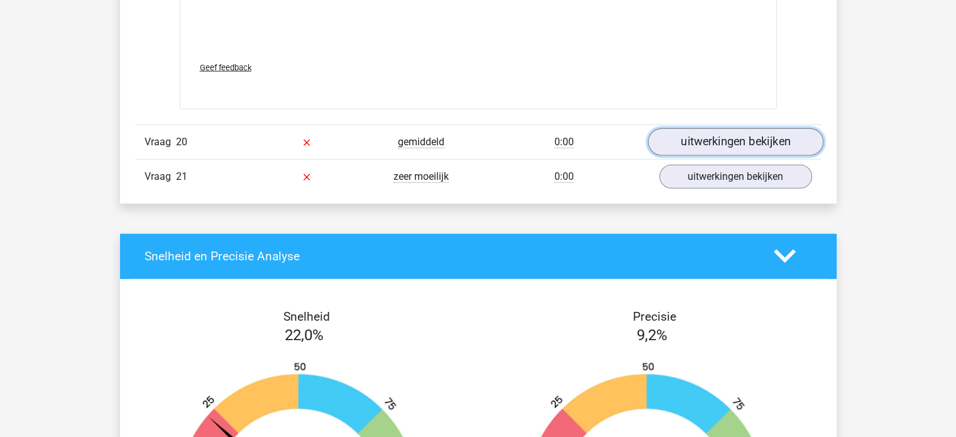
click at [702, 131] on link "uitwerkingen bekijken" at bounding box center [735, 142] width 175 height 28
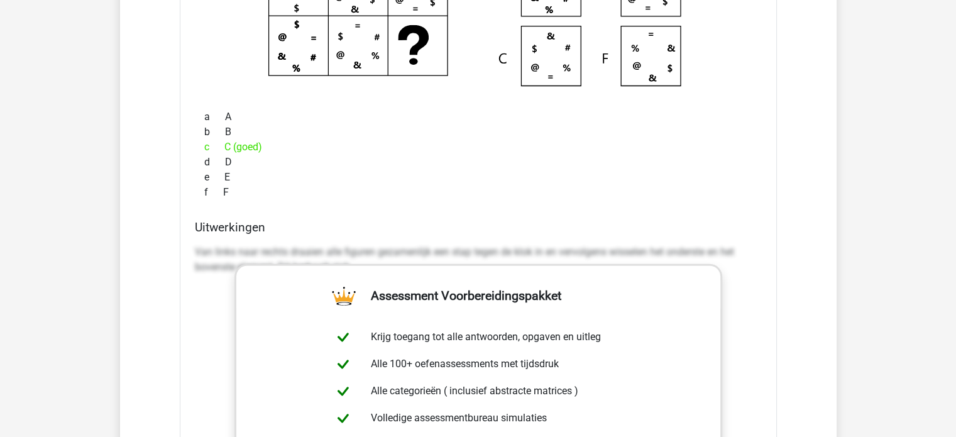
scroll to position [17968, 0]
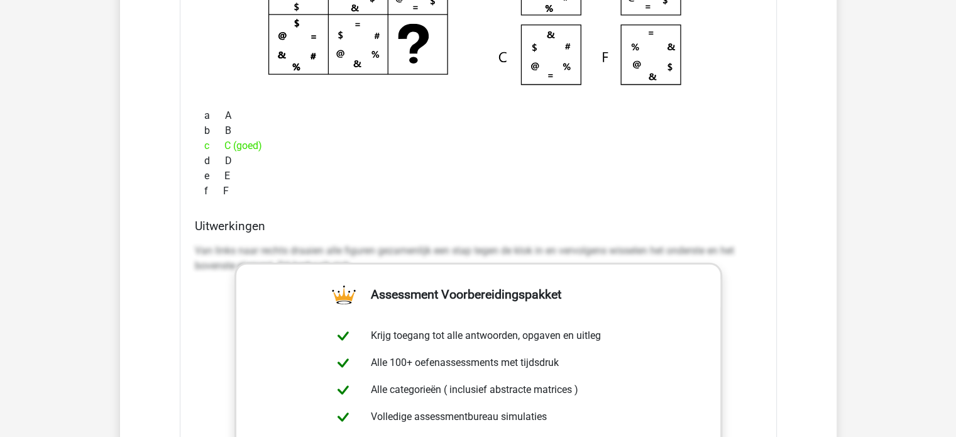
click at [209, 243] on p "Van links naar rechts draaien alle figuren gezamenlijk een stap tegen de klok i…" at bounding box center [478, 258] width 567 height 30
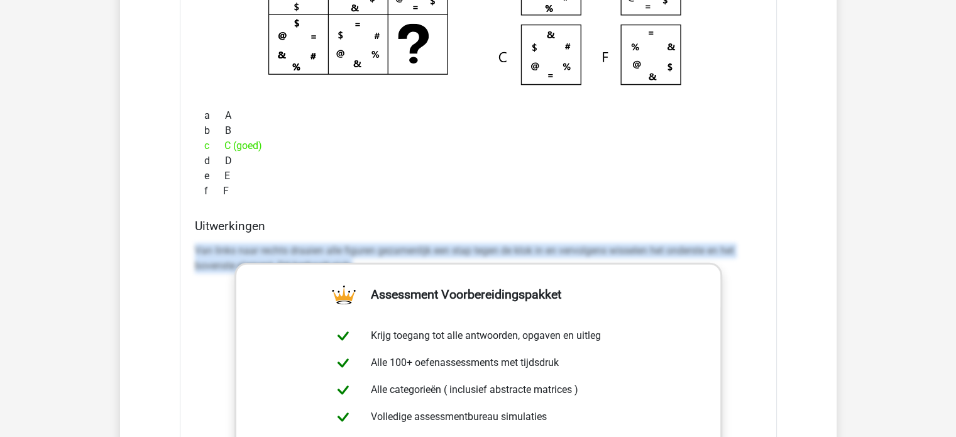
click at [209, 243] on p "Van links naar rechts draaien alle figuren gezamenlijk een stap tegen de klok i…" at bounding box center [478, 258] width 567 height 30
copy div "Van links naar rechts draaien alle figuren gezamenlijk een stap tegen de klok i…"
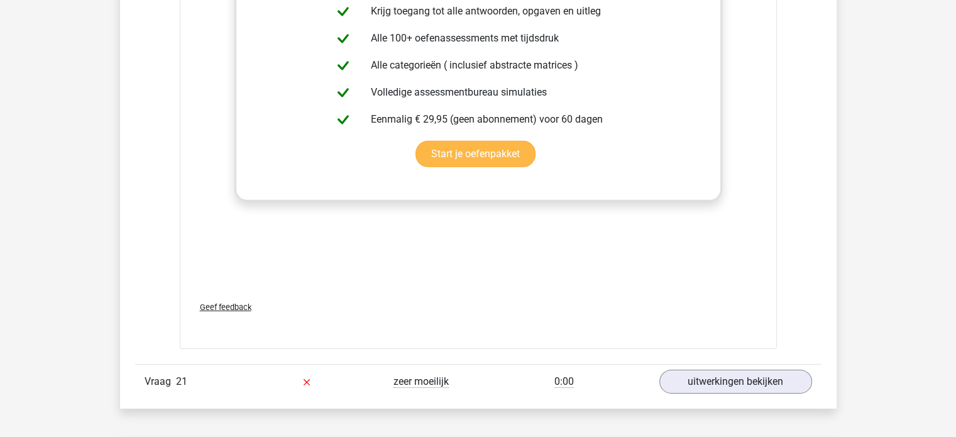
scroll to position [18345, 0]
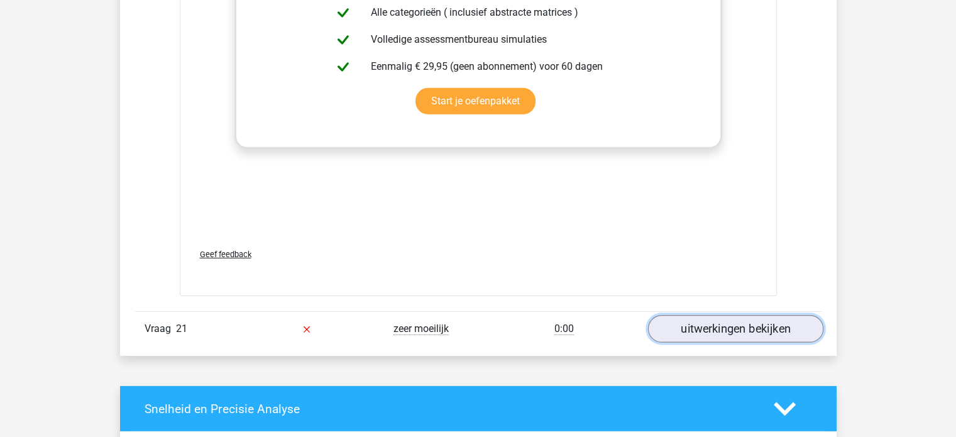
click at [680, 319] on link "uitwerkingen bekijken" at bounding box center [735, 329] width 175 height 28
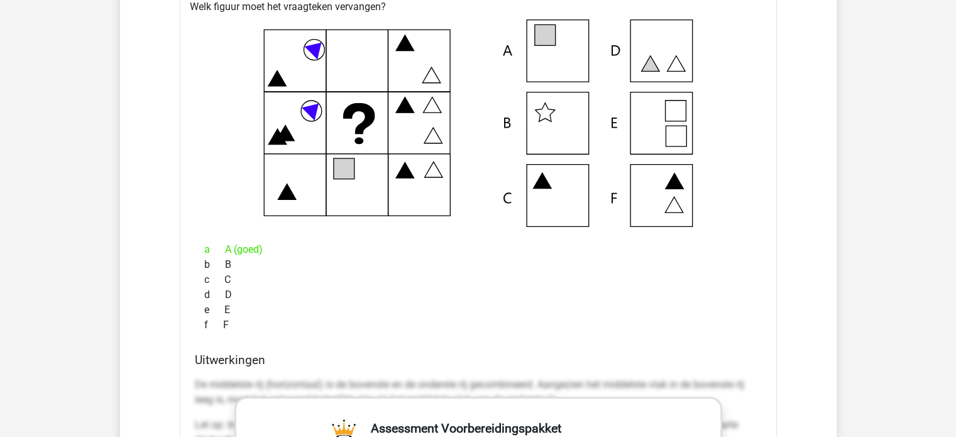
scroll to position [18786, 0]
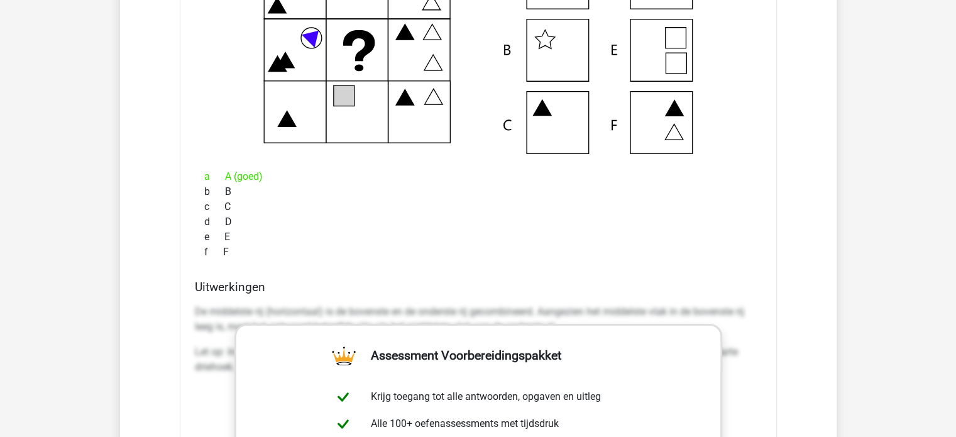
click at [196, 304] on p "De middelste rij (horizontaal) is de bovenste en de onderste rij gecombineerd. …" at bounding box center [478, 319] width 567 height 30
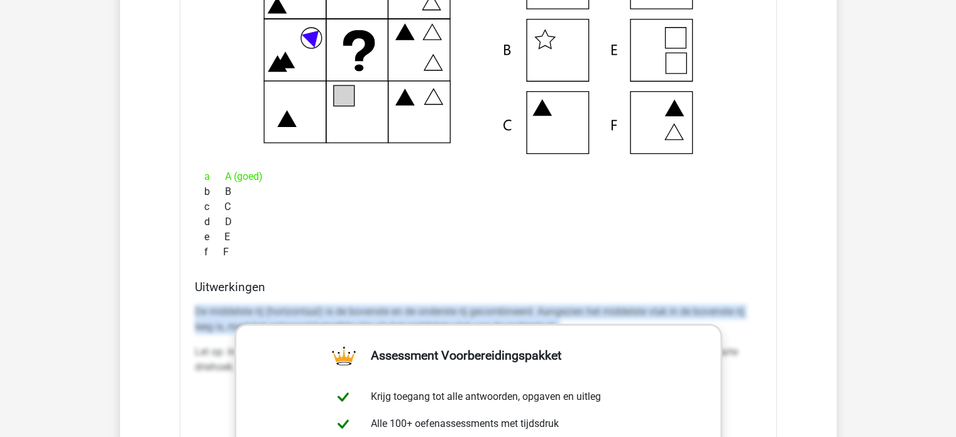
click at [196, 304] on p "De middelste rij (horizontaal) is de bovenste en de onderste rij gecombineerd. …" at bounding box center [478, 319] width 567 height 30
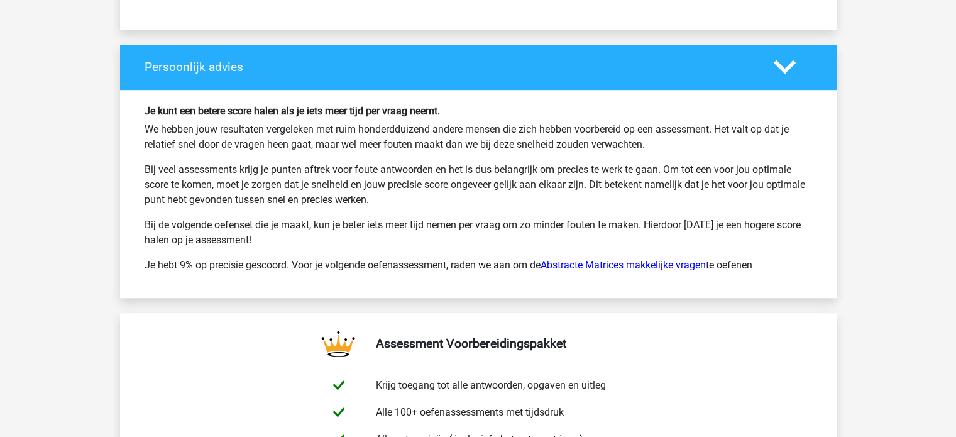
scroll to position [20102, 0]
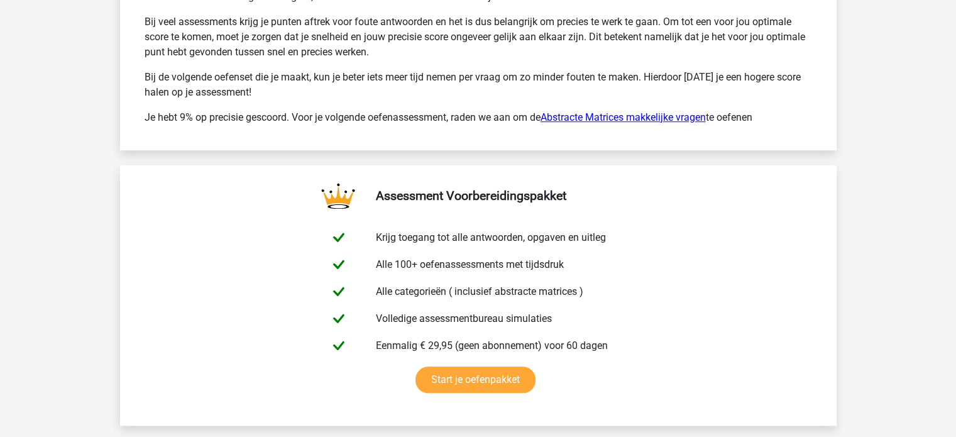
click at [585, 111] on link "Abstracte Matrices makkelijke vragen" at bounding box center [623, 117] width 165 height 12
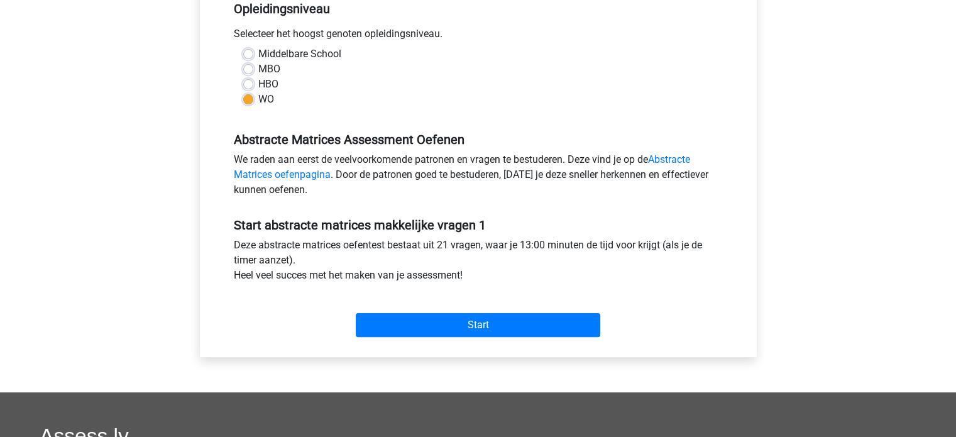
scroll to position [314, 0]
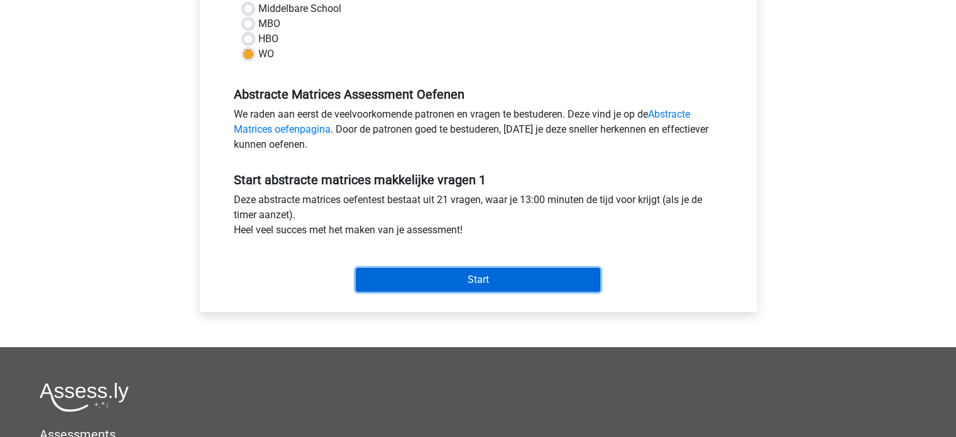
click at [492, 275] on input "Start" at bounding box center [478, 280] width 245 height 24
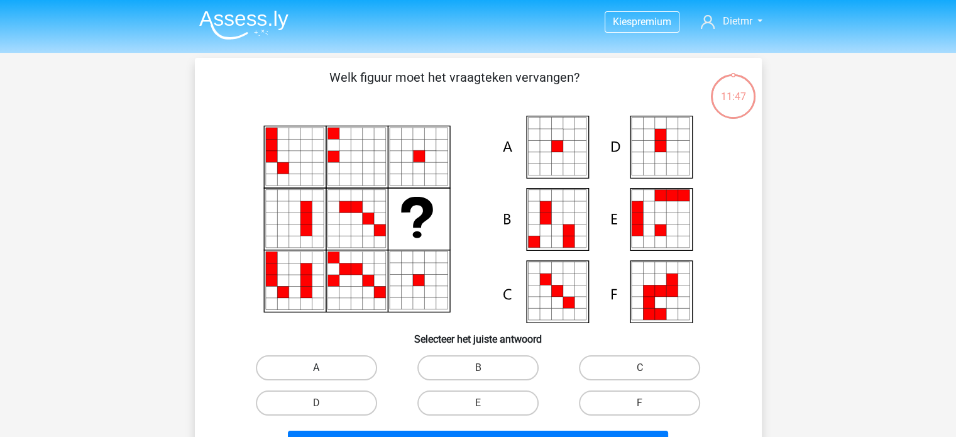
click at [352, 366] on label "A" at bounding box center [316, 367] width 121 height 25
click at [324, 368] on input "A" at bounding box center [320, 372] width 8 height 8
radio input "true"
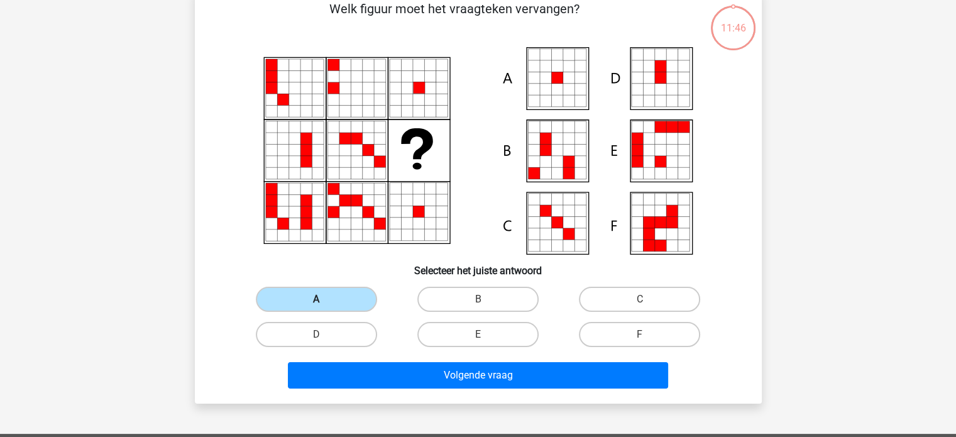
scroll to position [189, 0]
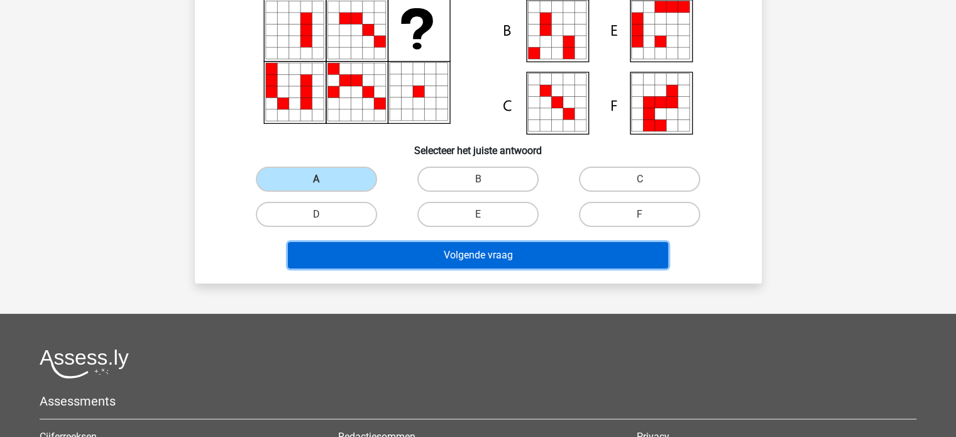
click at [463, 251] on button "Volgende vraag" at bounding box center [478, 255] width 380 height 26
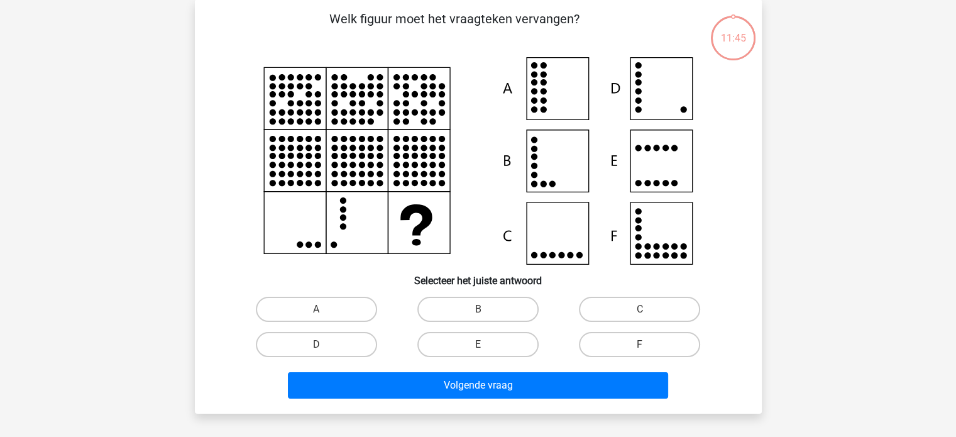
scroll to position [58, 0]
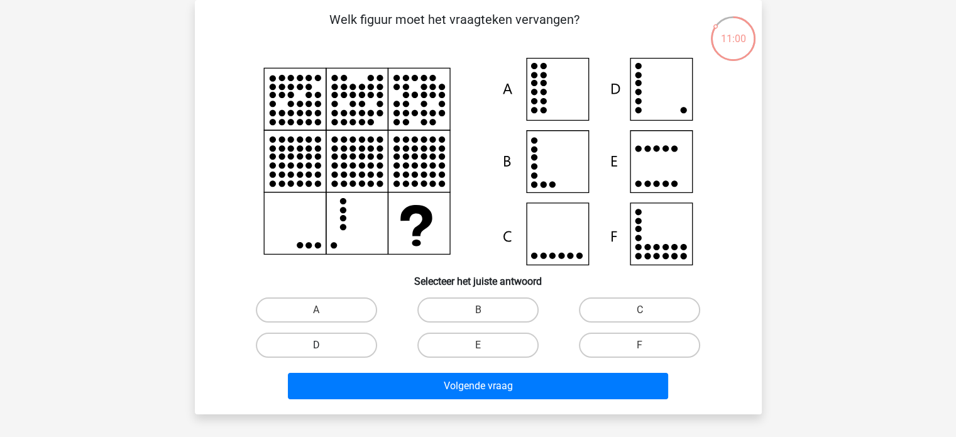
click at [324, 341] on label "D" at bounding box center [316, 345] width 121 height 25
click at [324, 345] on input "D" at bounding box center [320, 349] width 8 height 8
radio input "true"
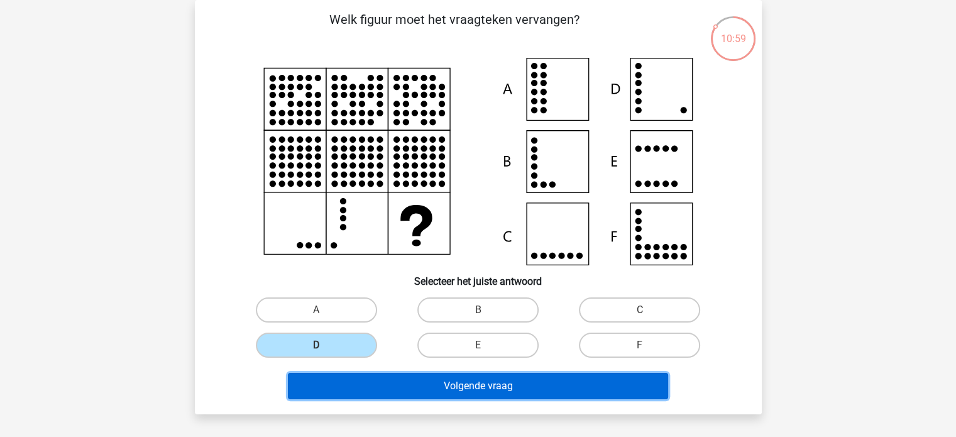
click at [439, 380] on button "Volgende vraag" at bounding box center [478, 386] width 380 height 26
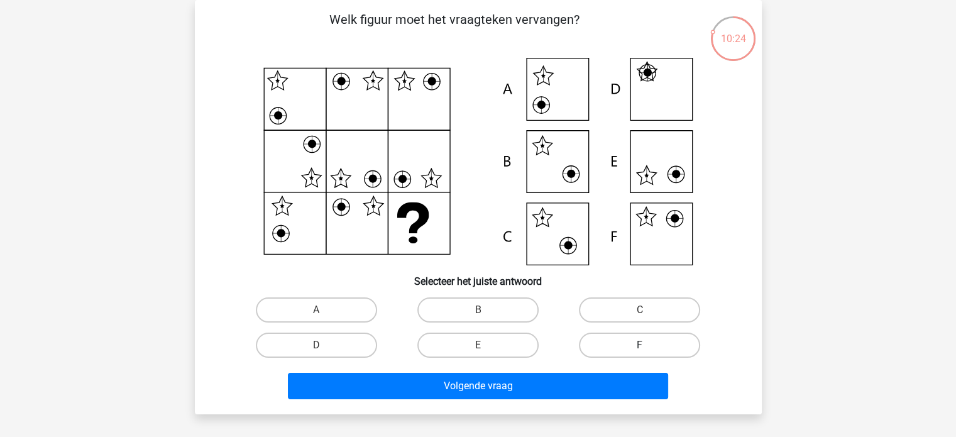
click at [646, 344] on label "F" at bounding box center [639, 345] width 121 height 25
click at [646, 345] on input "F" at bounding box center [644, 349] width 8 height 8
radio input "true"
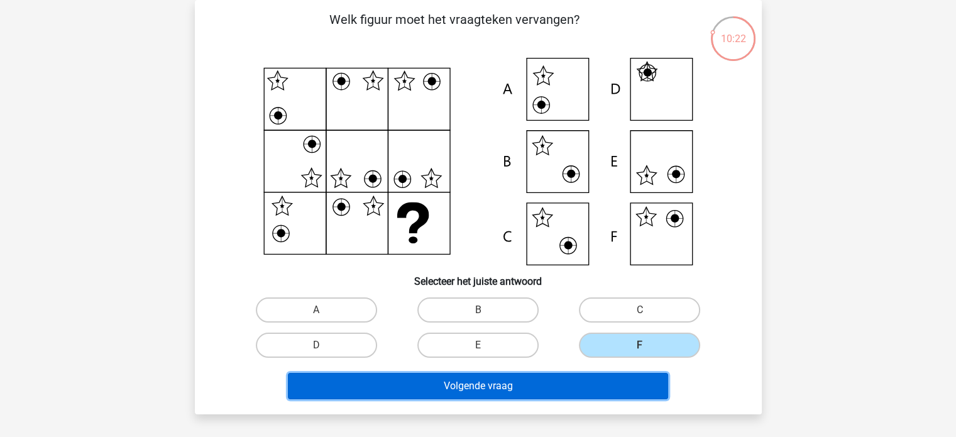
click at [621, 389] on button "Volgende vraag" at bounding box center [478, 386] width 380 height 26
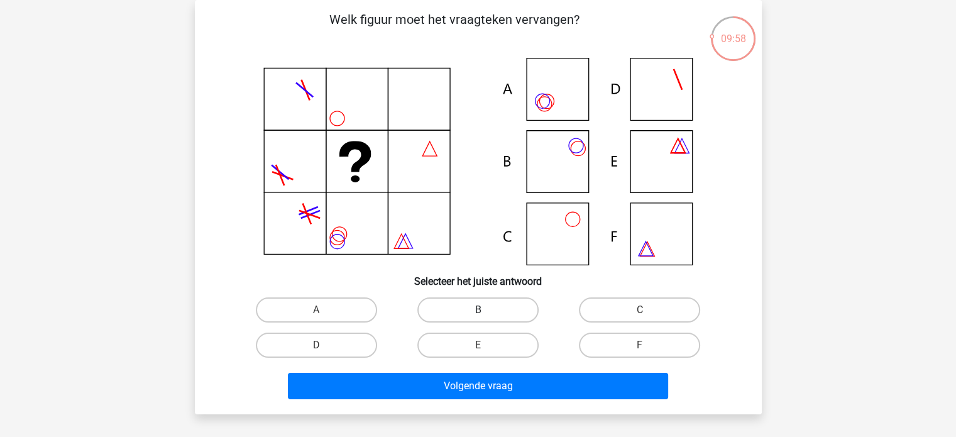
click at [469, 315] on label "B" at bounding box center [478, 309] width 121 height 25
click at [478, 315] on input "B" at bounding box center [482, 314] width 8 height 8
radio input "true"
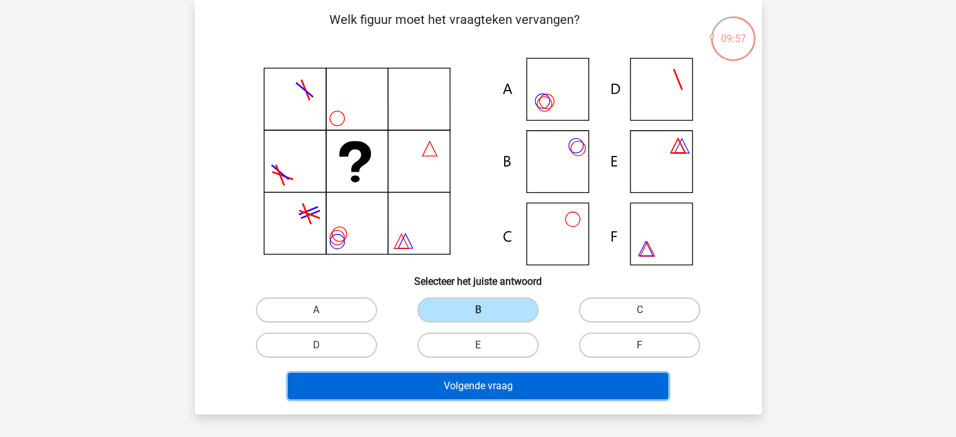
click at [482, 377] on button "Volgende vraag" at bounding box center [478, 386] width 380 height 26
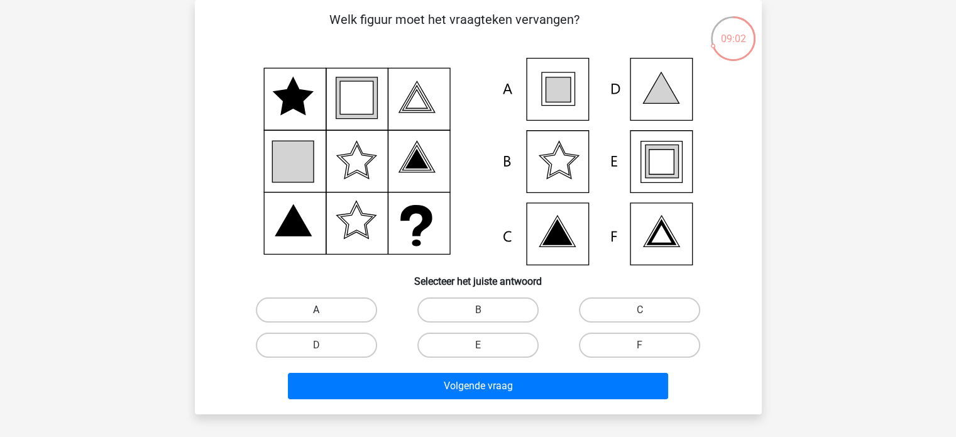
click at [351, 304] on label "A" at bounding box center [316, 309] width 121 height 25
click at [324, 310] on input "A" at bounding box center [320, 314] width 8 height 8
radio input "true"
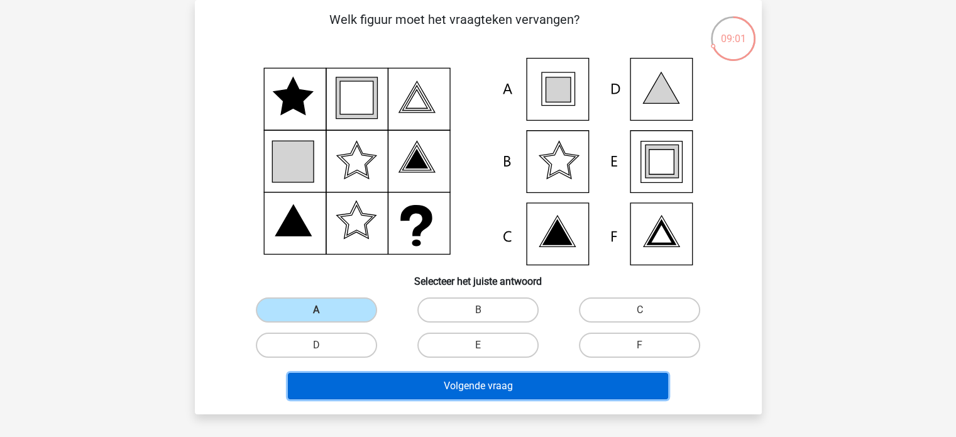
click at [458, 384] on button "Volgende vraag" at bounding box center [478, 386] width 380 height 26
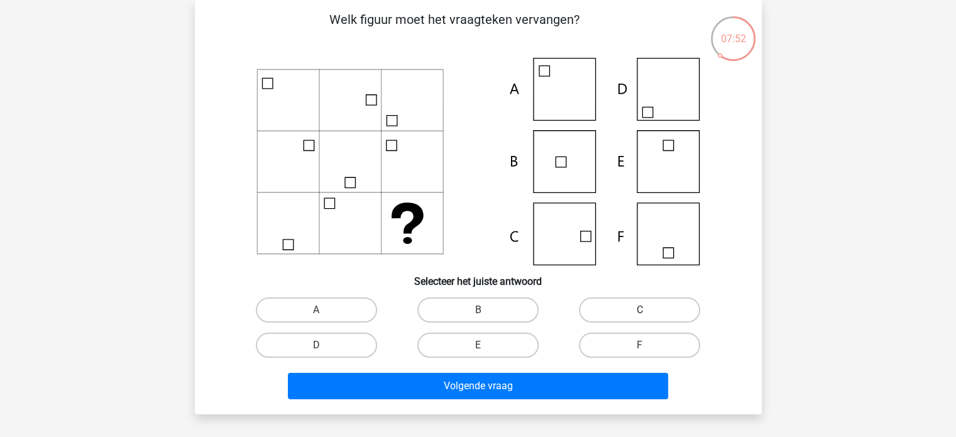
click at [653, 311] on label "C" at bounding box center [639, 309] width 121 height 25
click at [648, 311] on input "C" at bounding box center [644, 314] width 8 height 8
radio input "true"
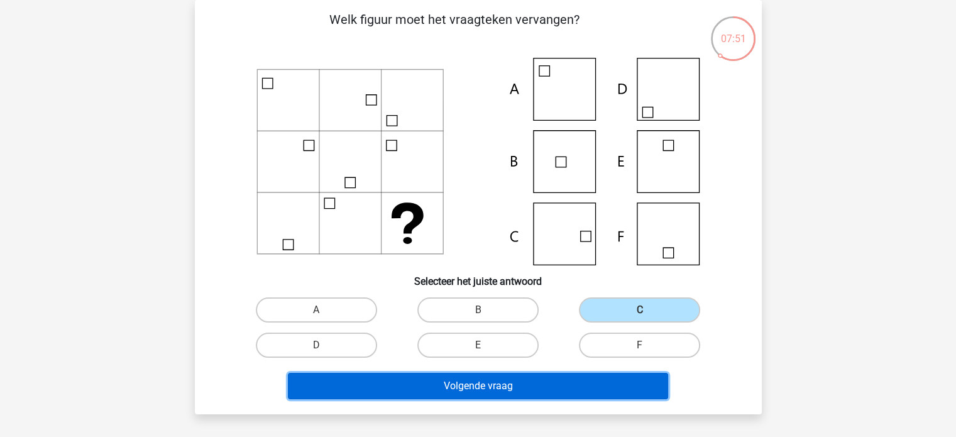
click at [562, 392] on button "Volgende vraag" at bounding box center [478, 386] width 380 height 26
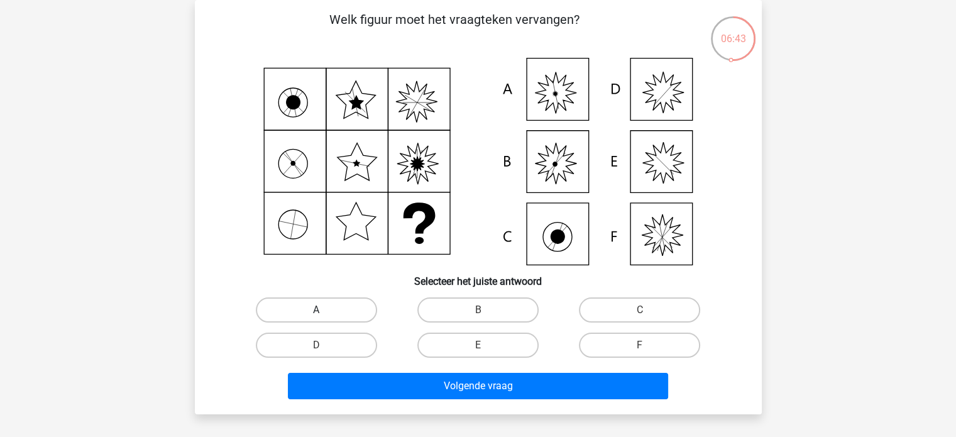
click at [345, 306] on label "A" at bounding box center [316, 309] width 121 height 25
click at [324, 310] on input "A" at bounding box center [320, 314] width 8 height 8
radio input "true"
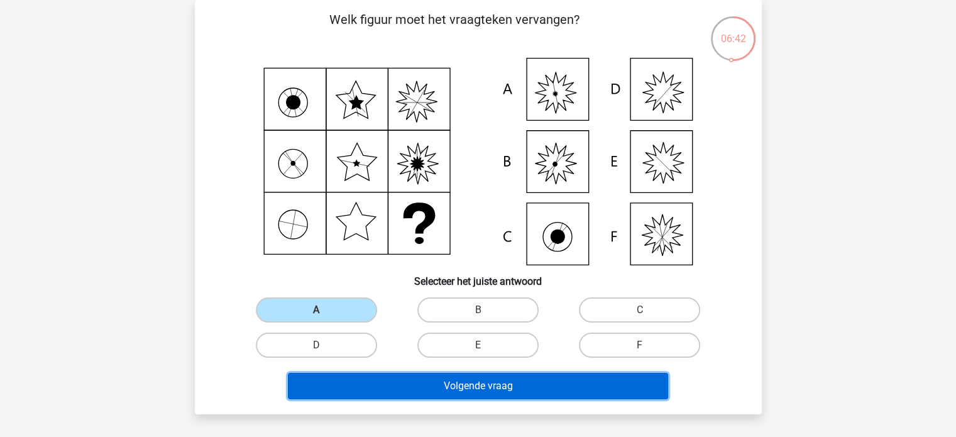
click at [450, 389] on button "Volgende vraag" at bounding box center [478, 386] width 380 height 26
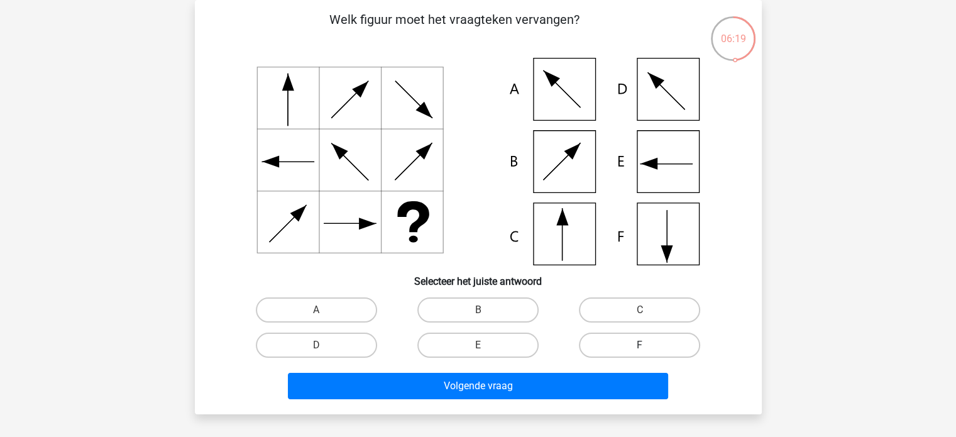
click at [658, 348] on label "F" at bounding box center [639, 345] width 121 height 25
click at [648, 348] on input "F" at bounding box center [644, 349] width 8 height 8
radio input "true"
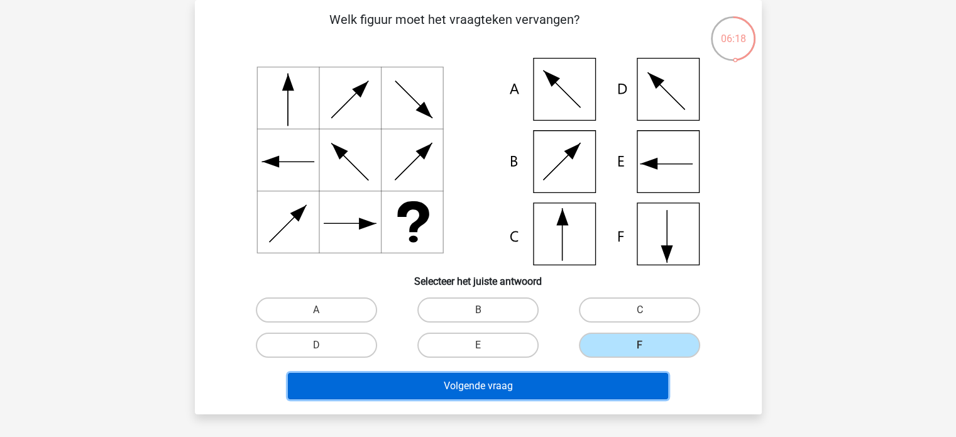
click at [629, 384] on button "Volgende vraag" at bounding box center [478, 386] width 380 height 26
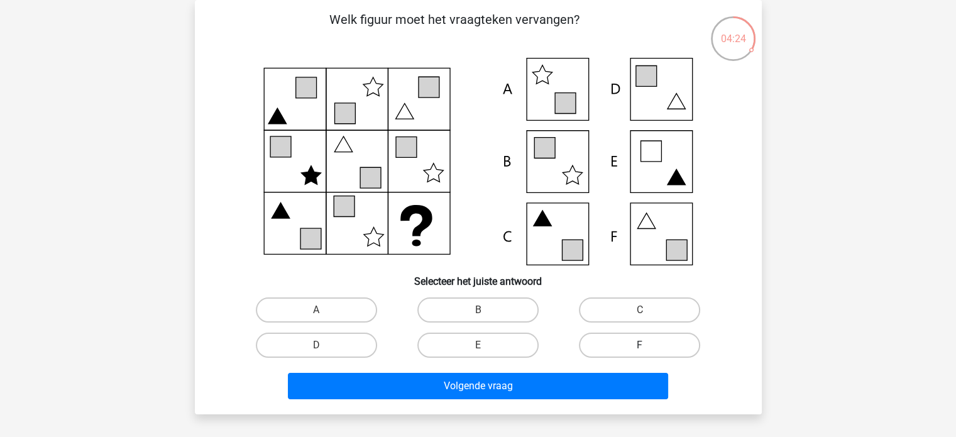
click at [663, 348] on label "F" at bounding box center [639, 345] width 121 height 25
click at [648, 348] on input "F" at bounding box center [644, 349] width 8 height 8
radio input "true"
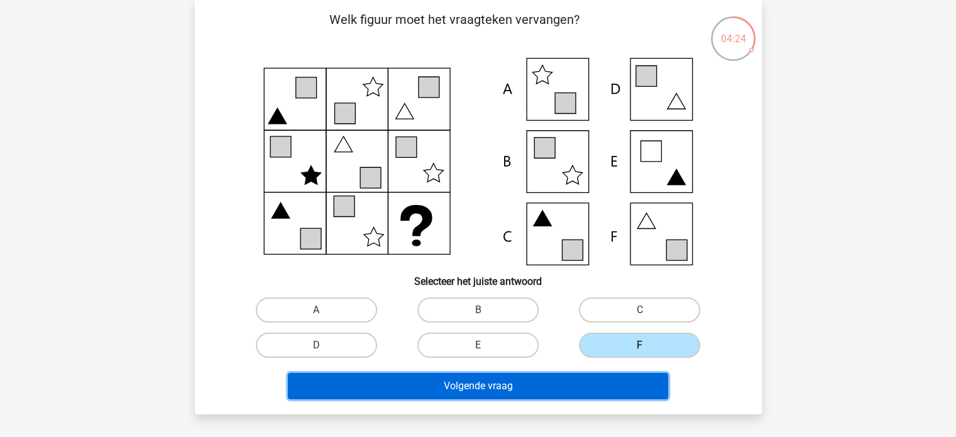
click at [628, 389] on button "Volgende vraag" at bounding box center [478, 386] width 380 height 26
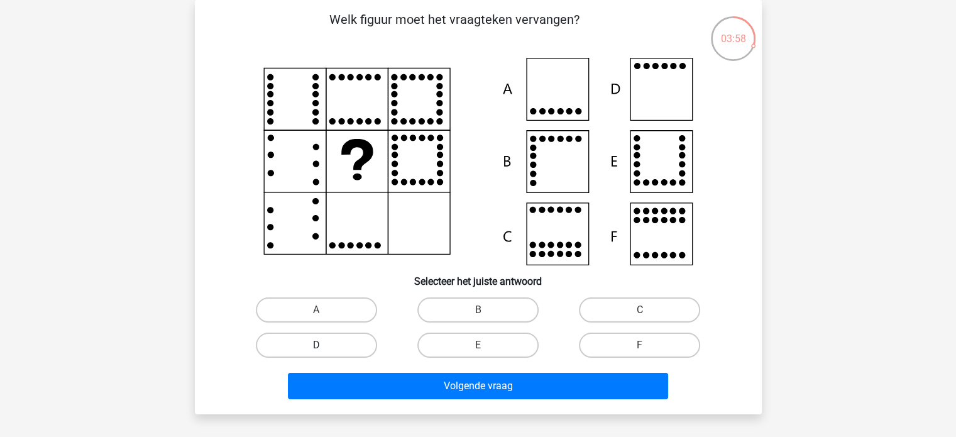
click at [358, 346] on label "D" at bounding box center [316, 345] width 121 height 25
click at [324, 346] on input "D" at bounding box center [320, 349] width 8 height 8
radio input "true"
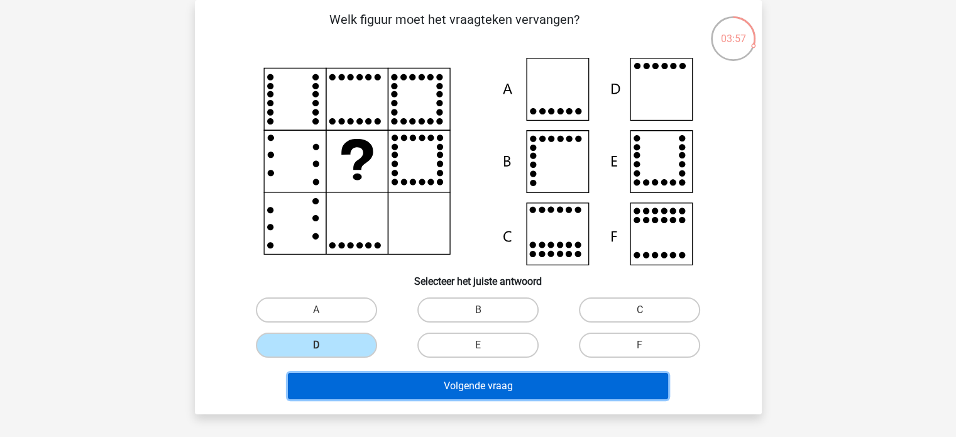
click at [423, 380] on button "Volgende vraag" at bounding box center [478, 386] width 380 height 26
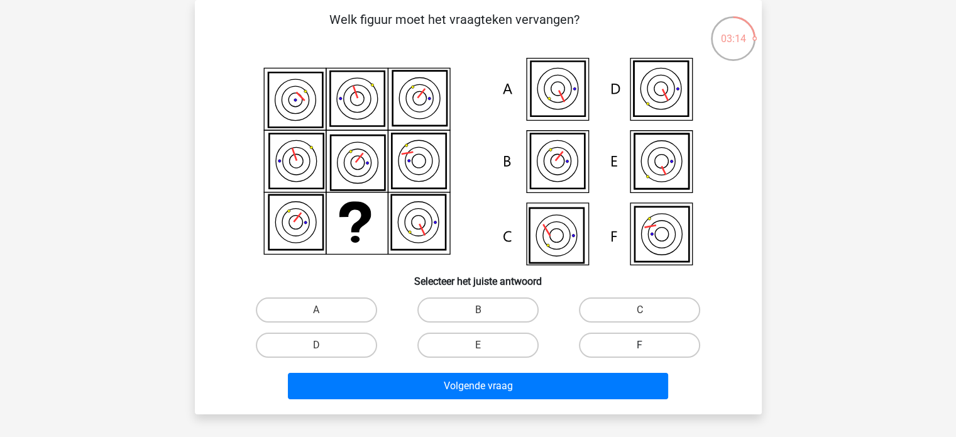
click at [641, 343] on label "F" at bounding box center [639, 345] width 121 height 25
click at [641, 345] on input "F" at bounding box center [644, 349] width 8 height 8
radio input "true"
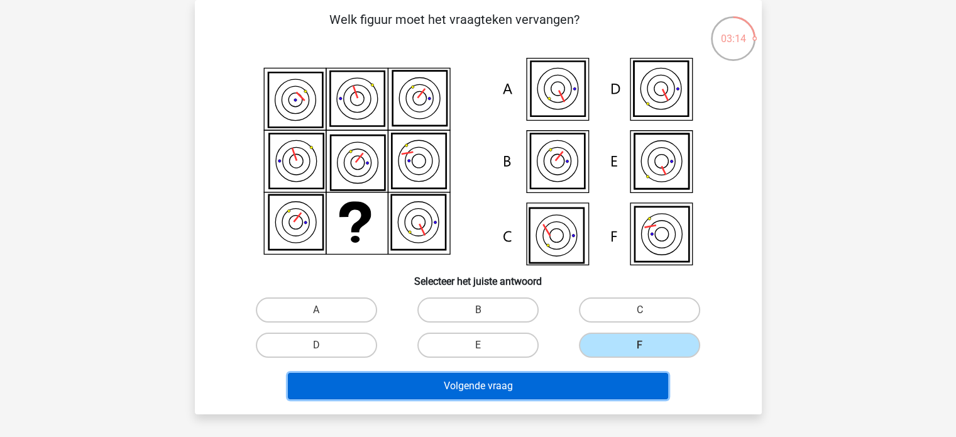
click at [606, 395] on button "Volgende vraag" at bounding box center [478, 386] width 380 height 26
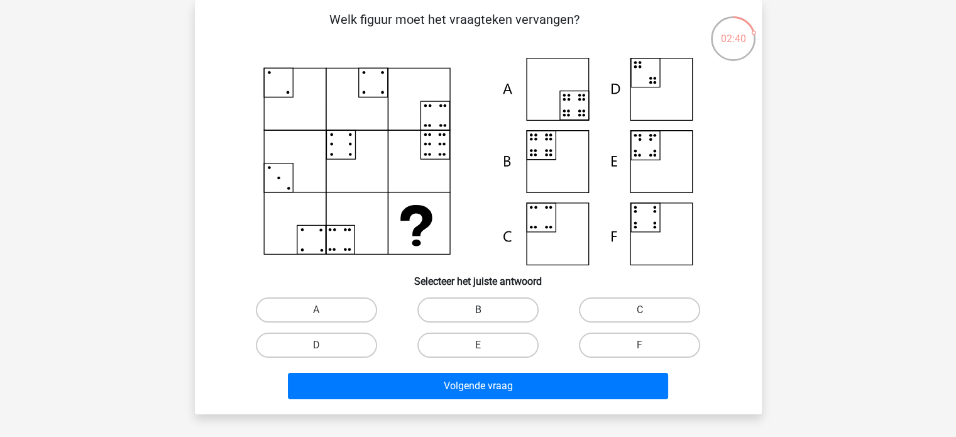
click at [515, 311] on label "B" at bounding box center [478, 309] width 121 height 25
click at [486, 311] on input "B" at bounding box center [482, 314] width 8 height 8
radio input "true"
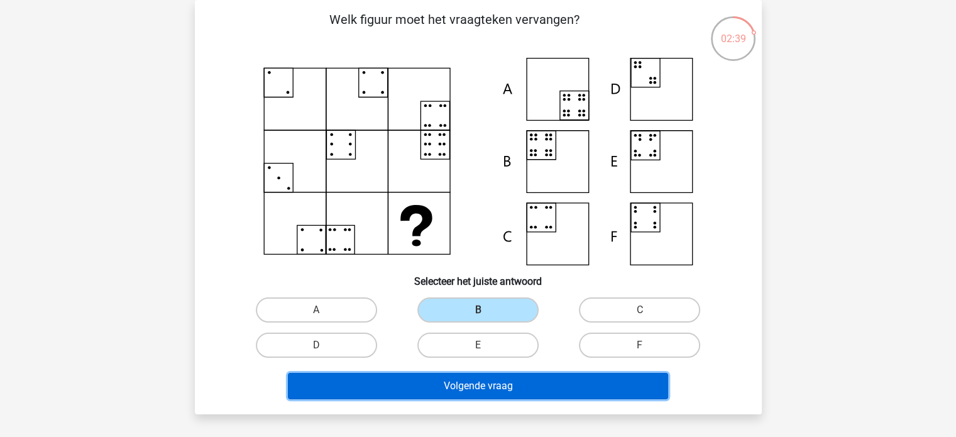
click at [523, 382] on button "Volgende vraag" at bounding box center [478, 386] width 380 height 26
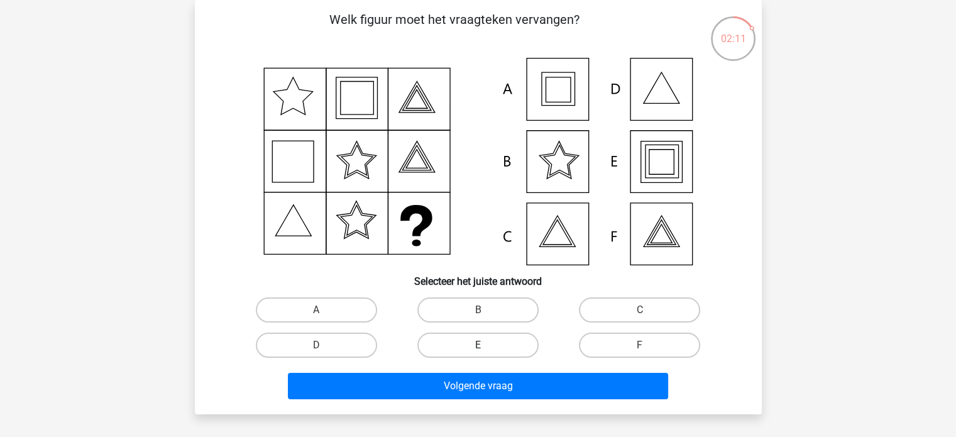
click at [448, 345] on label "E" at bounding box center [478, 345] width 121 height 25
click at [478, 345] on input "E" at bounding box center [482, 349] width 8 height 8
radio input "true"
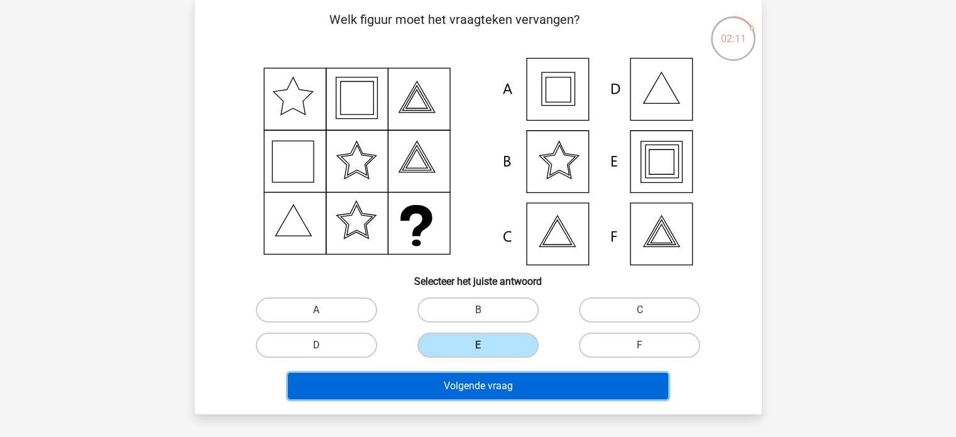
click at [458, 381] on button "Volgende vraag" at bounding box center [478, 386] width 380 height 26
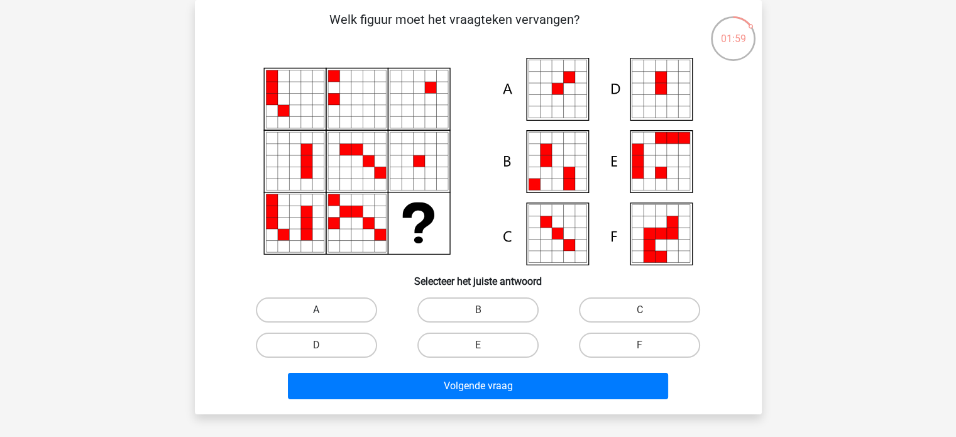
click at [315, 310] on label "A" at bounding box center [316, 309] width 121 height 25
click at [316, 310] on input "A" at bounding box center [320, 314] width 8 height 8
radio input "true"
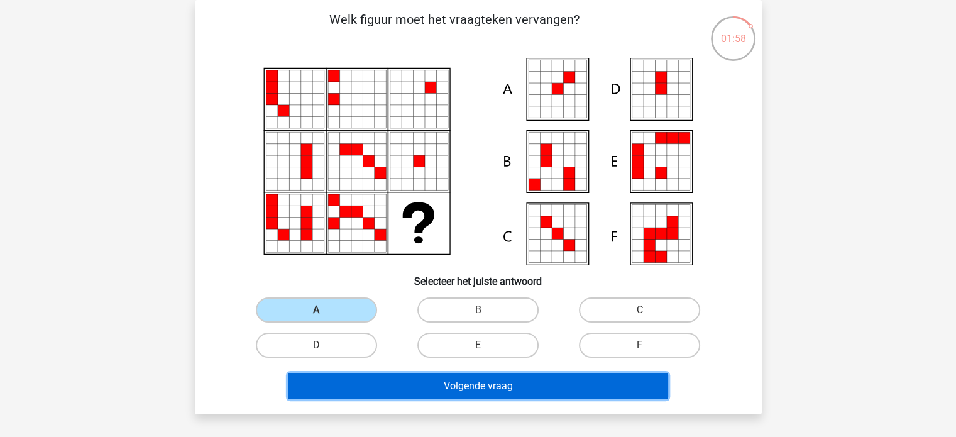
click at [382, 373] on button "Volgende vraag" at bounding box center [478, 386] width 380 height 26
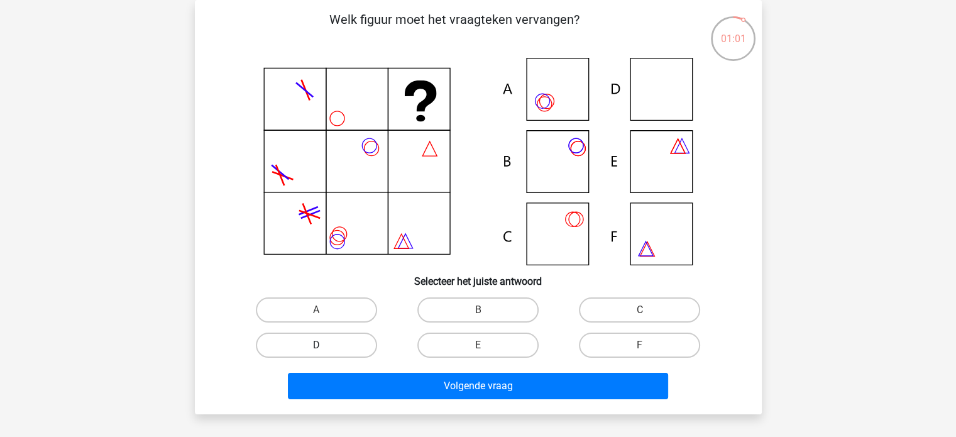
click at [333, 337] on label "D" at bounding box center [316, 345] width 121 height 25
click at [324, 345] on input "D" at bounding box center [320, 349] width 8 height 8
radio input "true"
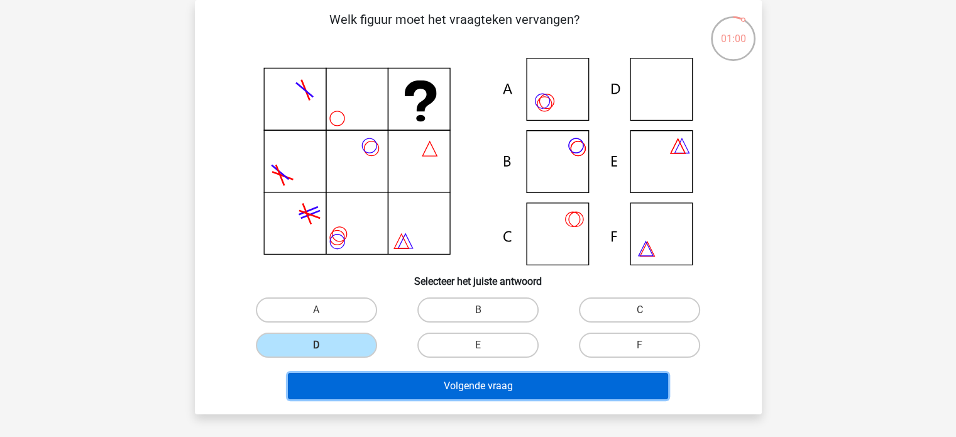
click at [401, 387] on button "Volgende vraag" at bounding box center [478, 386] width 380 height 26
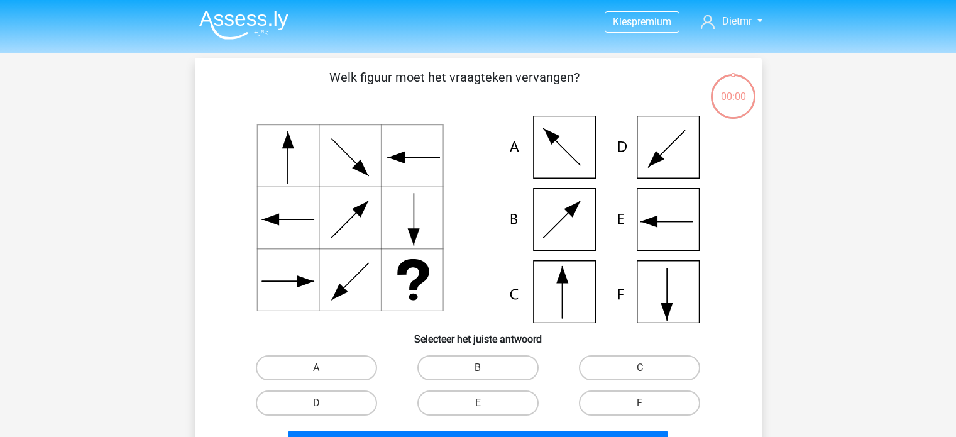
scroll to position [58, 0]
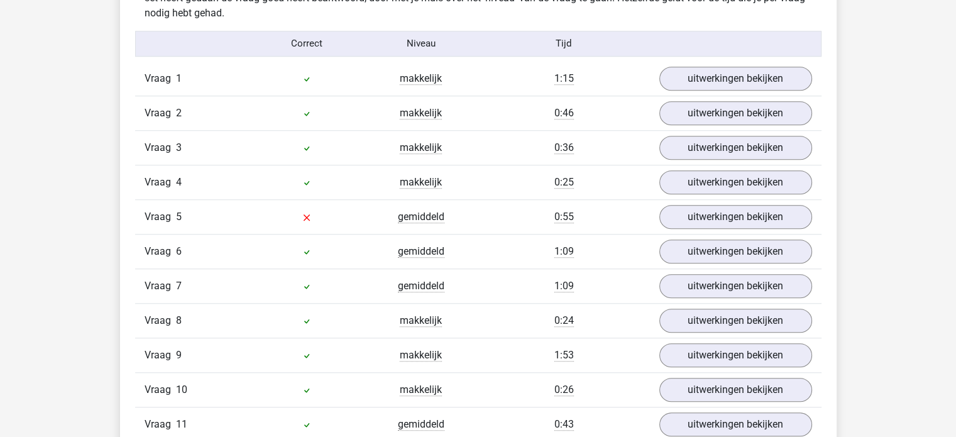
scroll to position [1006, 0]
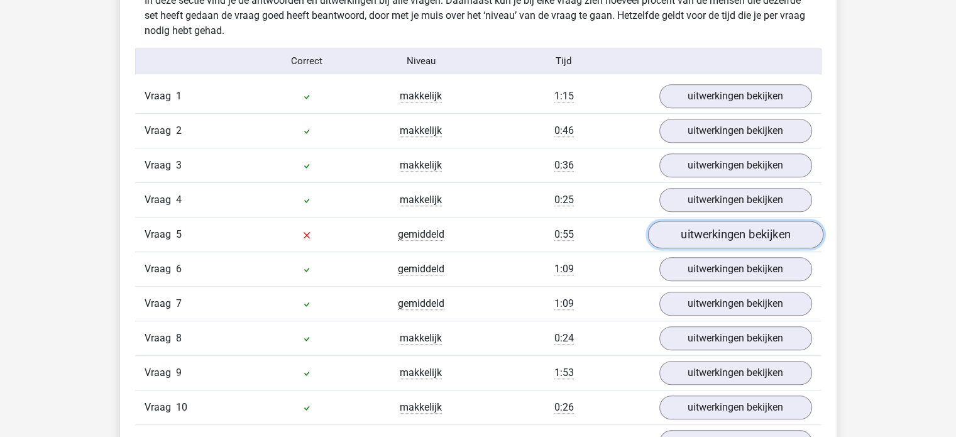
click at [703, 236] on link "uitwerkingen bekijken" at bounding box center [735, 235] width 175 height 28
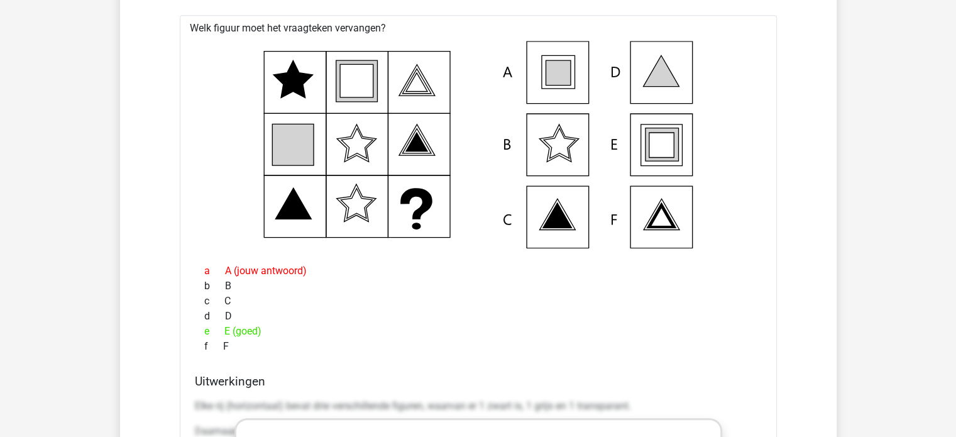
scroll to position [1383, 0]
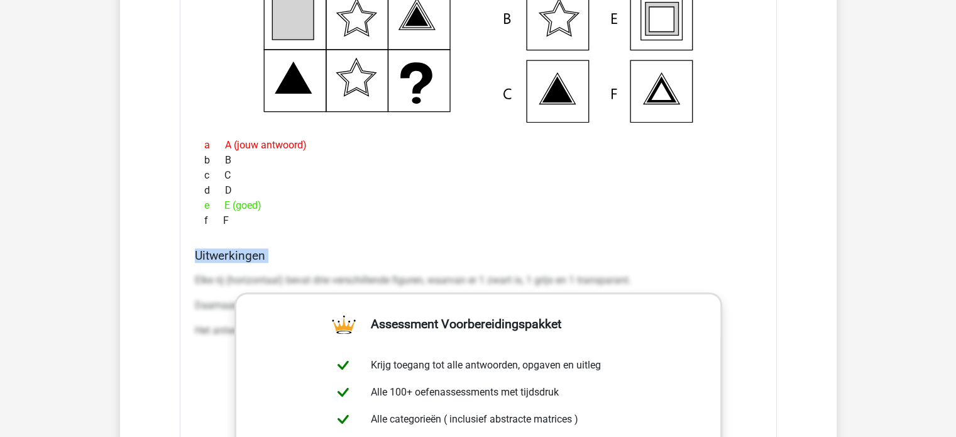
drag, startPoint x: 192, startPoint y: 274, endPoint x: 662, endPoint y: 298, distance: 469.7
click at [662, 298] on div "Welk figuur moet het vraagteken vervangen? a b c d e" at bounding box center [478, 296] width 597 height 814
click at [196, 277] on p "Elke rij (horizontaal) bevat drie verschillende figuren, waarvan er 1 zwart is,…" at bounding box center [478, 280] width 567 height 15
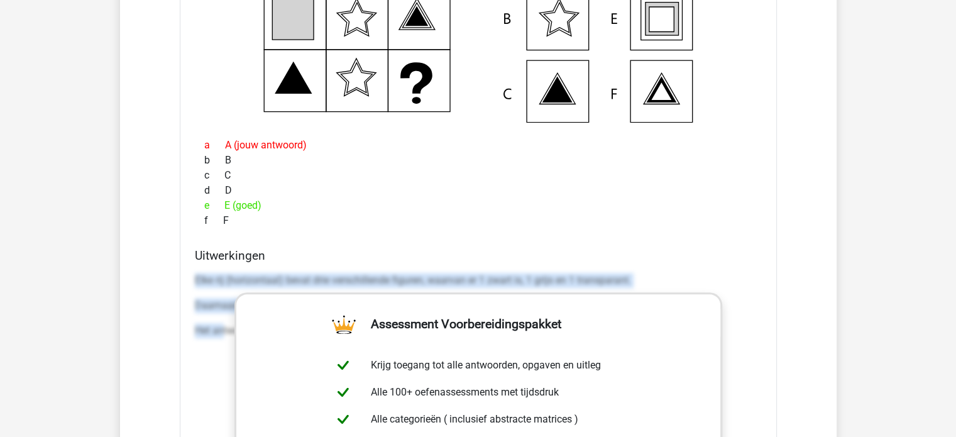
drag, startPoint x: 195, startPoint y: 276, endPoint x: 221, endPoint y: 352, distance: 79.9
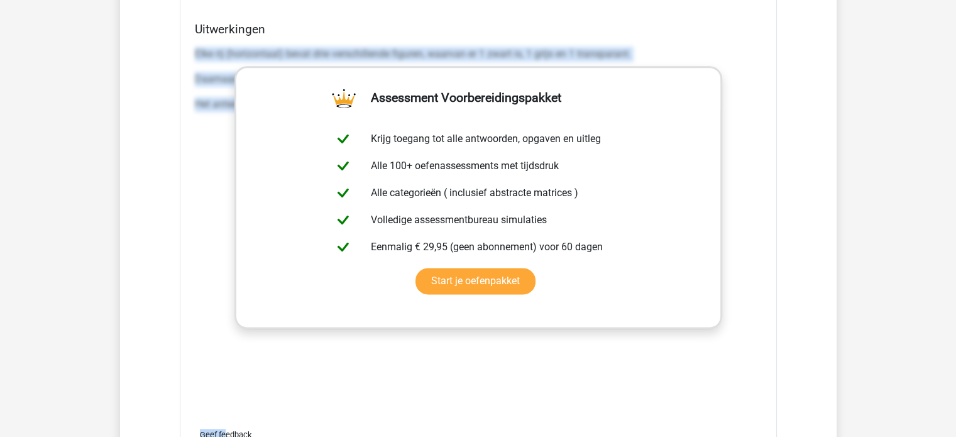
copy div "Elke rij (horizontaal) bevat drie verschillende figuren, waarvan er 1 zwart is,…"
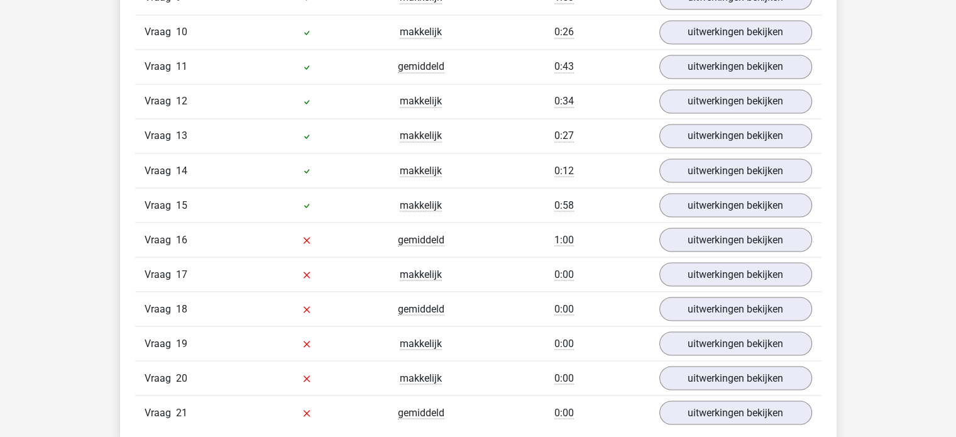
scroll to position [2239, 0]
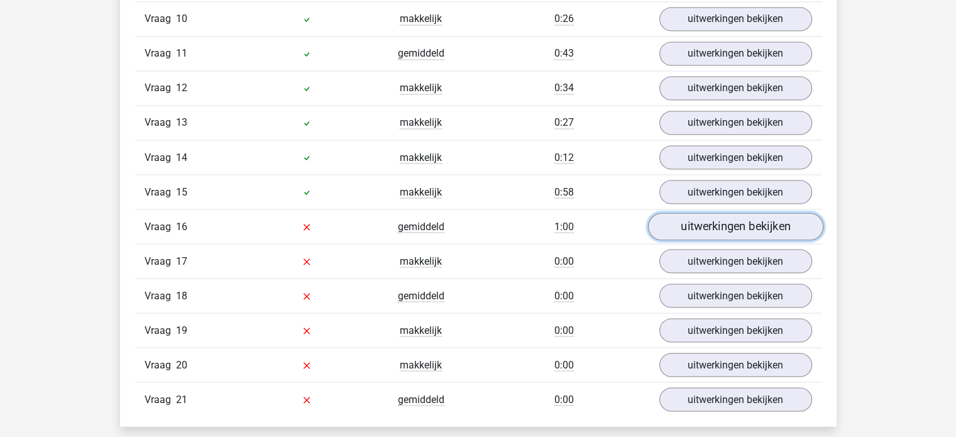
click at [689, 221] on link "uitwerkingen bekijken" at bounding box center [735, 227] width 175 height 28
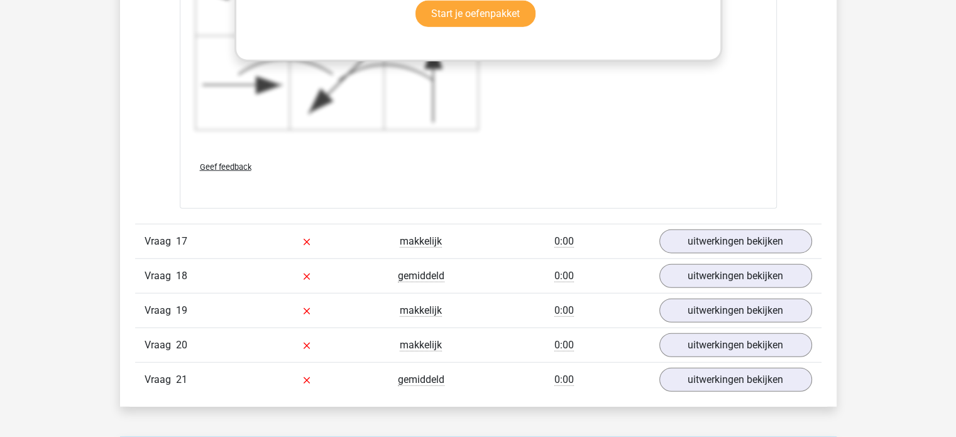
scroll to position [3119, 0]
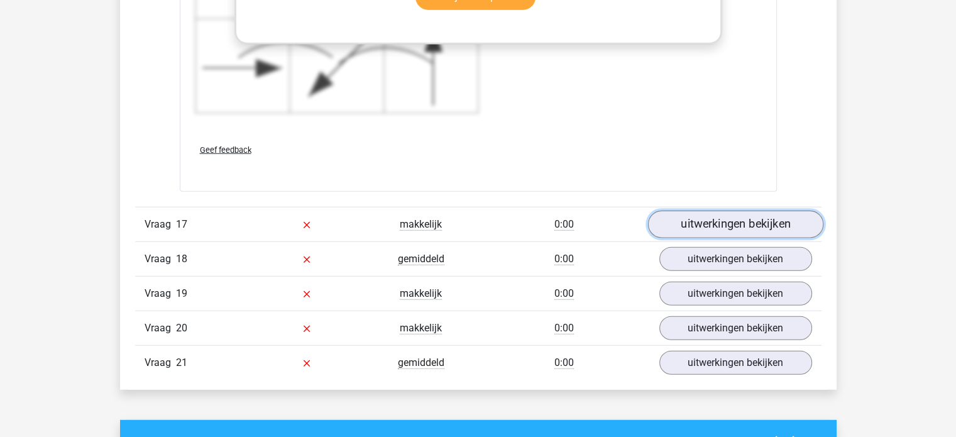
click at [689, 221] on link "uitwerkingen bekijken" at bounding box center [735, 225] width 175 height 28
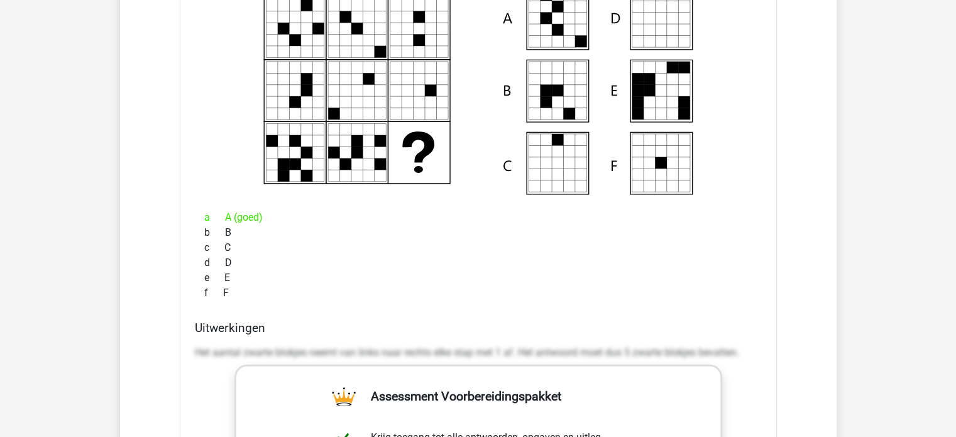
scroll to position [3496, 0]
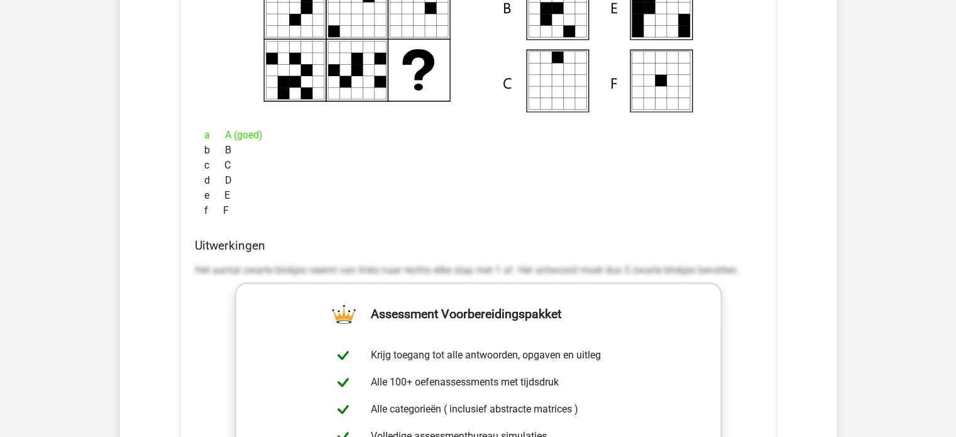
click at [274, 263] on p "Het aantal zwarte blokjes neemt van links naar rechts elke stap met 1 af. Het a…" at bounding box center [478, 270] width 567 height 15
click at [272, 263] on p "Het aantal zwarte blokjes neemt van links naar rechts elke stap met 1 af. Het a…" at bounding box center [478, 270] width 567 height 15
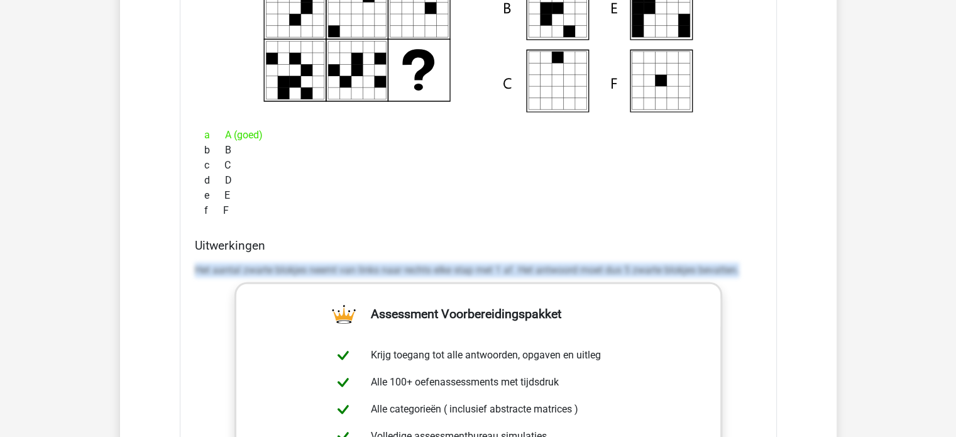
click at [272, 263] on p "Het aantal zwarte blokjes neemt van links naar rechts elke stap met 1 af. Het a…" at bounding box center [478, 270] width 567 height 15
copy div "Het aantal zwarte blokjes neemt van links naar rechts elke stap met 1 af. Het a…"
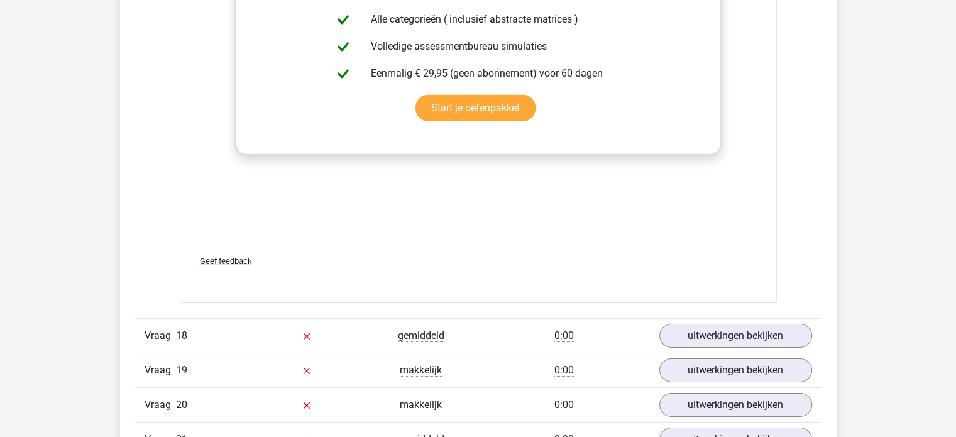
scroll to position [3936, 0]
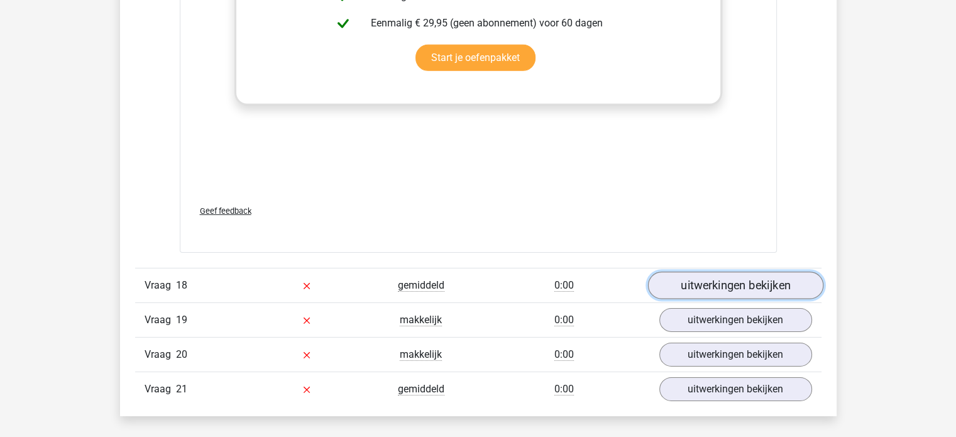
click at [688, 274] on link "uitwerkingen bekijken" at bounding box center [735, 286] width 175 height 28
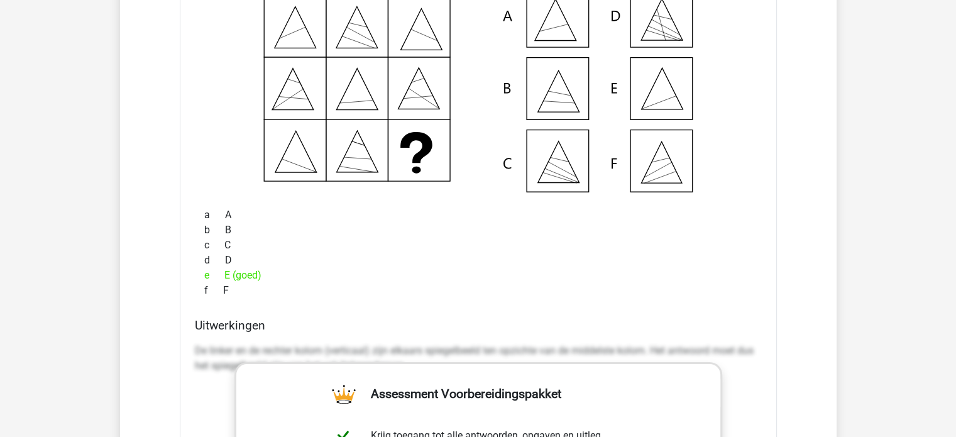
scroll to position [4314, 0]
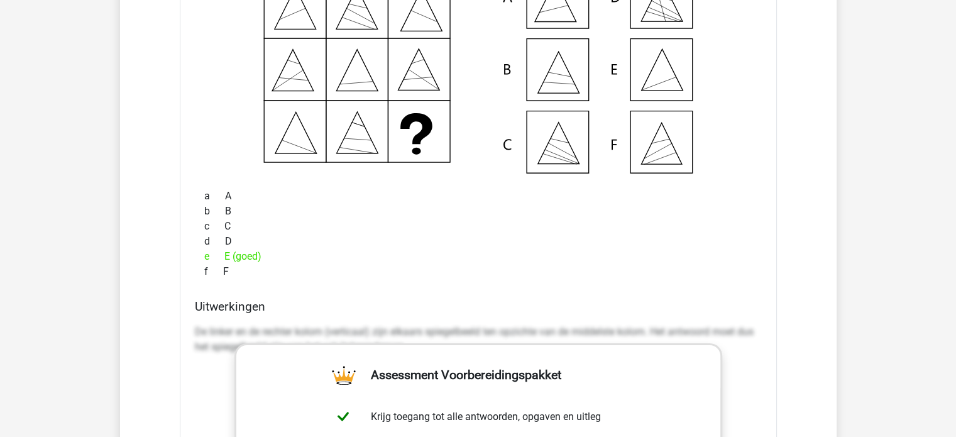
click at [205, 324] on p "De linker en de rechter kolom (verticaal) zijn elkaars spiegelbeeld ten opzicht…" at bounding box center [478, 339] width 567 height 30
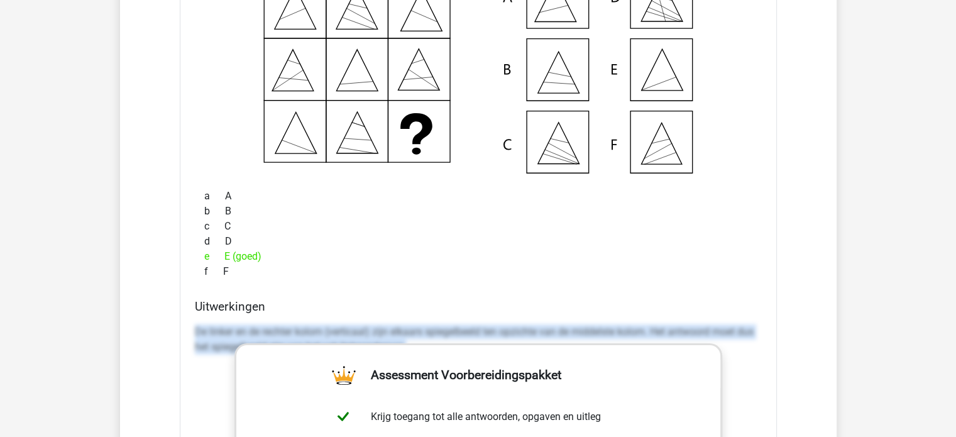
click at [205, 324] on p "De linker en de rechter kolom (verticaal) zijn elkaars spiegelbeeld ten opzicht…" at bounding box center [478, 339] width 567 height 30
copy div "De linker en de rechter kolom (verticaal) zijn elkaars spiegelbeeld ten opzicht…"
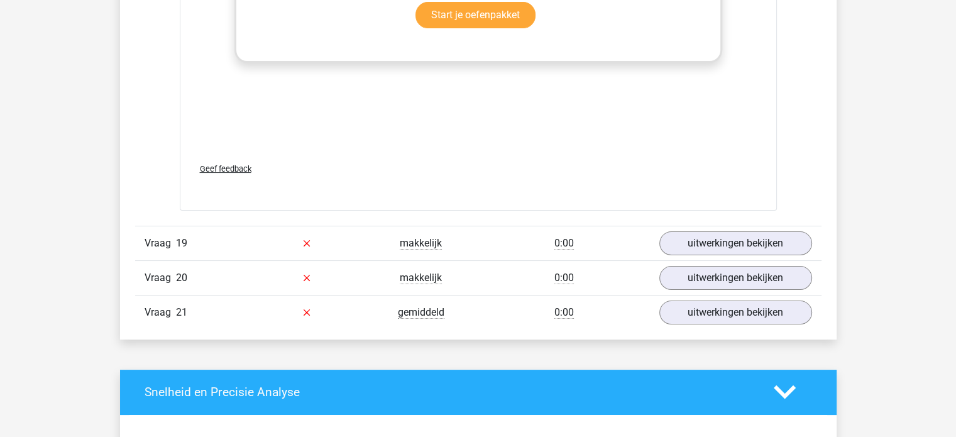
scroll to position [4880, 0]
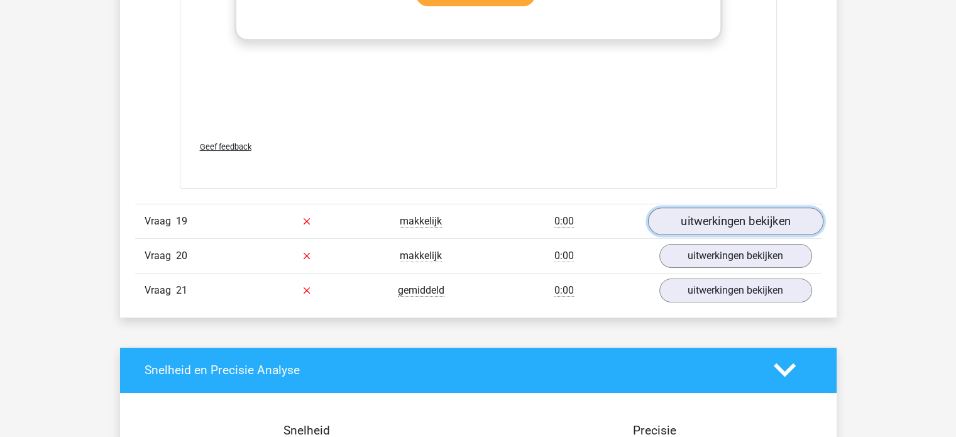
click at [688, 208] on link "uitwerkingen bekijken" at bounding box center [735, 222] width 175 height 28
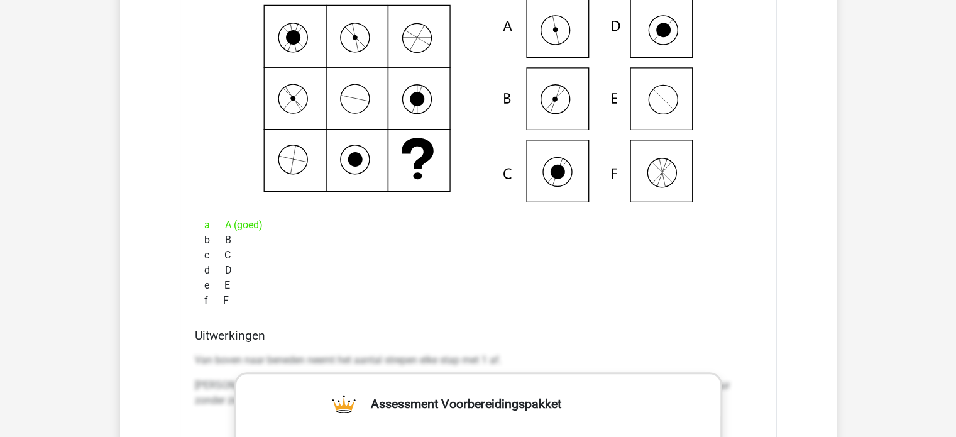
scroll to position [5194, 0]
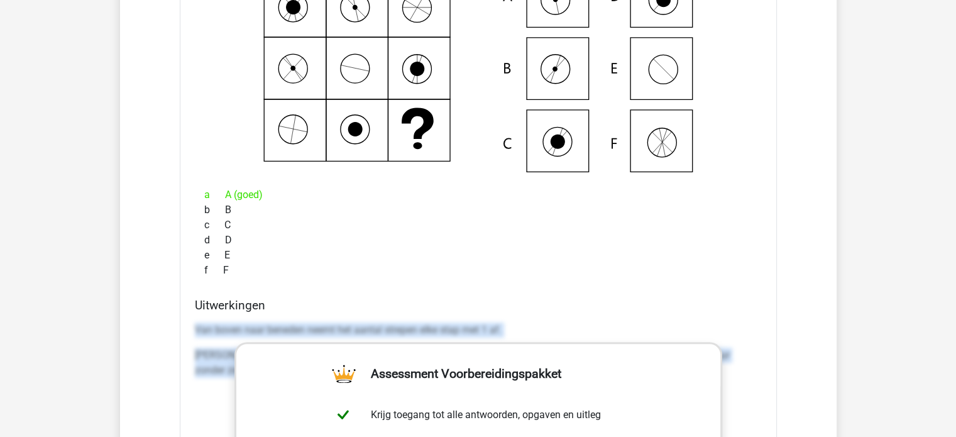
scroll to position [5463, 0]
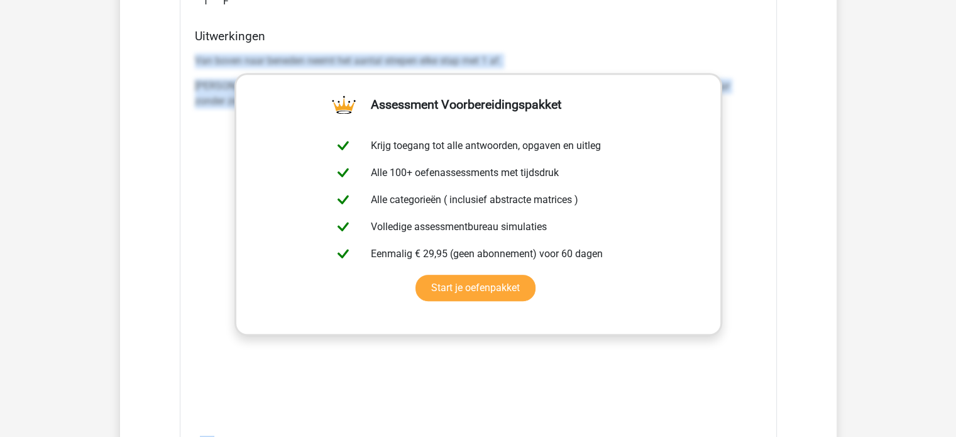
copy div "Van boven naar beneden neemt het aantal strepen elke stap met 1 af. Elke kolom …"
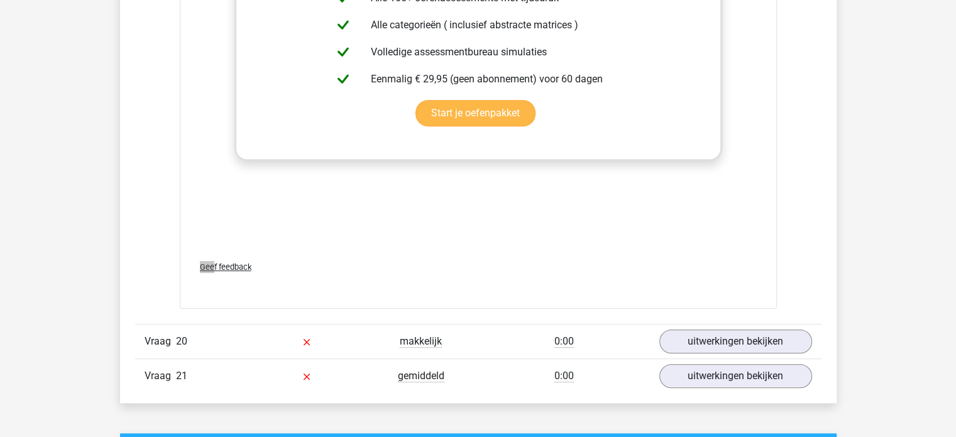
scroll to position [5652, 0]
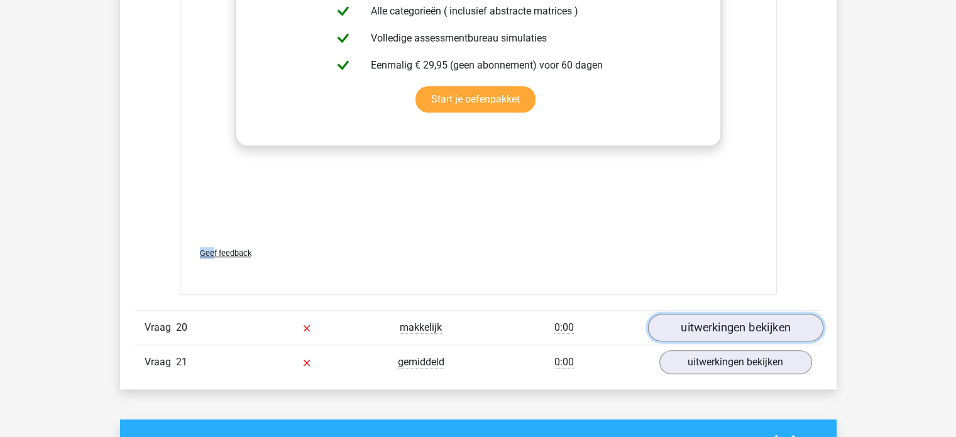
click at [695, 316] on link "uitwerkingen bekijken" at bounding box center [735, 328] width 175 height 28
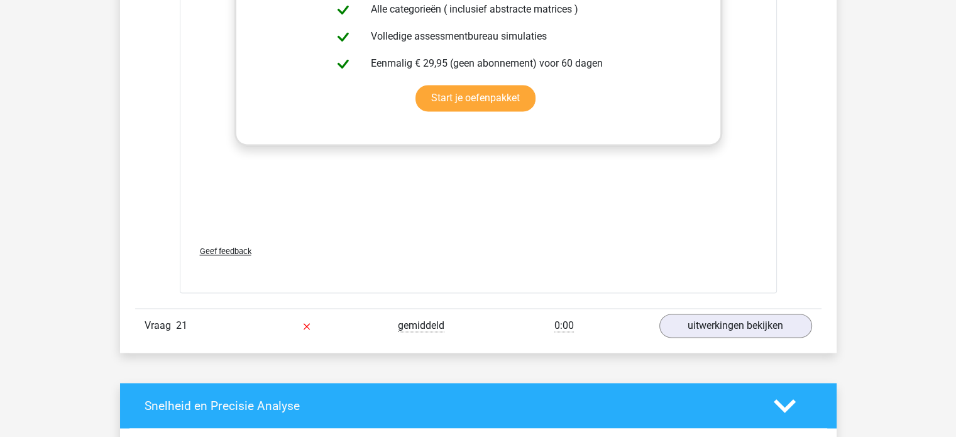
scroll to position [6595, 0]
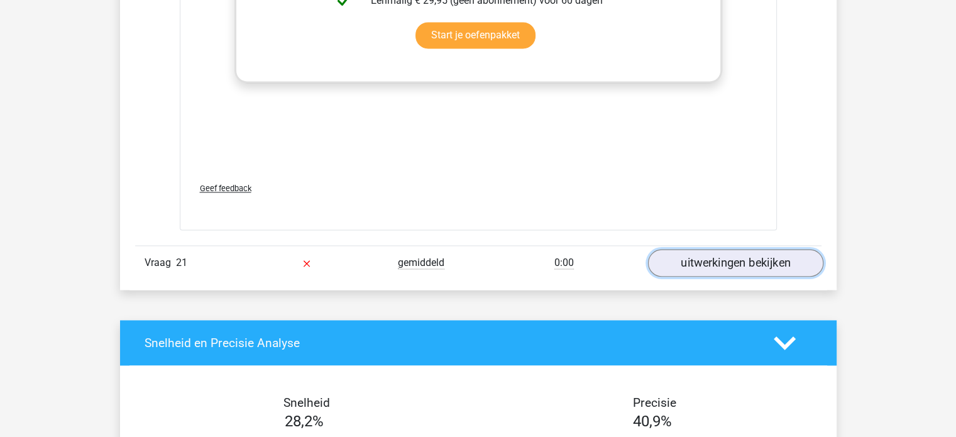
click at [736, 249] on link "uitwerkingen bekijken" at bounding box center [735, 263] width 175 height 28
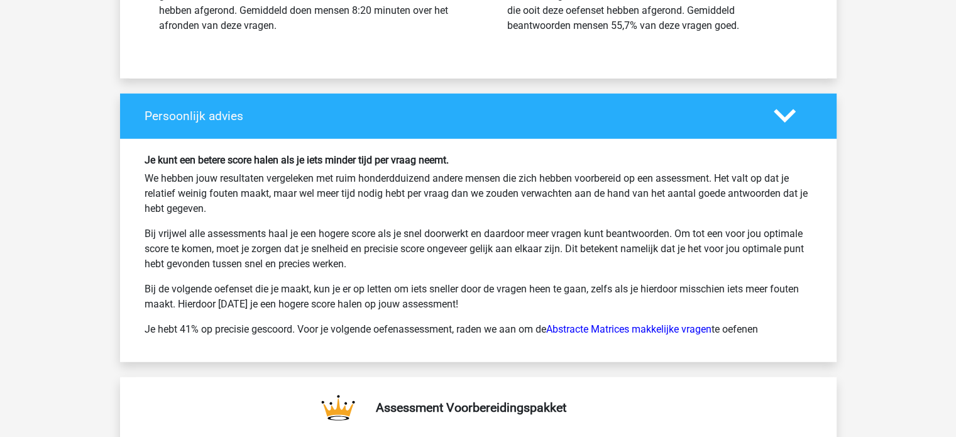
scroll to position [8167, 0]
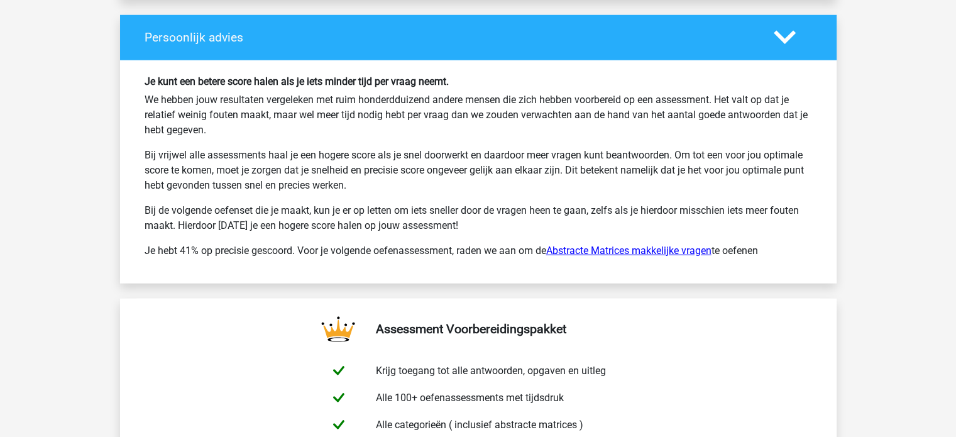
click at [692, 245] on link "Abstracte Matrices makkelijke vragen" at bounding box center [628, 251] width 165 height 12
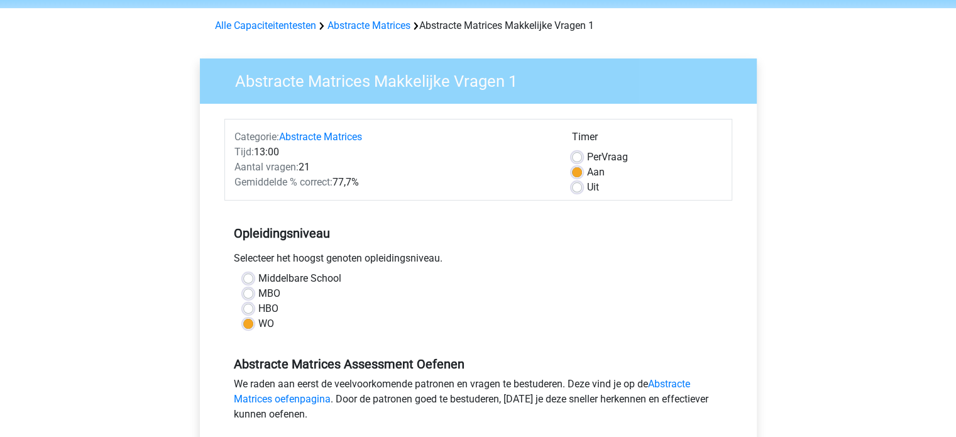
scroll to position [314, 0]
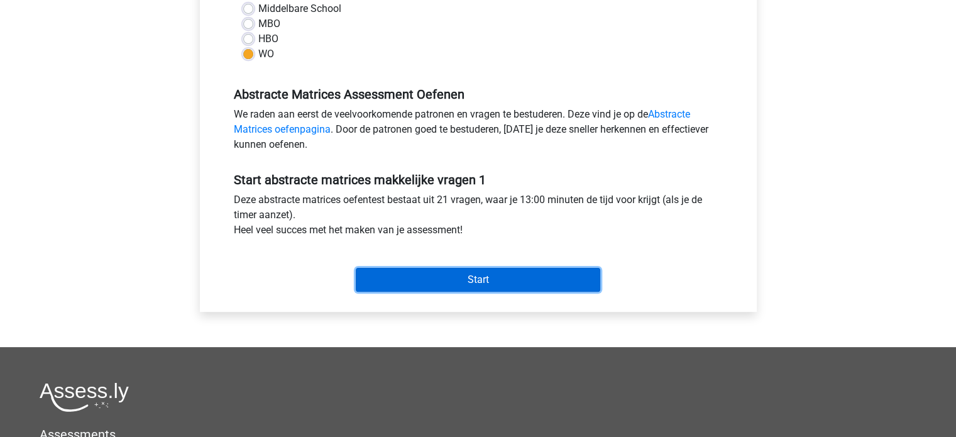
click at [531, 275] on input "Start" at bounding box center [478, 280] width 245 height 24
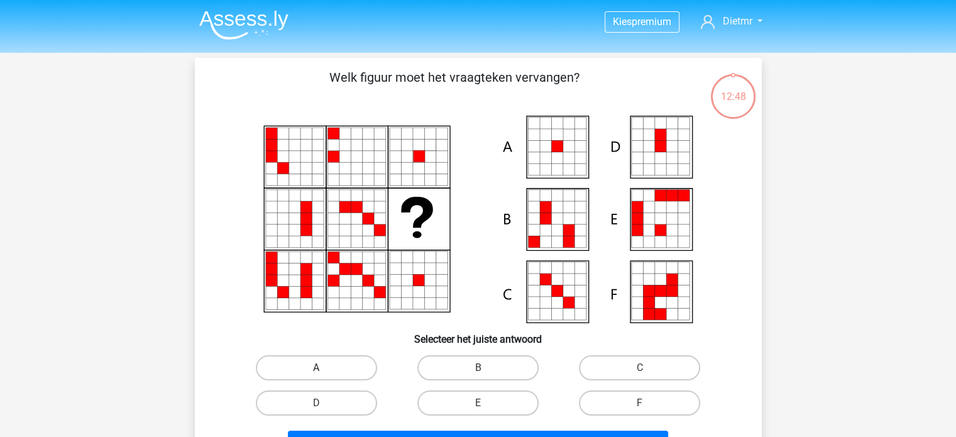
click at [353, 361] on label "A" at bounding box center [316, 367] width 121 height 25
click at [324, 368] on input "A" at bounding box center [320, 372] width 8 height 8
radio input "true"
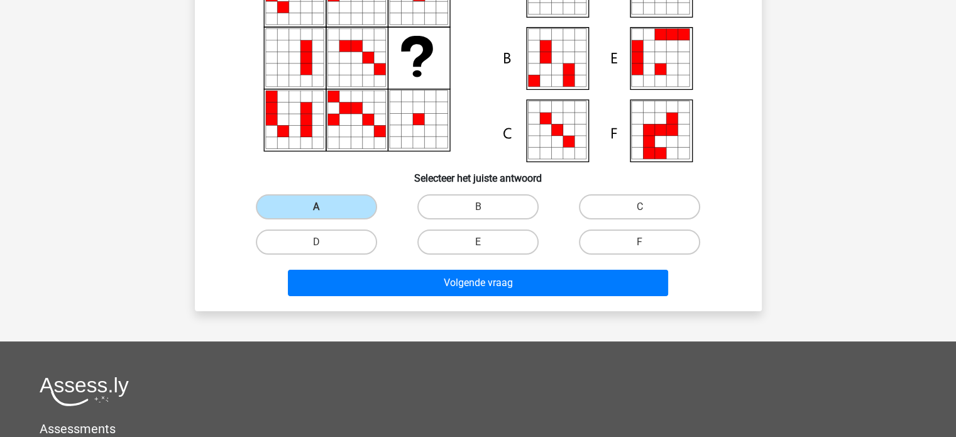
scroll to position [189, 0]
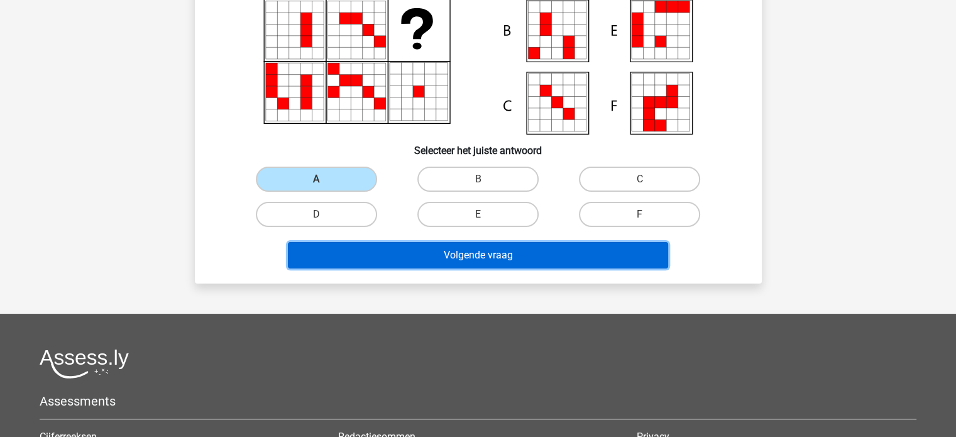
click at [455, 256] on button "Volgende vraag" at bounding box center [478, 255] width 380 height 26
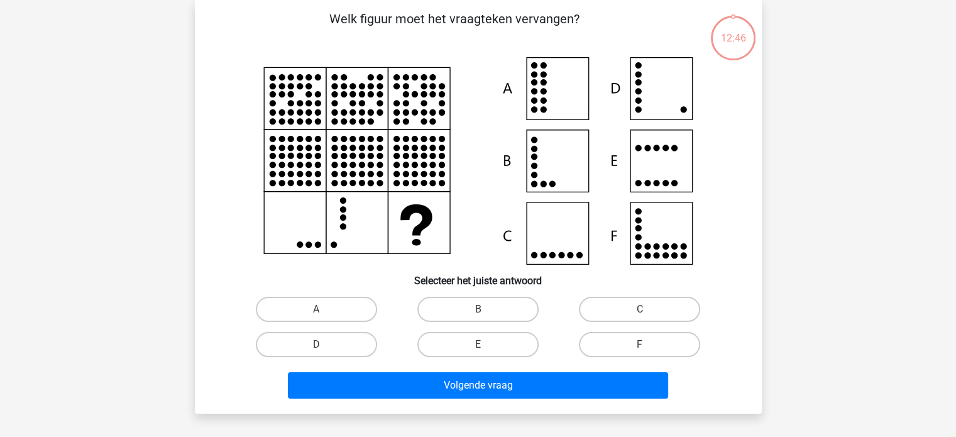
scroll to position [58, 0]
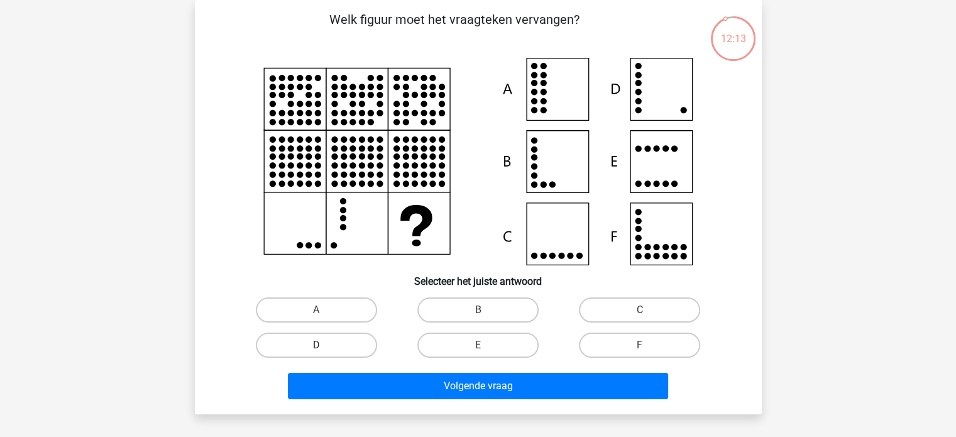
click at [347, 348] on label "D" at bounding box center [316, 345] width 121 height 25
click at [324, 348] on input "D" at bounding box center [320, 349] width 8 height 8
radio input "true"
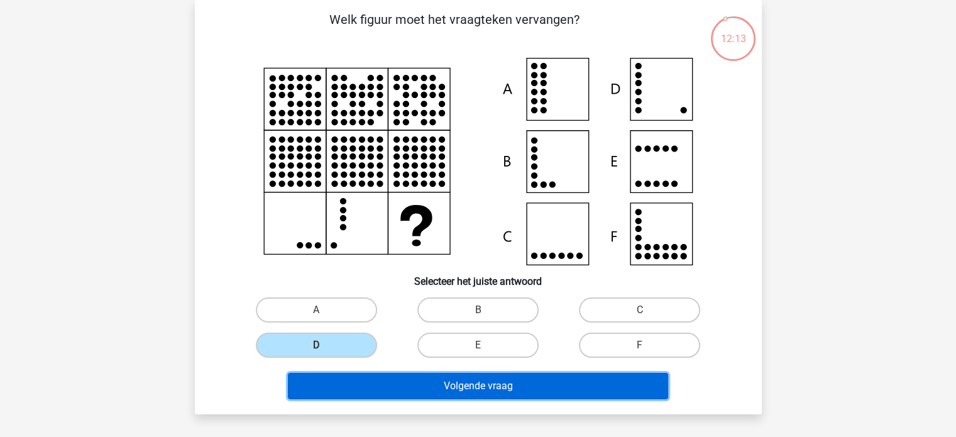
click at [403, 379] on button "Volgende vraag" at bounding box center [478, 386] width 380 height 26
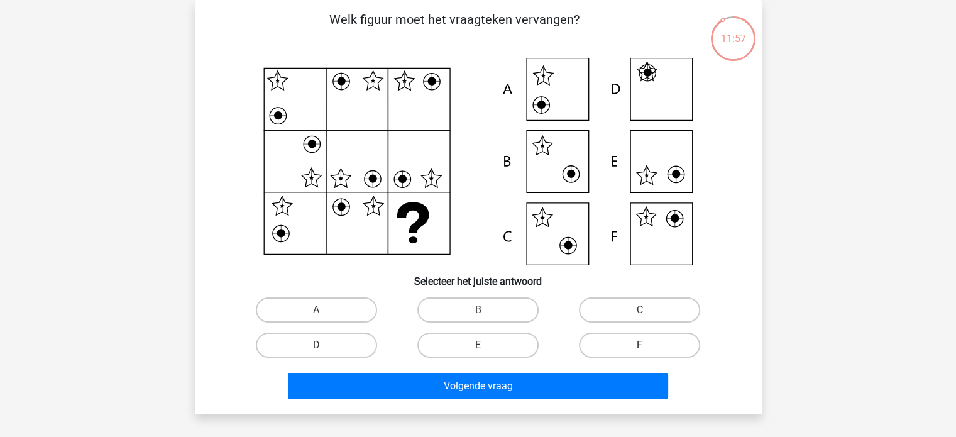
click at [626, 345] on label "F" at bounding box center [639, 345] width 121 height 25
click at [640, 345] on input "F" at bounding box center [644, 349] width 8 height 8
radio input "true"
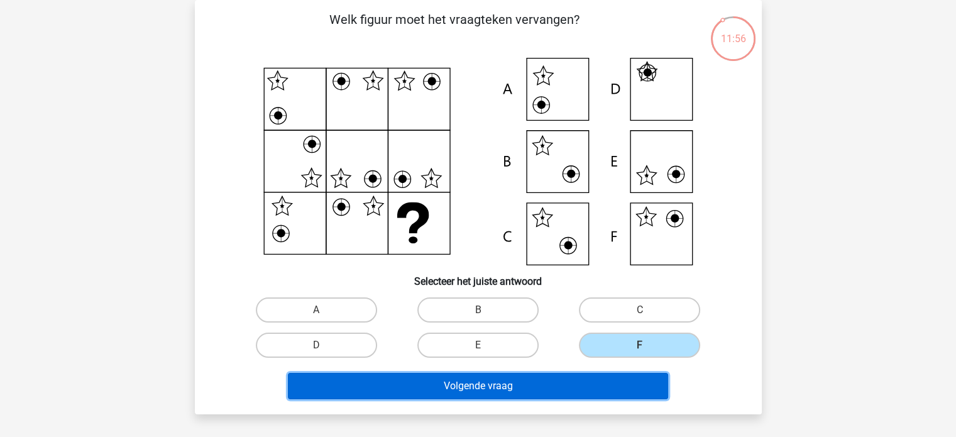
click at [604, 384] on button "Volgende vraag" at bounding box center [478, 386] width 380 height 26
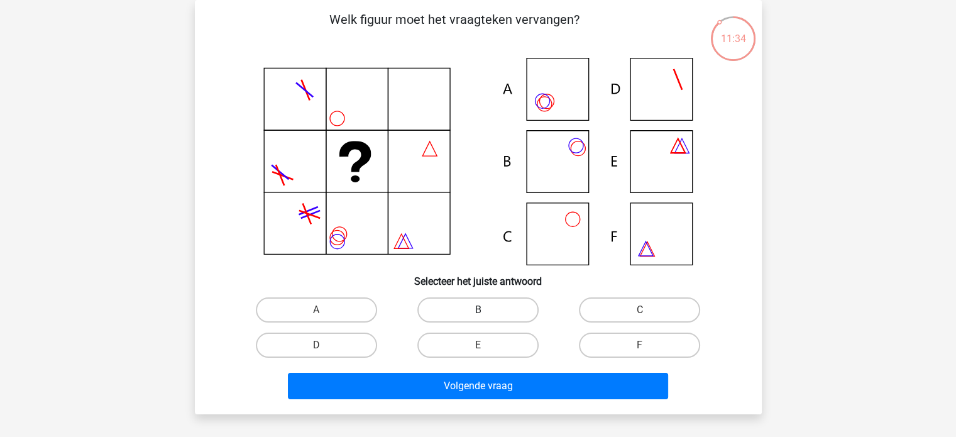
click at [528, 306] on label "B" at bounding box center [478, 309] width 121 height 25
click at [486, 310] on input "B" at bounding box center [482, 314] width 8 height 8
radio input "true"
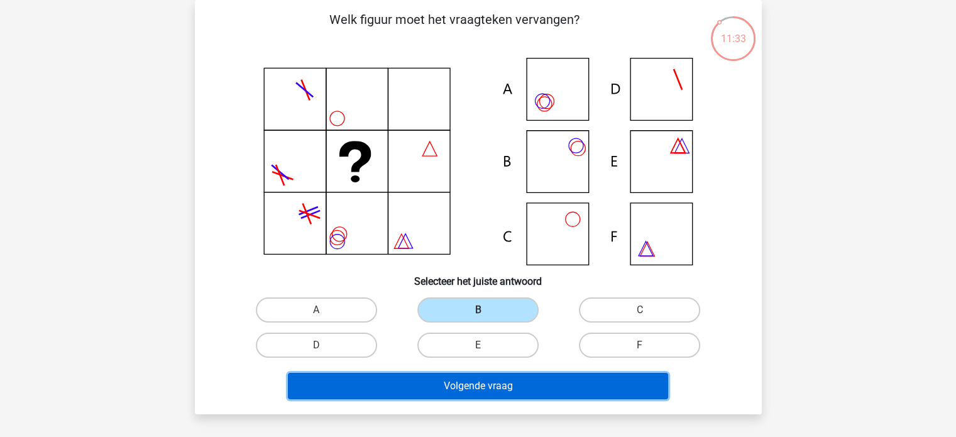
click at [533, 376] on button "Volgende vraag" at bounding box center [478, 386] width 380 height 26
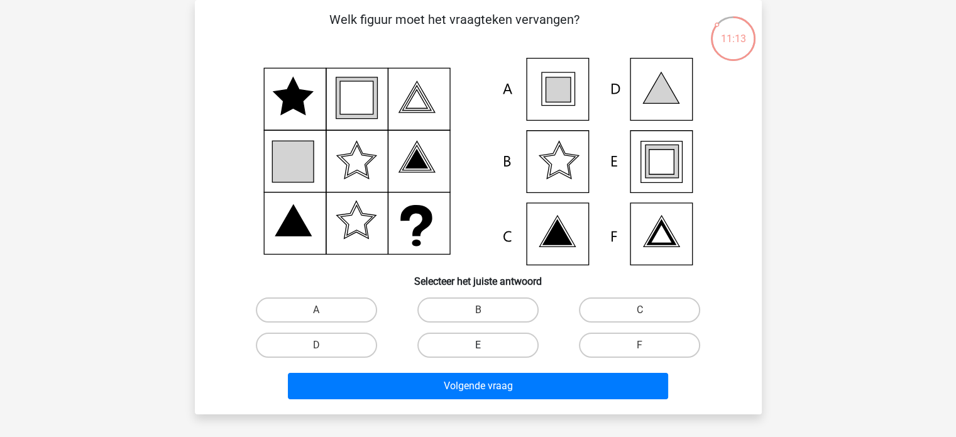
click at [430, 346] on label "E" at bounding box center [478, 345] width 121 height 25
click at [478, 346] on input "E" at bounding box center [482, 349] width 8 height 8
radio input "true"
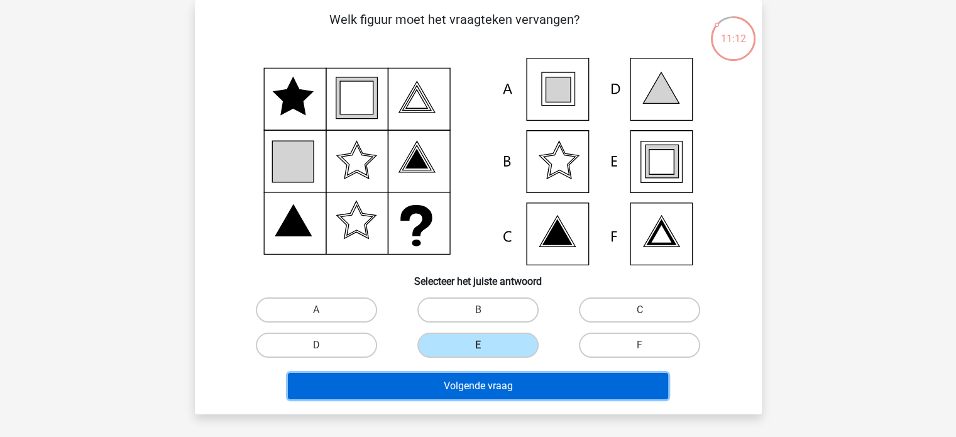
click at [451, 384] on button "Volgende vraag" at bounding box center [478, 386] width 380 height 26
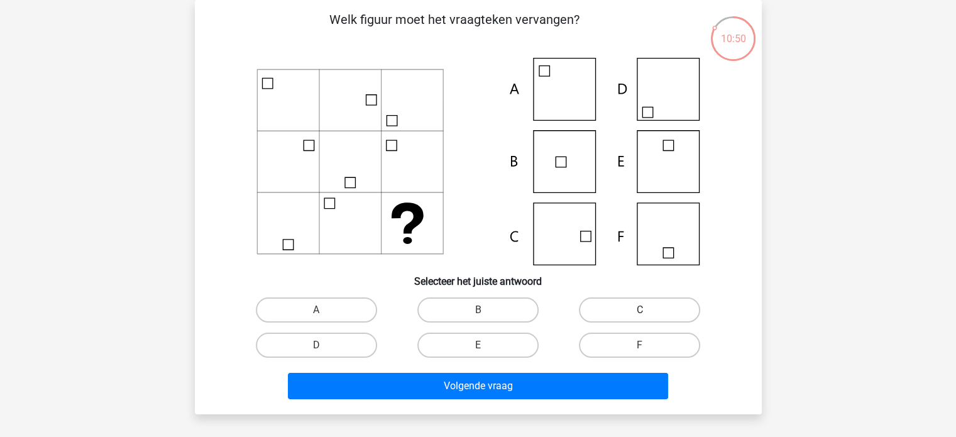
click at [605, 314] on label "C" at bounding box center [639, 309] width 121 height 25
click at [640, 314] on input "C" at bounding box center [644, 314] width 8 height 8
radio input "true"
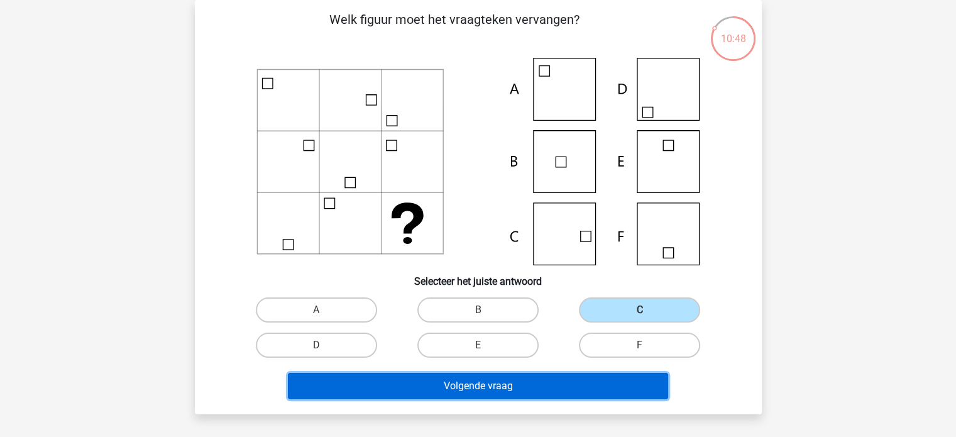
click at [533, 385] on button "Volgende vraag" at bounding box center [478, 386] width 380 height 26
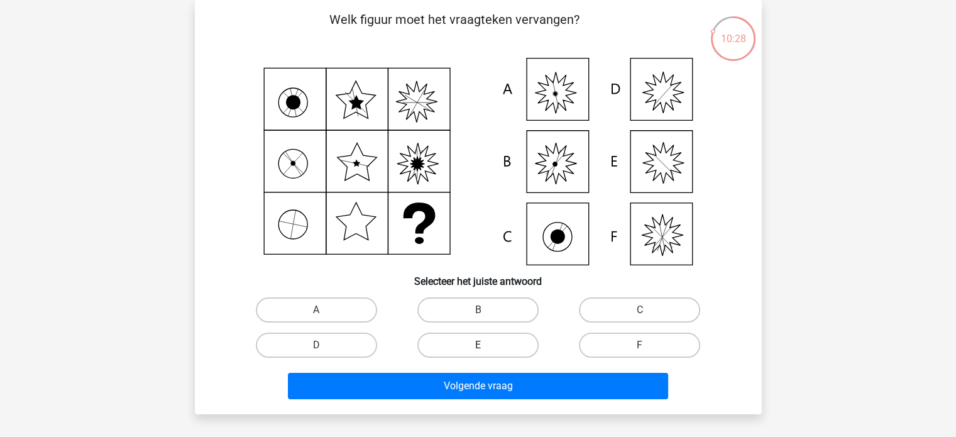
click at [467, 345] on label "E" at bounding box center [478, 345] width 121 height 25
click at [478, 345] on input "E" at bounding box center [482, 349] width 8 height 8
radio input "true"
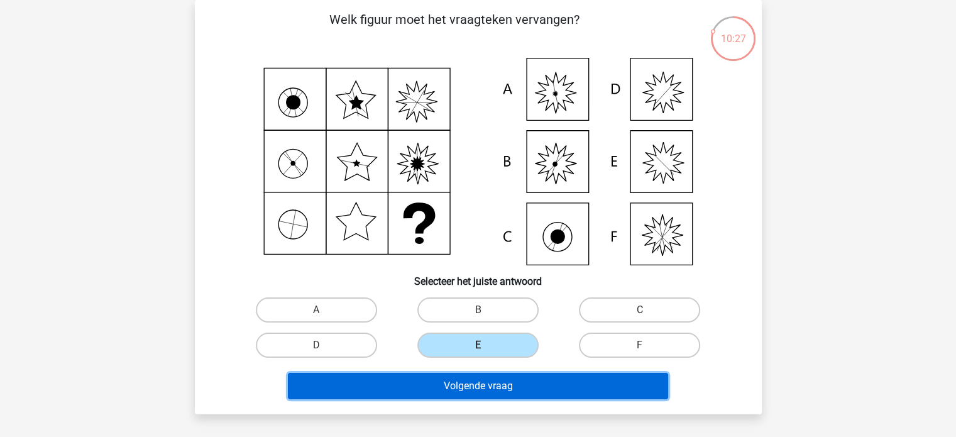
click at [473, 378] on button "Volgende vraag" at bounding box center [478, 386] width 380 height 26
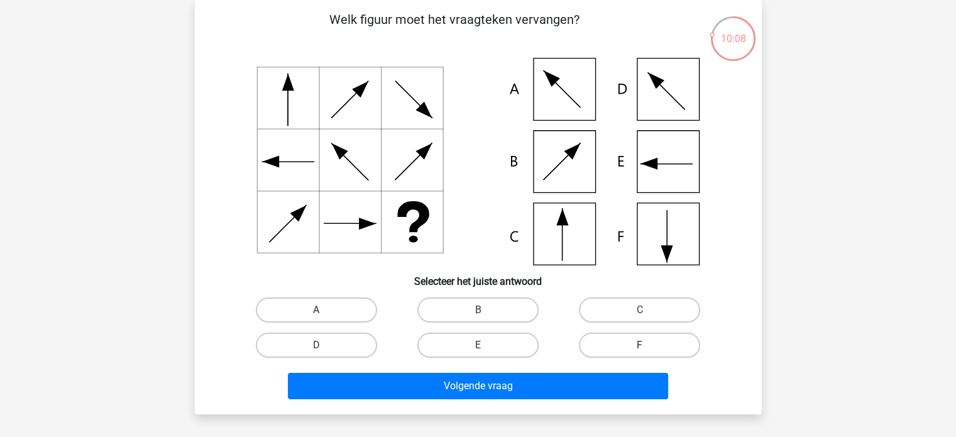
click at [664, 344] on label "F" at bounding box center [639, 345] width 121 height 25
click at [648, 345] on input "F" at bounding box center [644, 349] width 8 height 8
radio input "true"
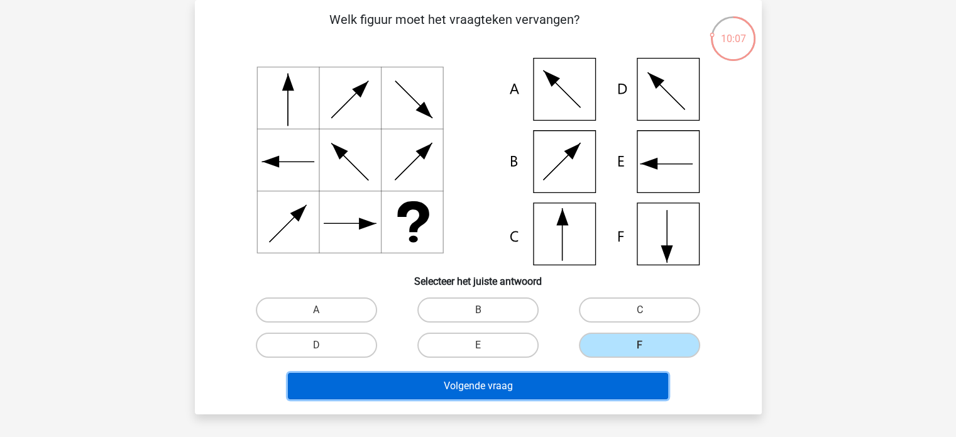
click at [608, 384] on button "Volgende vraag" at bounding box center [478, 386] width 380 height 26
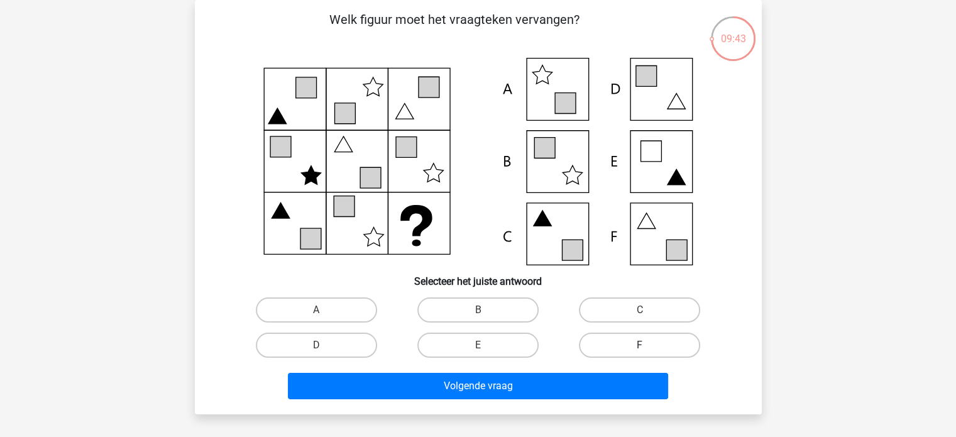
click at [637, 343] on label "F" at bounding box center [639, 345] width 121 height 25
click at [640, 345] on input "F" at bounding box center [644, 349] width 8 height 8
radio input "true"
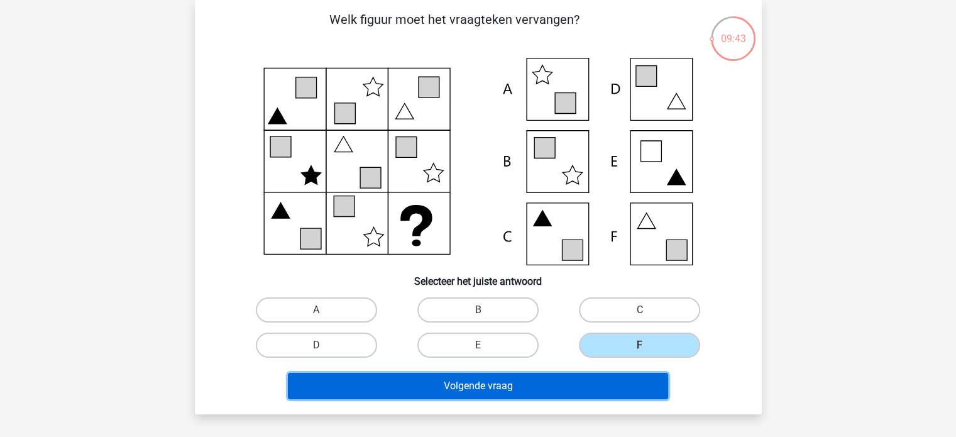
click at [641, 384] on button "Volgende vraag" at bounding box center [478, 386] width 380 height 26
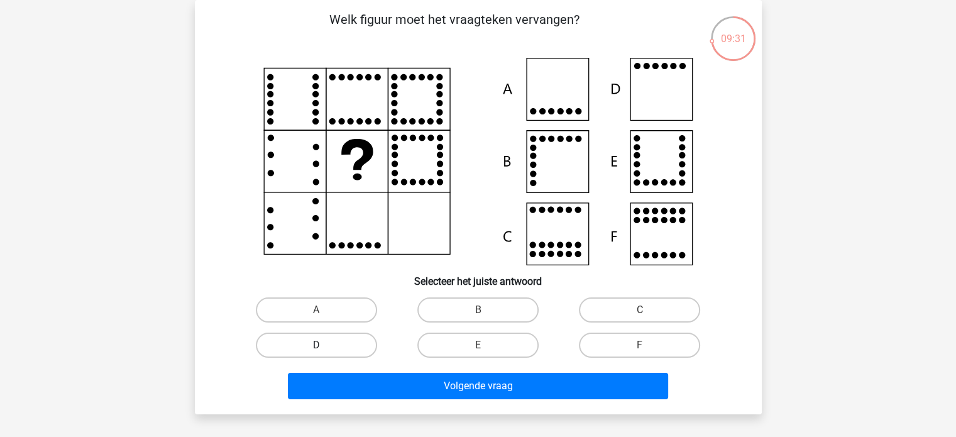
click at [365, 341] on label "D" at bounding box center [316, 345] width 121 height 25
click at [324, 345] on input "D" at bounding box center [320, 349] width 8 height 8
radio input "true"
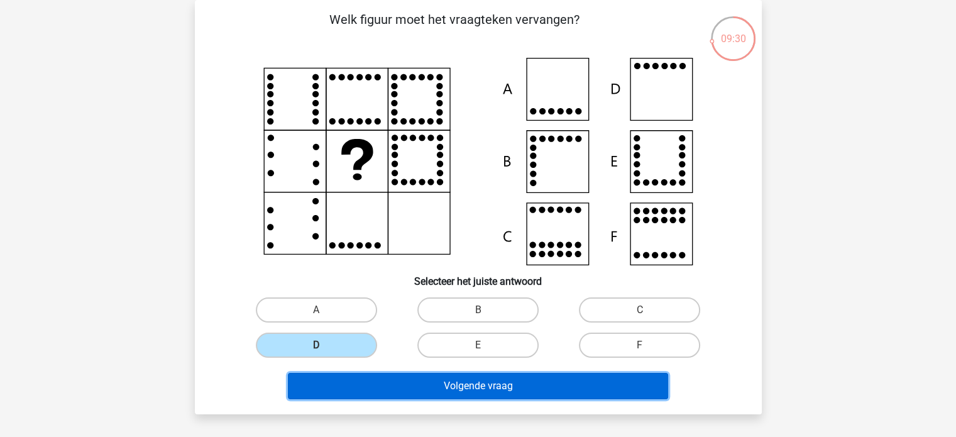
click at [485, 379] on button "Volgende vraag" at bounding box center [478, 386] width 380 height 26
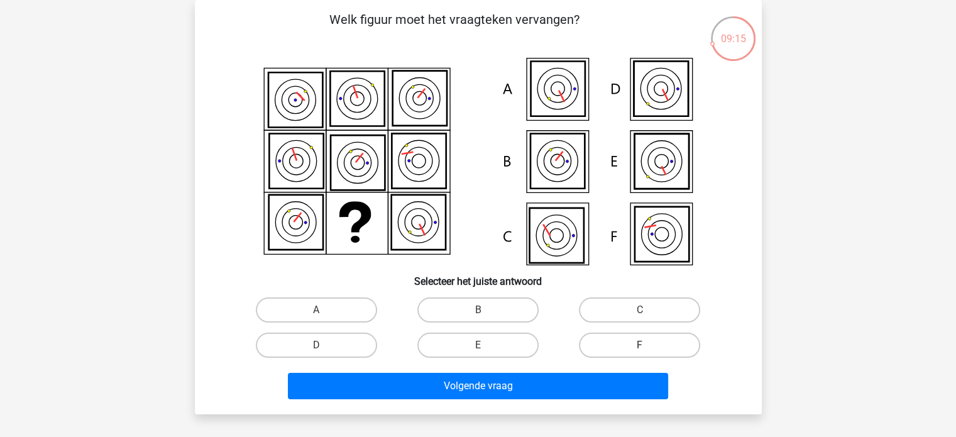
click at [631, 347] on label "F" at bounding box center [639, 345] width 121 height 25
click at [640, 347] on input "F" at bounding box center [644, 349] width 8 height 8
radio input "true"
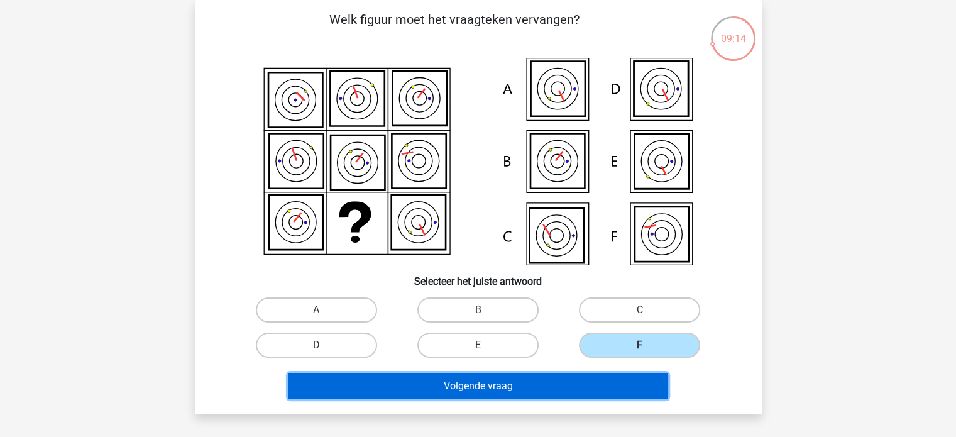
click at [621, 392] on button "Volgende vraag" at bounding box center [478, 386] width 380 height 26
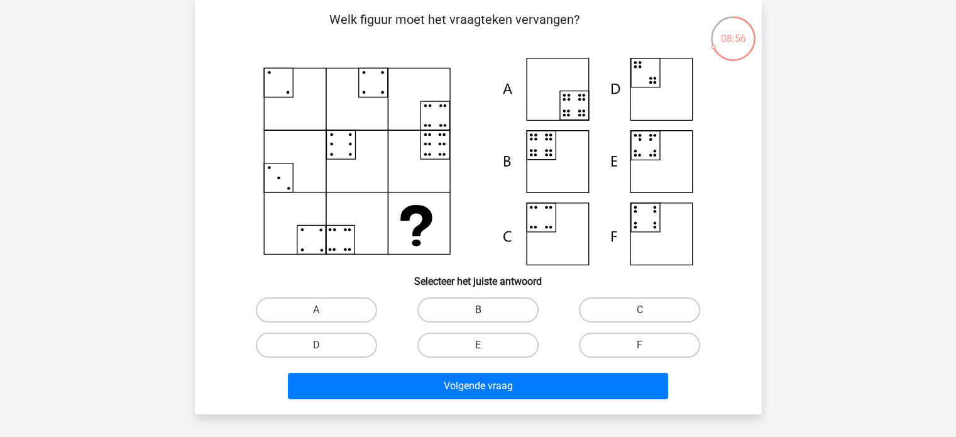
click at [487, 304] on label "B" at bounding box center [478, 309] width 121 height 25
click at [486, 310] on input "B" at bounding box center [482, 314] width 8 height 8
radio input "true"
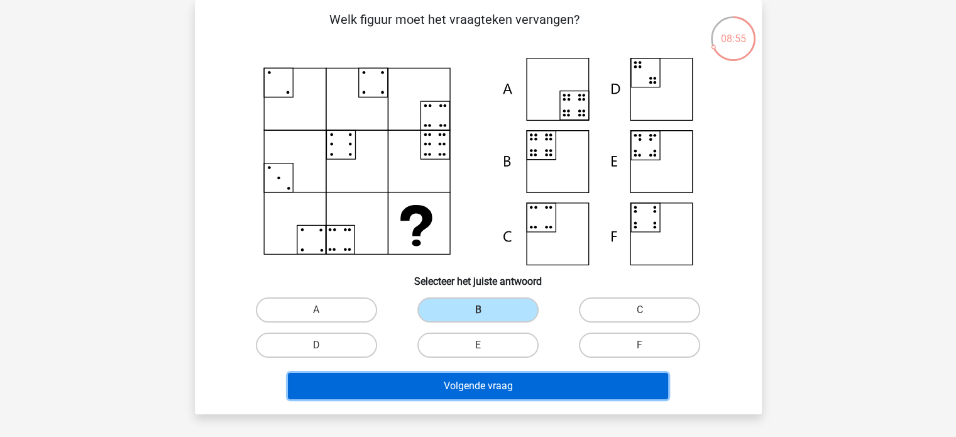
click at [496, 373] on button "Volgende vraag" at bounding box center [478, 386] width 380 height 26
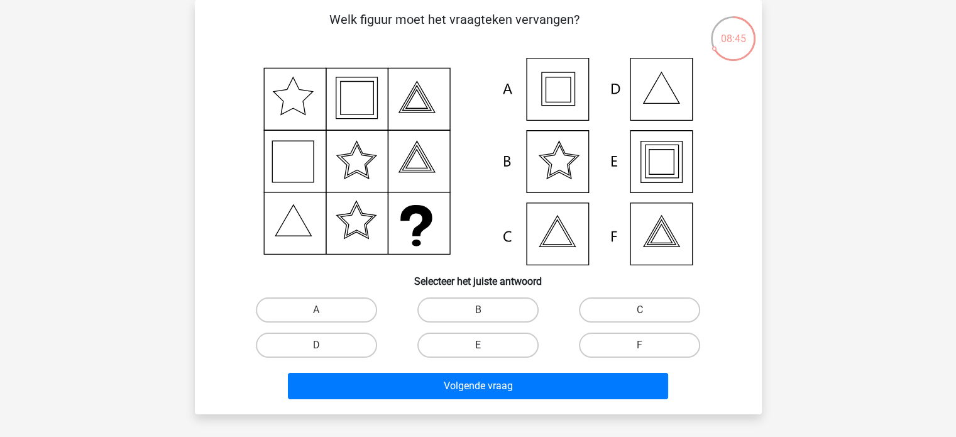
click at [479, 339] on label "E" at bounding box center [478, 345] width 121 height 25
click at [479, 345] on input "E" at bounding box center [482, 349] width 8 height 8
radio input "true"
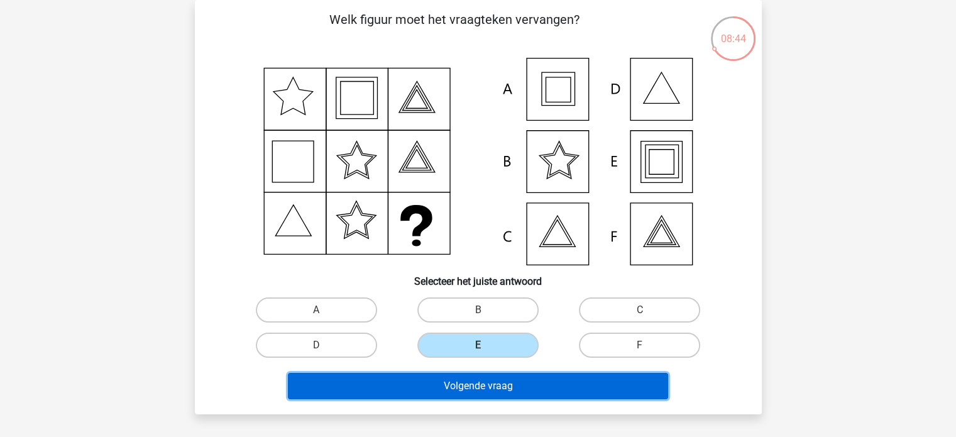
click at [485, 376] on button "Volgende vraag" at bounding box center [478, 386] width 380 height 26
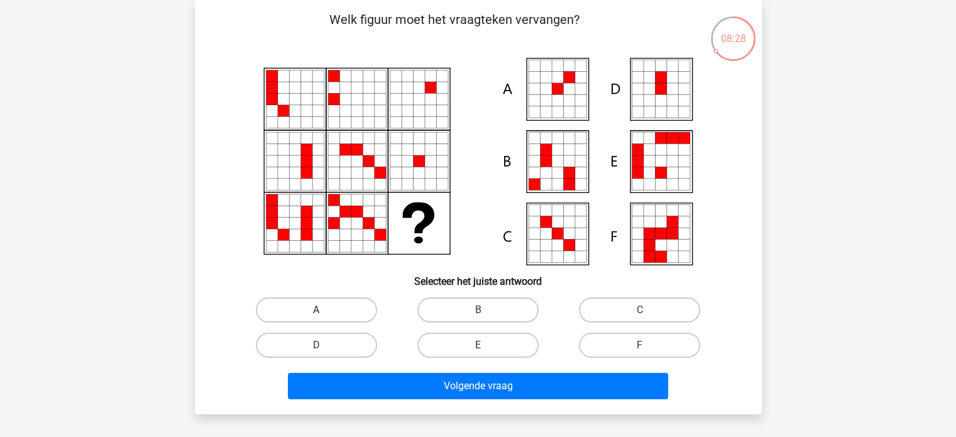
click at [327, 307] on label "A" at bounding box center [316, 309] width 121 height 25
click at [324, 310] on input "A" at bounding box center [320, 314] width 8 height 8
radio input "true"
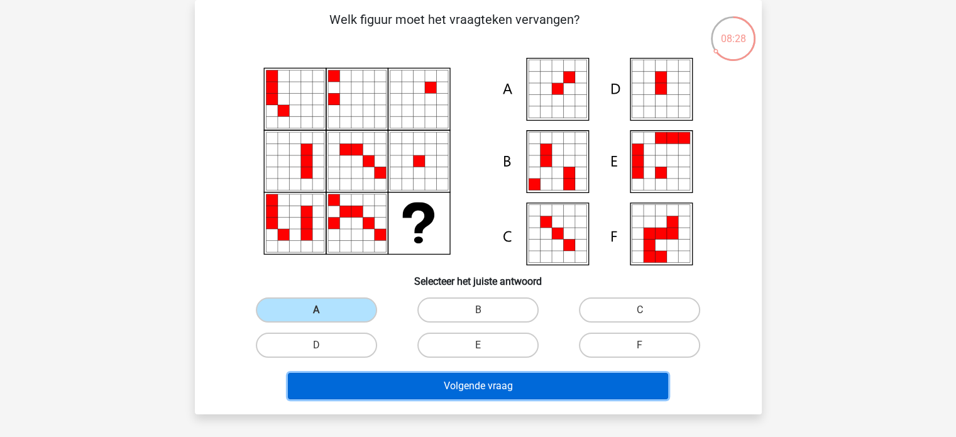
click at [435, 382] on button "Volgende vraag" at bounding box center [478, 386] width 380 height 26
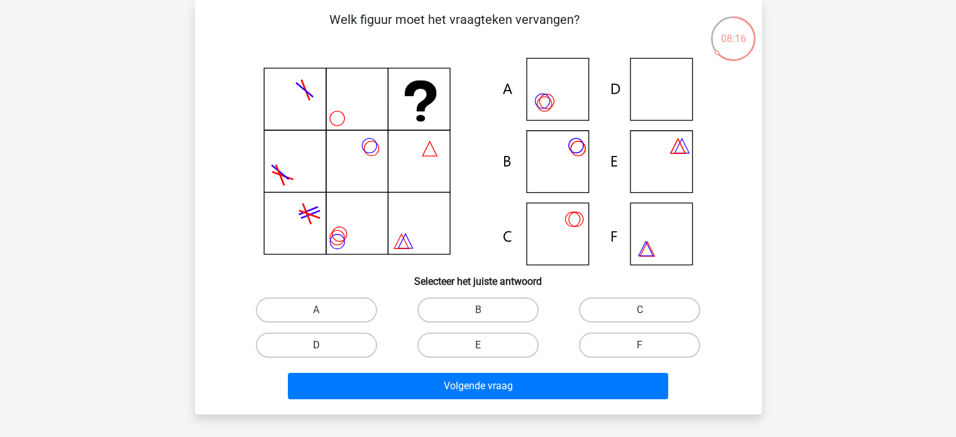
click at [308, 350] on label "D" at bounding box center [316, 345] width 121 height 25
click at [316, 350] on input "D" at bounding box center [320, 349] width 8 height 8
radio input "true"
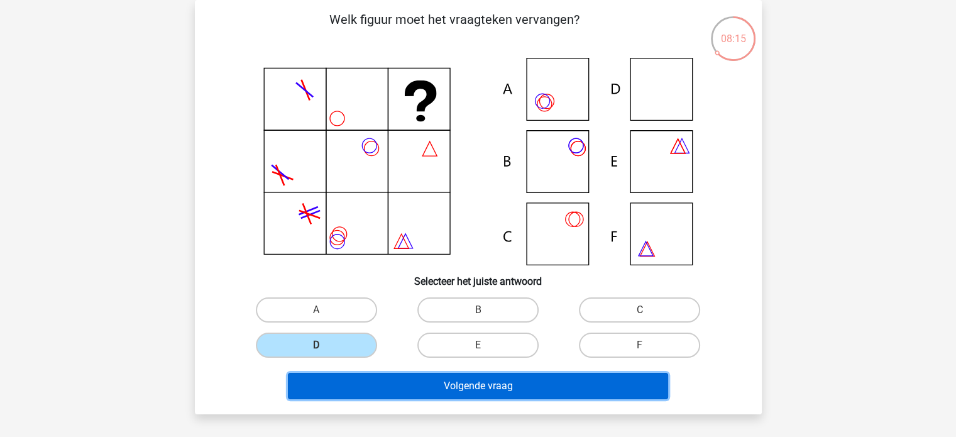
click at [392, 387] on button "Volgende vraag" at bounding box center [478, 386] width 380 height 26
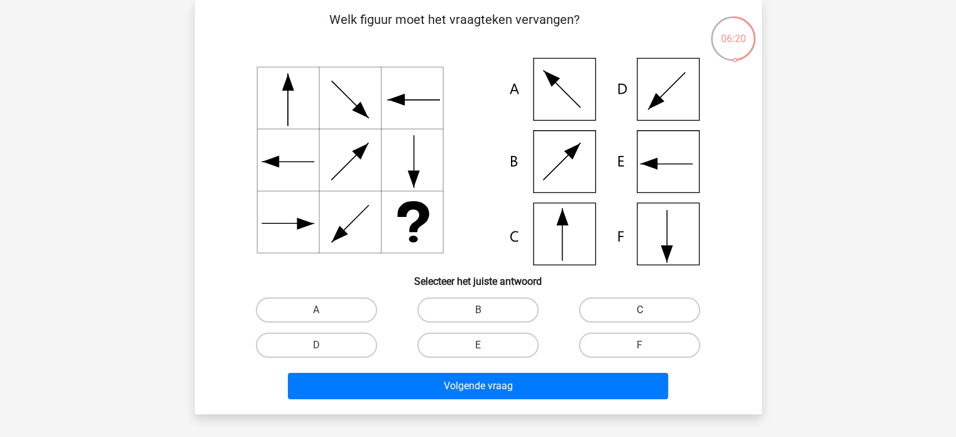
click at [621, 309] on label "C" at bounding box center [639, 309] width 121 height 25
click at [640, 310] on input "C" at bounding box center [644, 314] width 8 height 8
radio input "true"
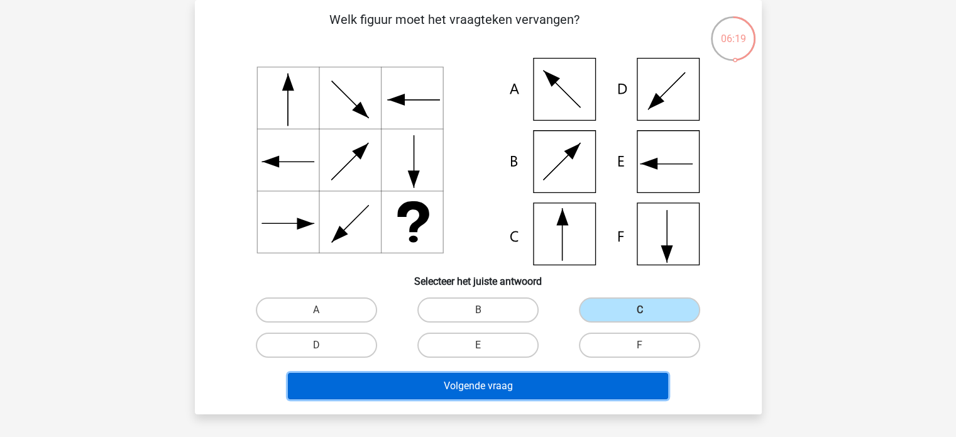
click at [594, 389] on button "Volgende vraag" at bounding box center [478, 386] width 380 height 26
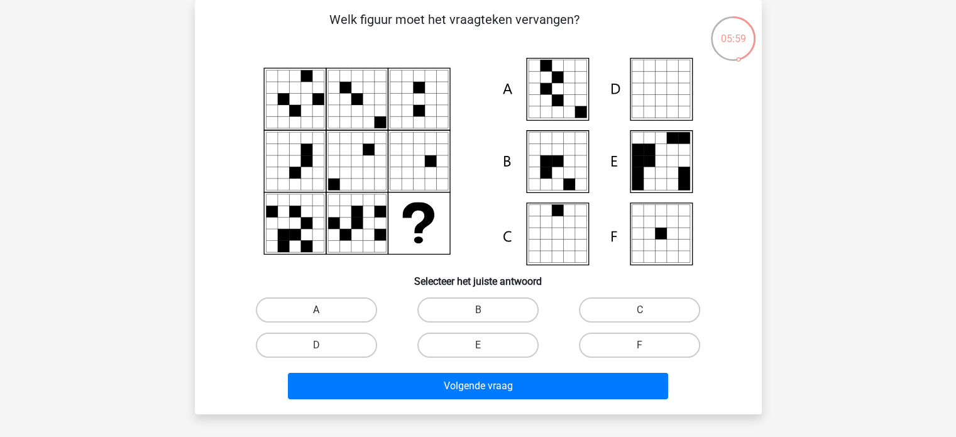
click at [342, 306] on label "A" at bounding box center [316, 309] width 121 height 25
click at [324, 310] on input "A" at bounding box center [320, 314] width 8 height 8
radio input "true"
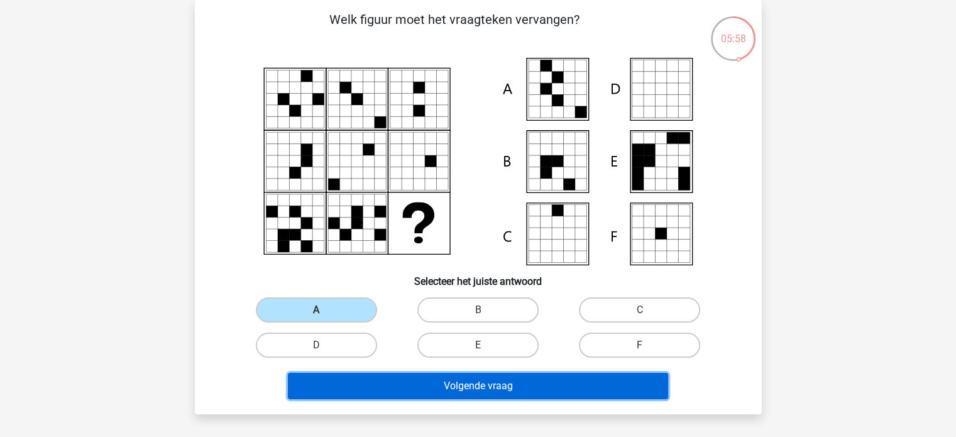
click at [456, 391] on button "Volgende vraag" at bounding box center [478, 386] width 380 height 26
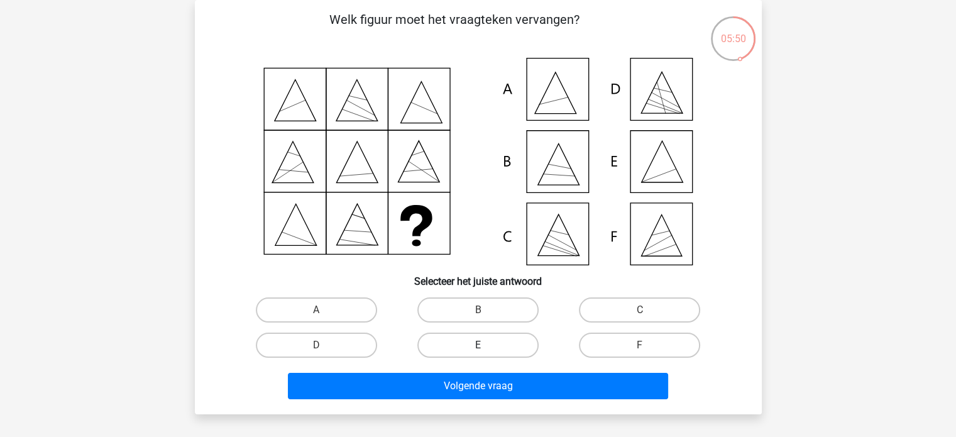
click at [521, 344] on label "E" at bounding box center [478, 345] width 121 height 25
click at [486, 345] on input "E" at bounding box center [482, 349] width 8 height 8
radio input "true"
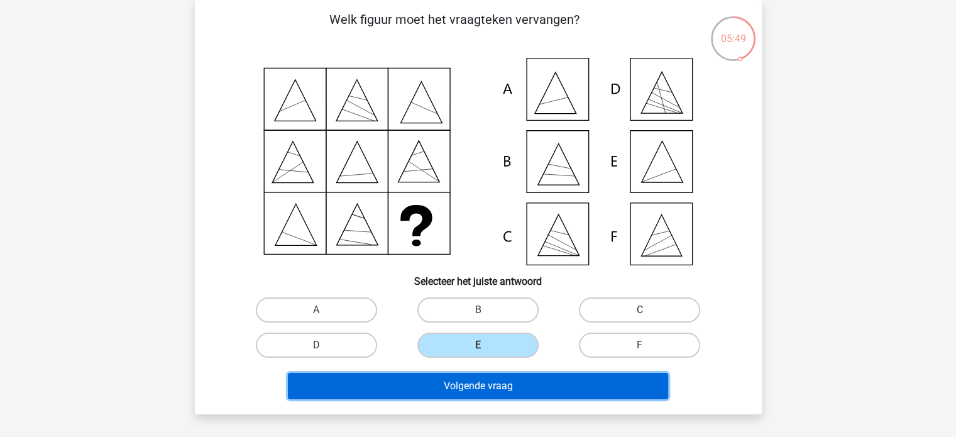
click at [520, 379] on button "Volgende vraag" at bounding box center [478, 386] width 380 height 26
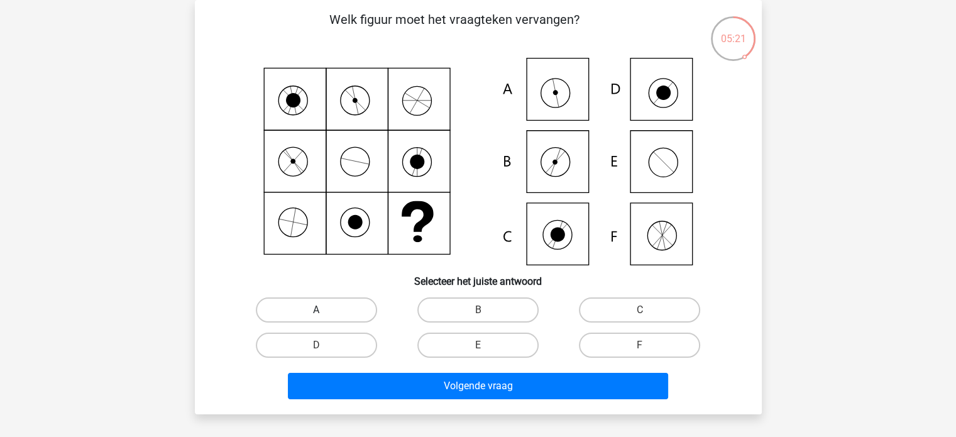
click at [299, 302] on label "A" at bounding box center [316, 309] width 121 height 25
click at [316, 310] on input "A" at bounding box center [320, 314] width 8 height 8
radio input "true"
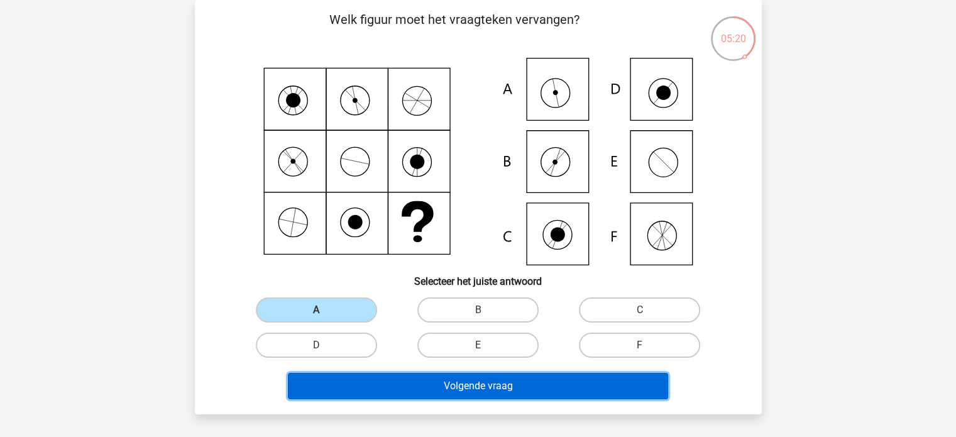
click at [404, 381] on button "Volgende vraag" at bounding box center [478, 386] width 380 height 26
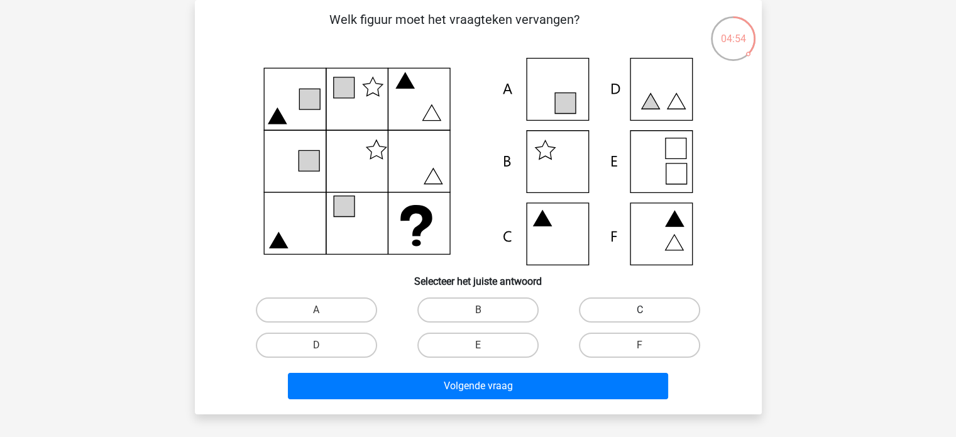
click at [618, 311] on label "C" at bounding box center [639, 309] width 121 height 25
click at [640, 311] on input "C" at bounding box center [644, 314] width 8 height 8
radio input "true"
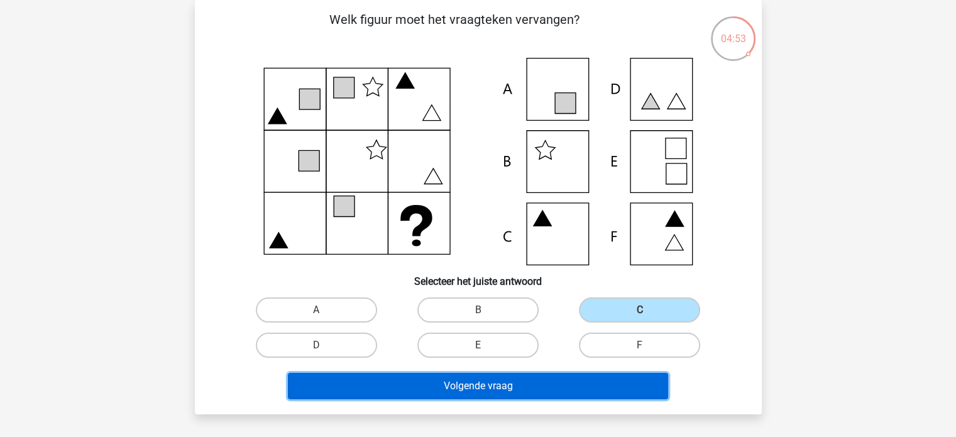
click at [566, 379] on button "Volgende vraag" at bounding box center [478, 386] width 380 height 26
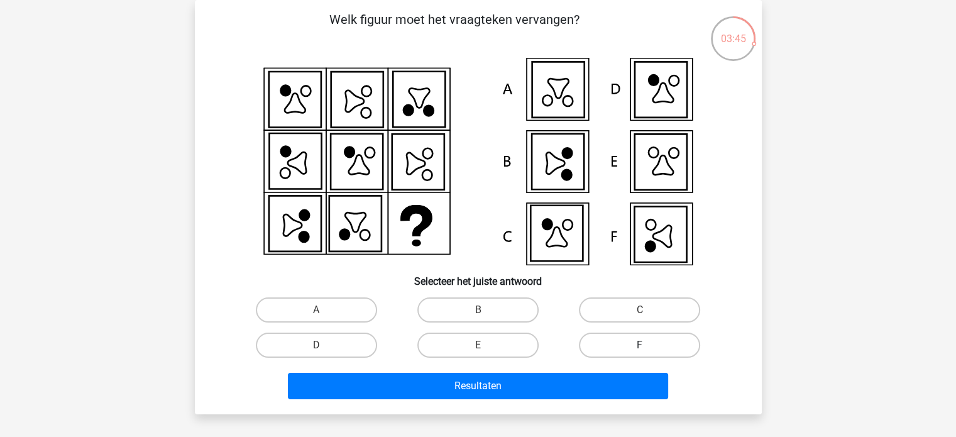
click at [659, 343] on label "F" at bounding box center [639, 345] width 121 height 25
click at [648, 345] on input "F" at bounding box center [644, 349] width 8 height 8
radio input "true"
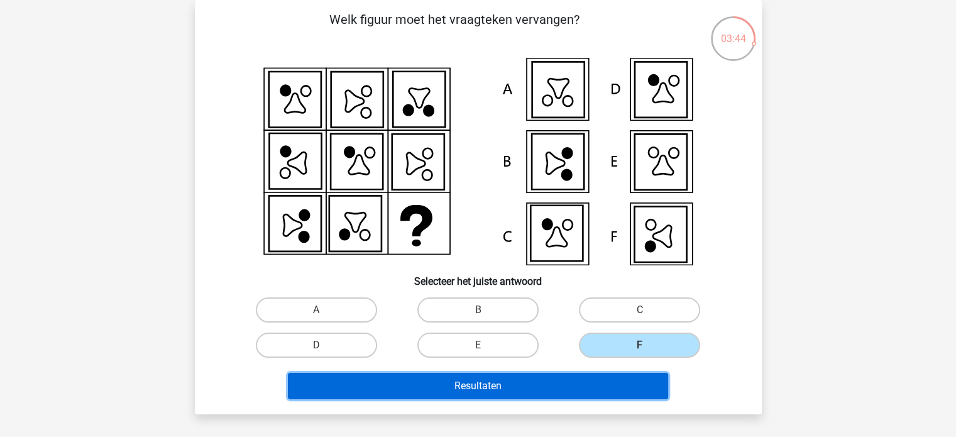
click at [586, 390] on button "Resultaten" at bounding box center [478, 386] width 380 height 26
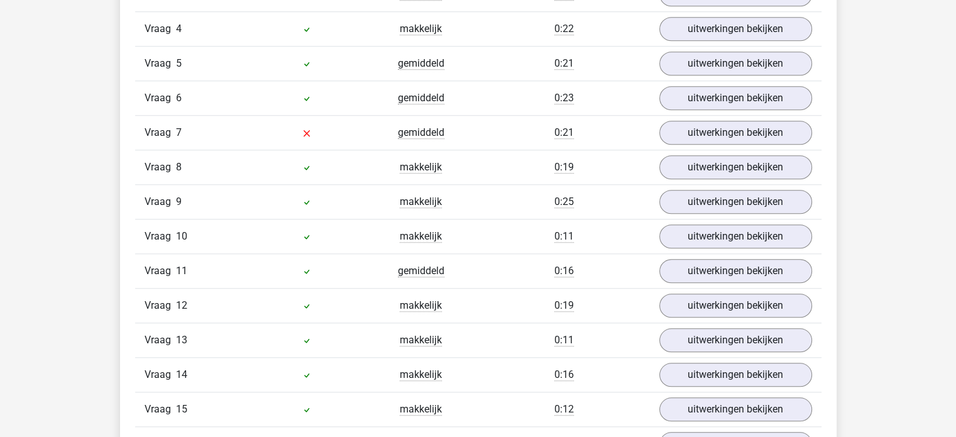
scroll to position [1195, 0]
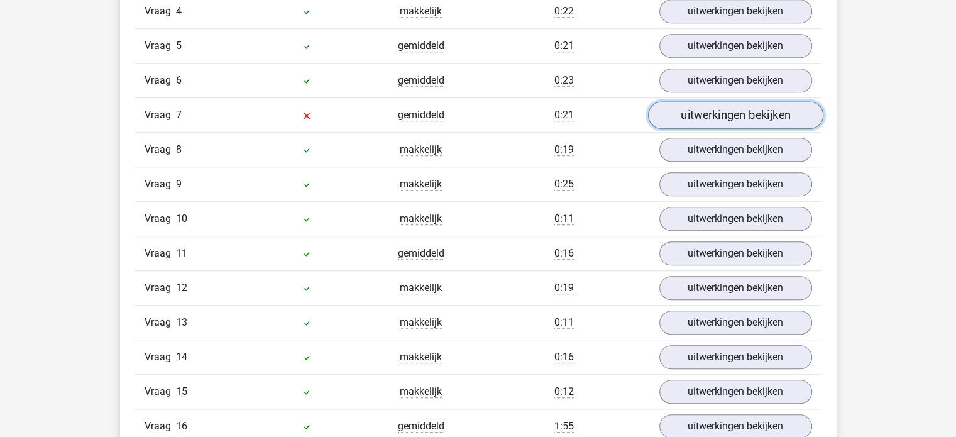
click at [682, 118] on link "uitwerkingen bekijken" at bounding box center [735, 115] width 175 height 28
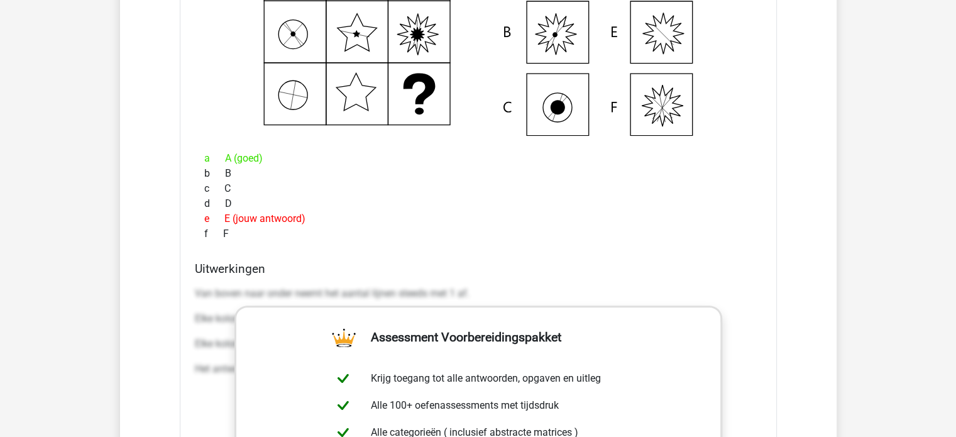
scroll to position [1446, 0]
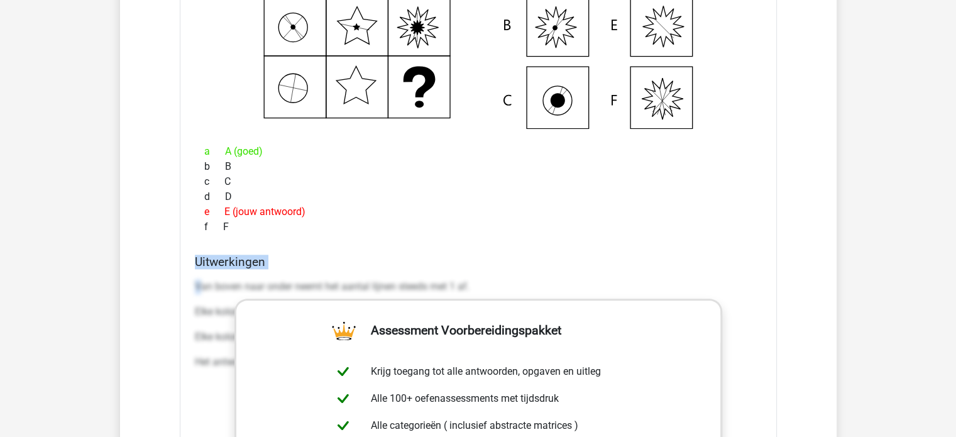
drag, startPoint x: 199, startPoint y: 286, endPoint x: 359, endPoint y: 349, distance: 171.7
click at [359, 349] on div "Welk figuur moet het vraagteken vervangen? a A (goed) b B c C d D e E (jouw ant…" at bounding box center [478, 303] width 597 height 814
click at [197, 274] on div "Van boven naar onder neemt het aantal lijnen steeds met 1 af. Elke kolom bevat …" at bounding box center [478, 329] width 567 height 111
click at [196, 281] on p "Van boven naar onder neemt het aantal lijnen steeds met 1 af." at bounding box center [478, 286] width 567 height 15
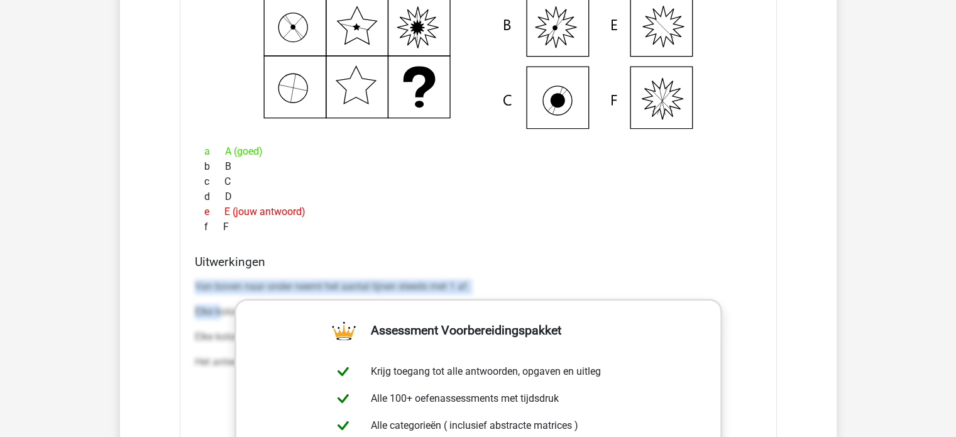
drag, startPoint x: 192, startPoint y: 282, endPoint x: 219, endPoint y: 296, distance: 31.2
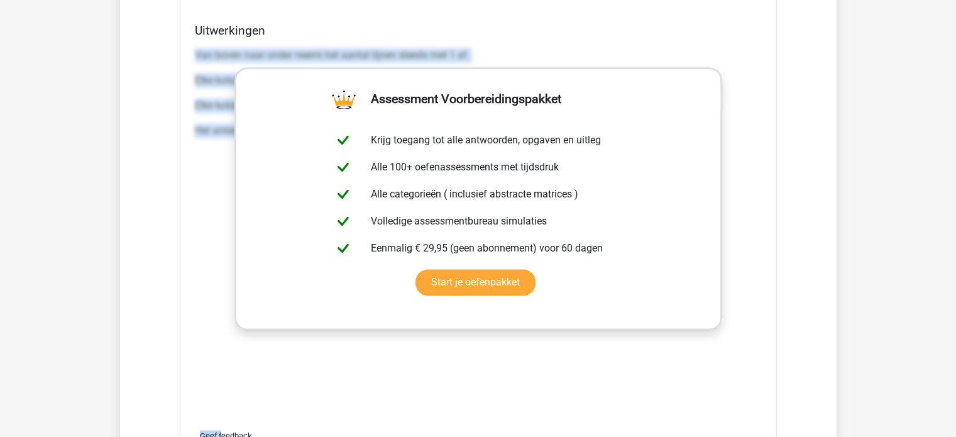
copy div "Van boven naar onder neemt het aantal lijnen steeds met 1 af. Elke kolom bevat …"
click at [219, 172] on div "Van boven naar onder neemt het aantal lijnen steeds met 1 af. Elke kolom bevat …" at bounding box center [478, 231] width 567 height 377
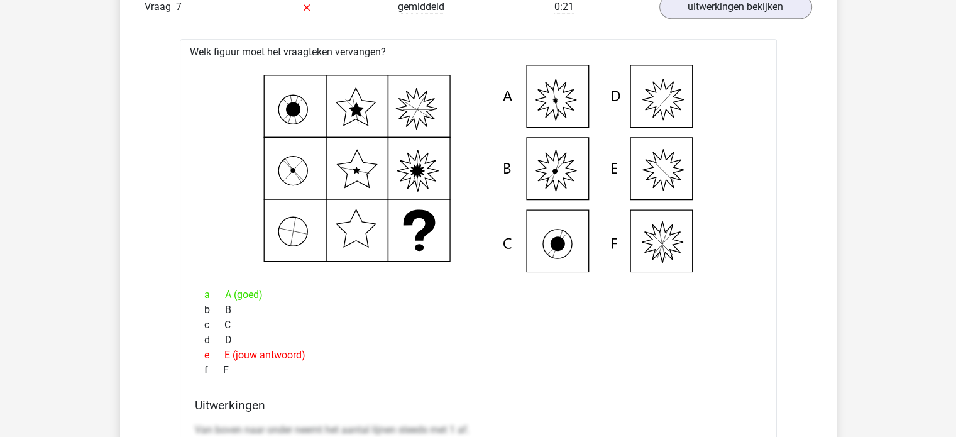
scroll to position [1300, 0]
